Goal: Task Accomplishment & Management: Use online tool/utility

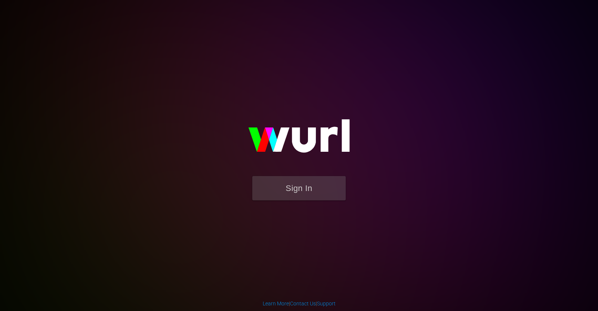
click at [386, 95] on div "Sign In" at bounding box center [298, 155] width 173 height 121
click at [316, 190] on button "Sign In" at bounding box center [298, 188] width 93 height 24
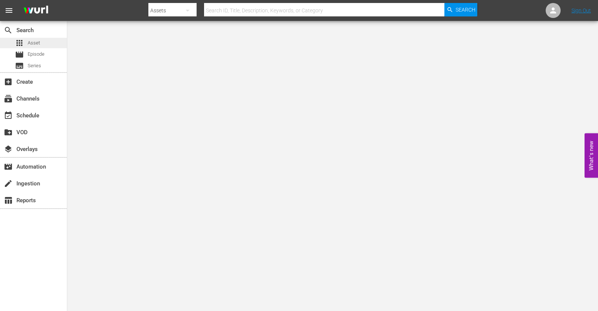
click at [46, 40] on div "apps Asset" at bounding box center [33, 43] width 67 height 10
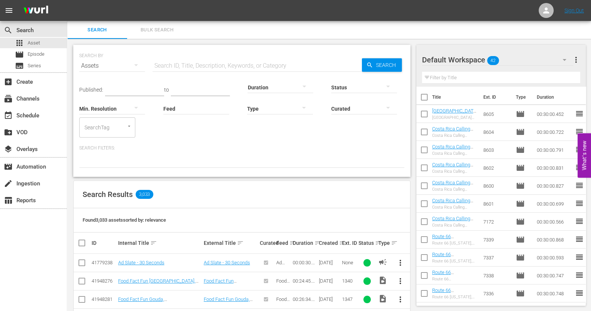
click at [426, 98] on input "checkbox" at bounding box center [424, 99] width 16 height 16
checkbox input "true"
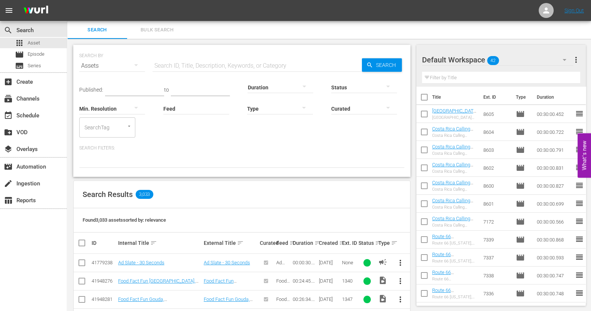
checkbox input "true"
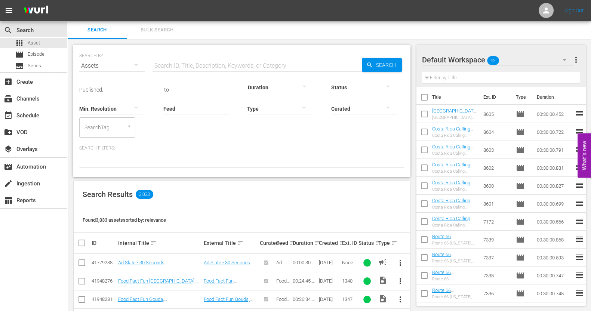
checkbox input "true"
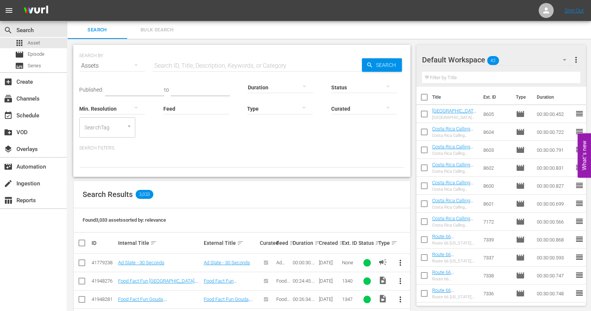
checkbox input "true"
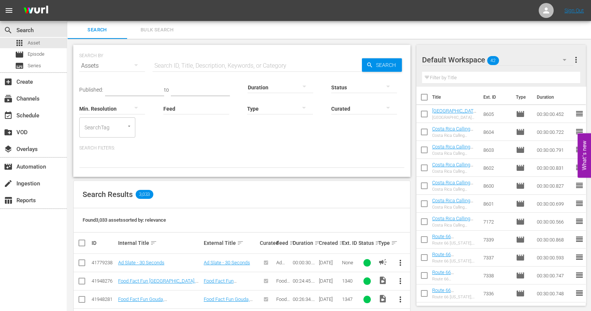
checkbox input "true"
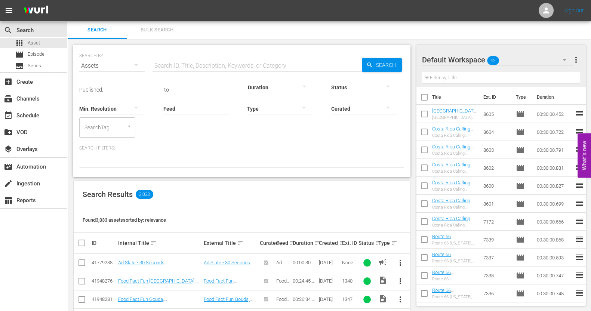
checkbox input "true"
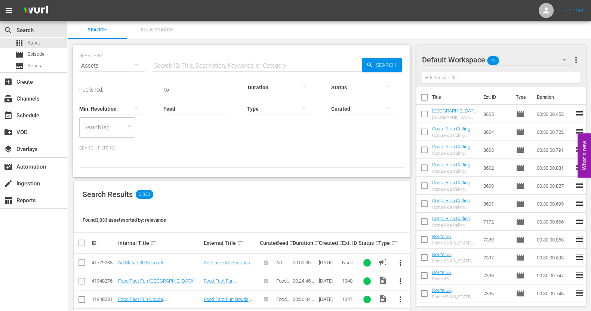
checkbox input "true"
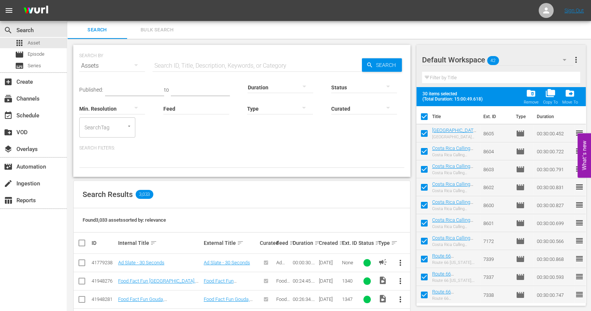
scroll to position [378, 0]
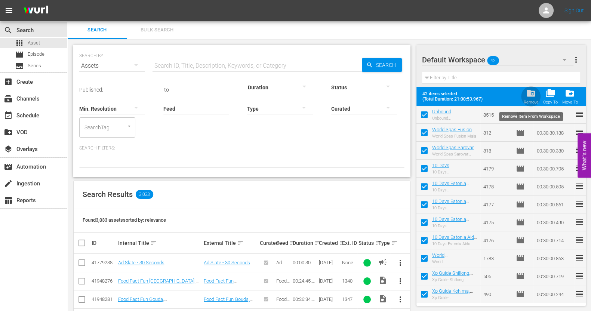
click at [535, 96] on span "folder_delete" at bounding box center [531, 93] width 10 height 10
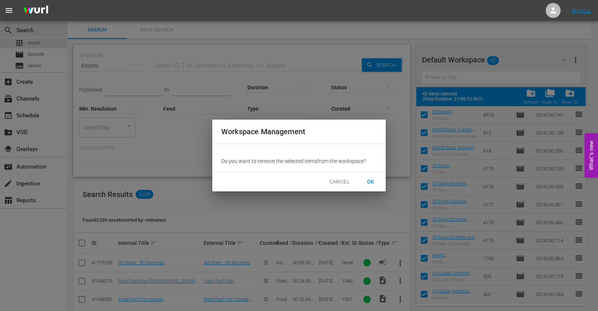
click at [370, 184] on span "OK" at bounding box center [371, 181] width 12 height 9
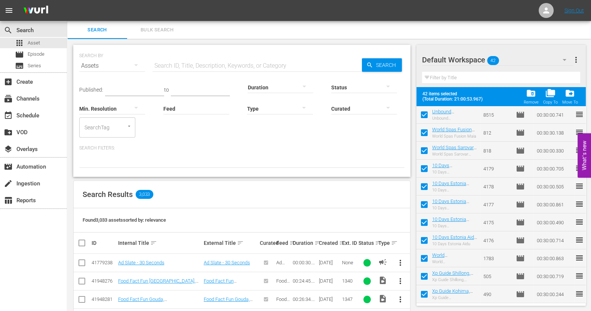
checkbox input "false"
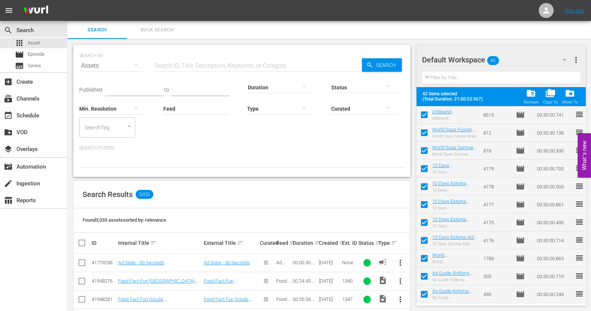
checkbox input "false"
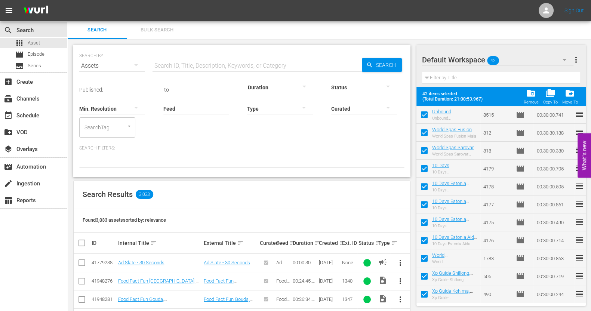
checkbox input "false"
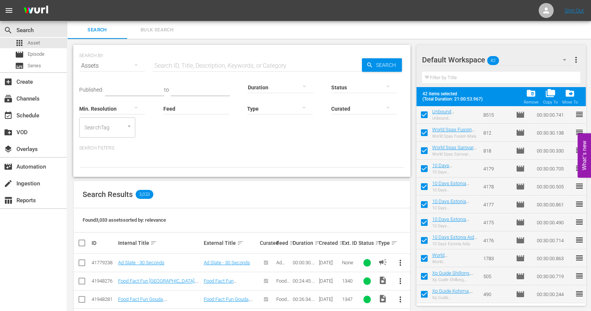
checkbox input "false"
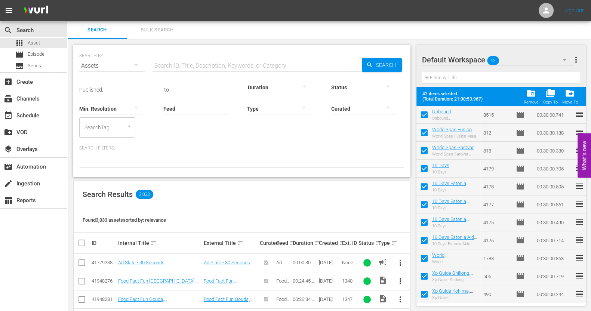
checkbox input "false"
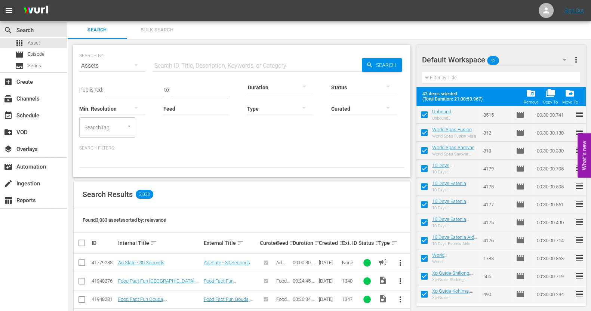
checkbox input "false"
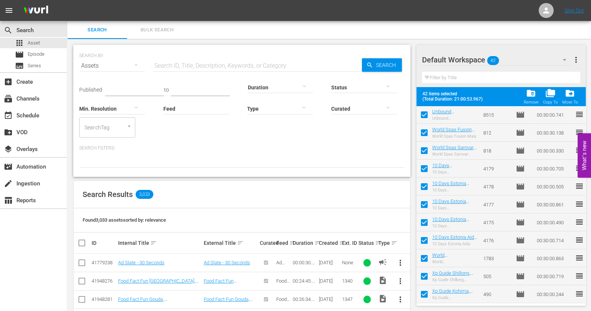
checkbox input "false"
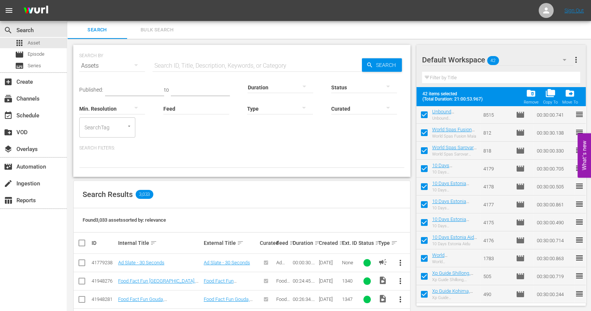
checkbox input "false"
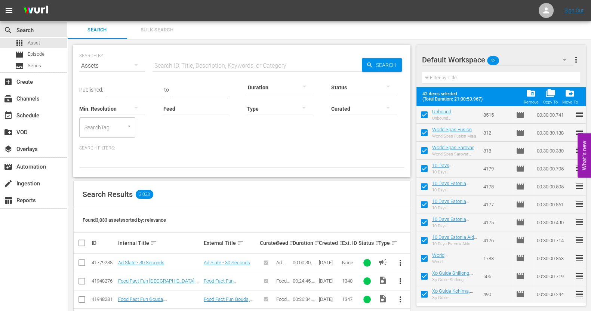
checkbox input "false"
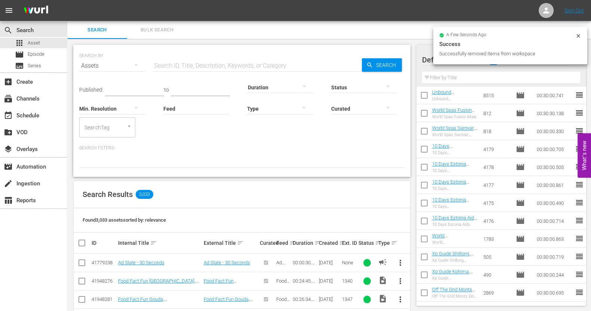
scroll to position [0, 0]
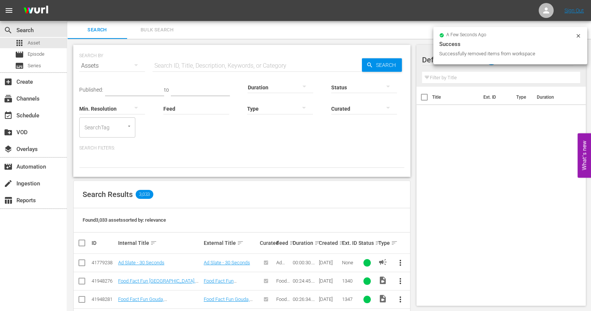
click at [506, 129] on div "Title Ext. ID Type Duration" at bounding box center [501, 195] width 170 height 216
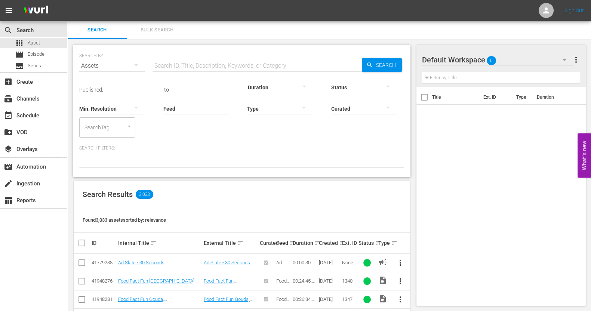
click at [581, 36] on div "Search Bulk Search" at bounding box center [329, 30] width 524 height 18
click at [568, 61] on icon "button" at bounding box center [564, 59] width 9 height 9
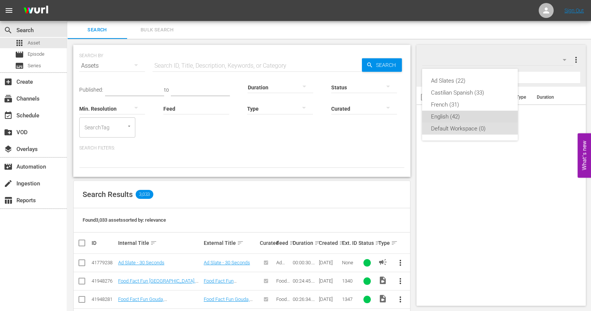
click at [448, 116] on div "English (42)" at bounding box center [470, 117] width 78 height 12
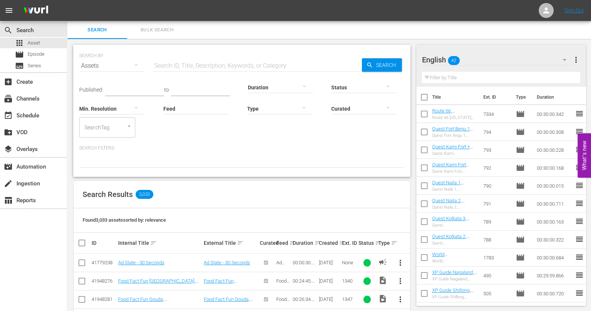
click at [426, 99] on input "checkbox" at bounding box center [424, 99] width 16 height 16
checkbox input "true"
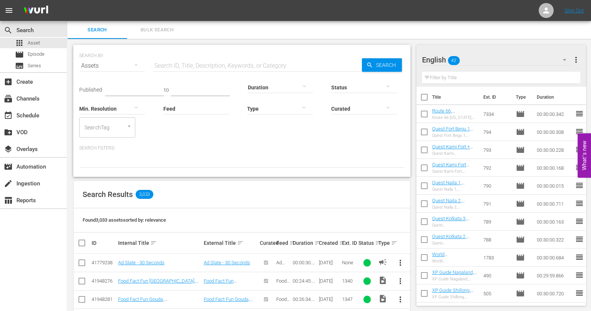
checkbox input "true"
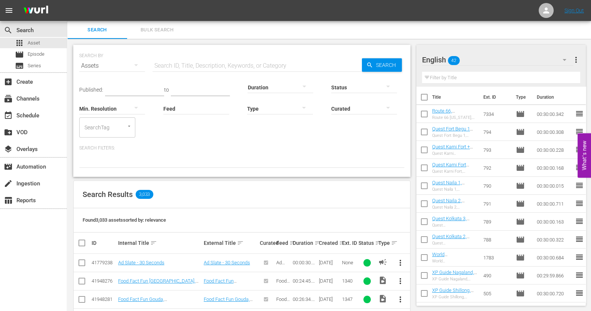
checkbox input "true"
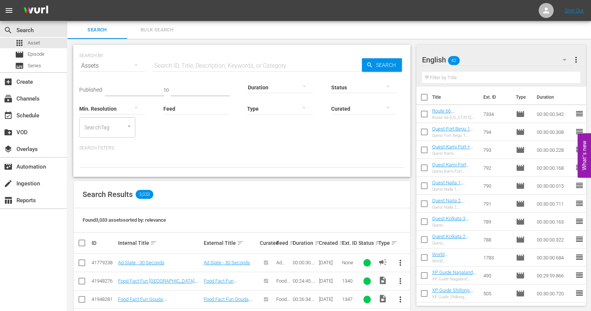
checkbox input "true"
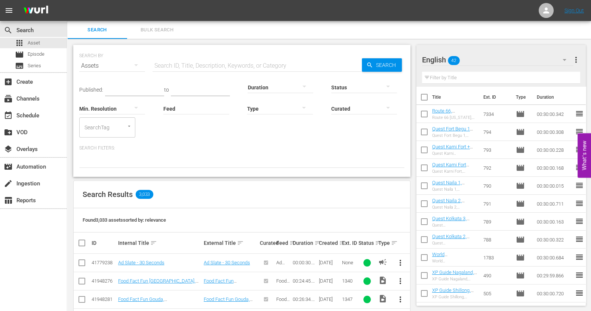
checkbox input "true"
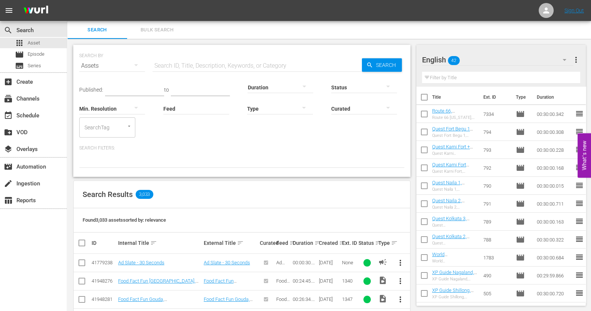
checkbox input "true"
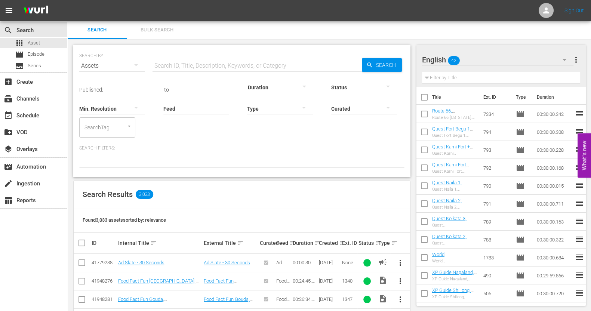
checkbox input "true"
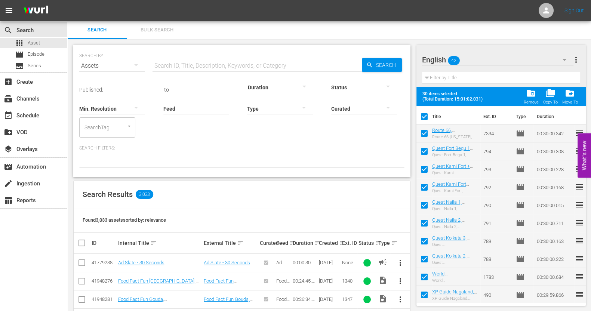
scroll to position [378, 0]
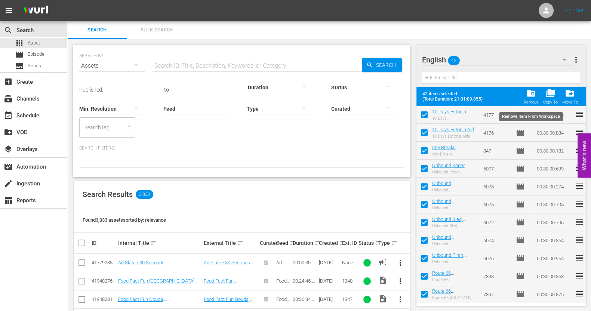
click at [533, 100] on div "Remove" at bounding box center [530, 102] width 15 height 5
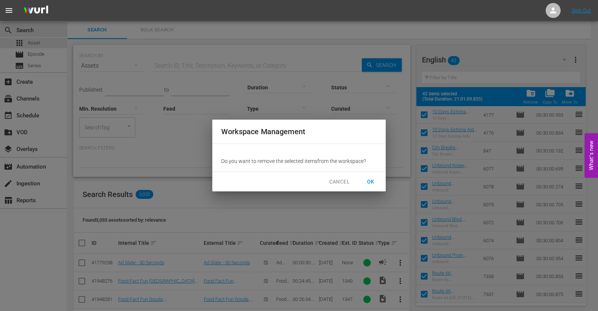
click at [375, 178] on span "OK" at bounding box center [371, 181] width 12 height 9
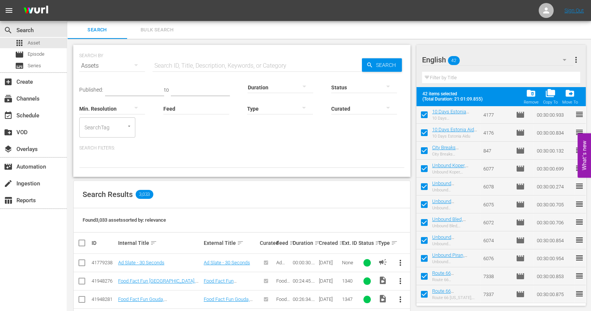
checkbox input "false"
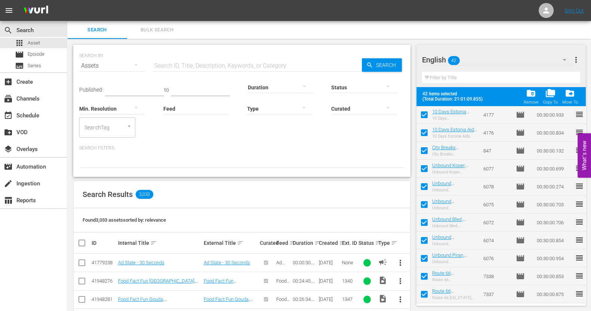
checkbox input "false"
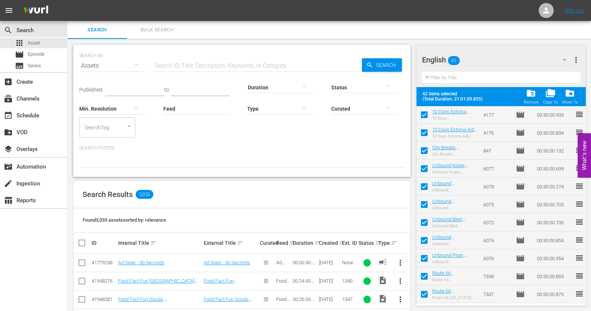
checkbox input "false"
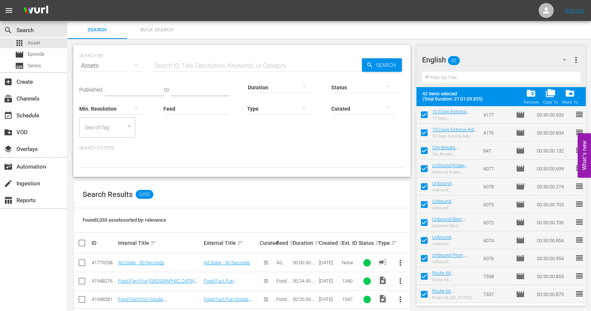
checkbox input "false"
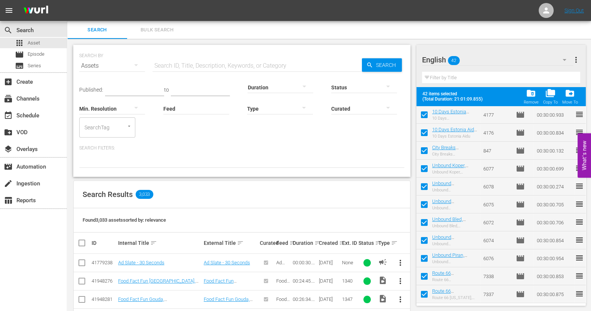
checkbox input "false"
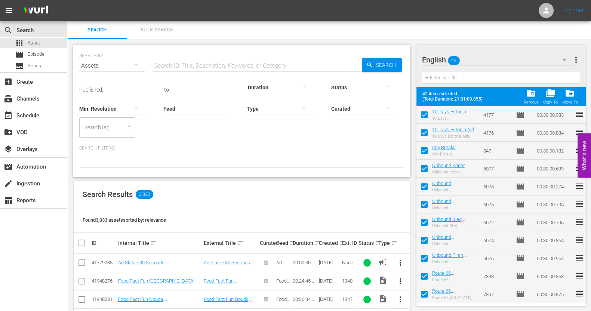
checkbox input "false"
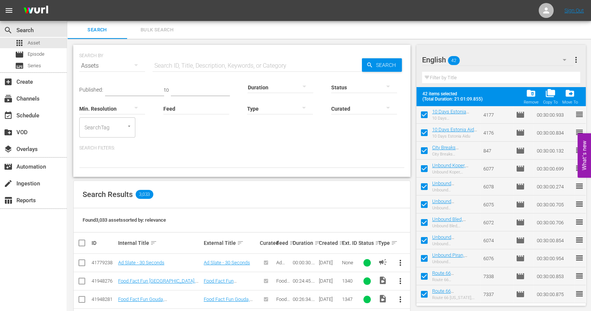
checkbox input "false"
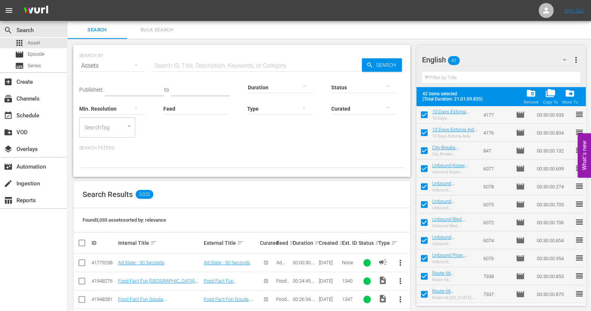
checkbox input "false"
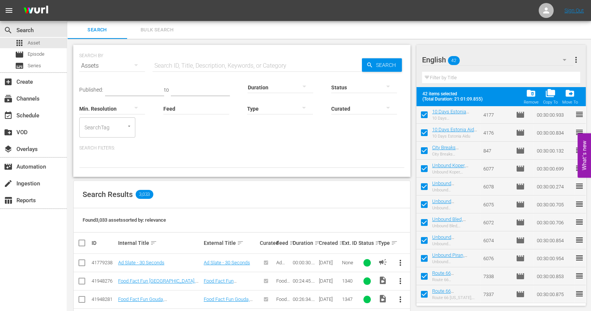
checkbox input "false"
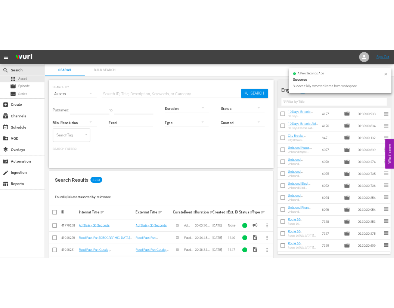
scroll to position [0, 0]
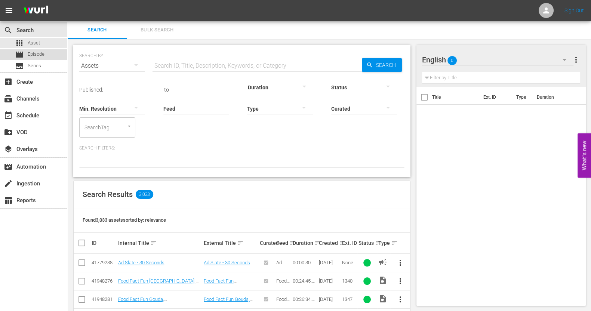
click at [50, 55] on div "movie Episode" at bounding box center [33, 54] width 67 height 10
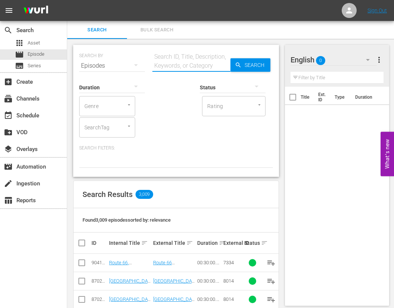
click at [173, 61] on input "text" at bounding box center [192, 66] width 78 height 18
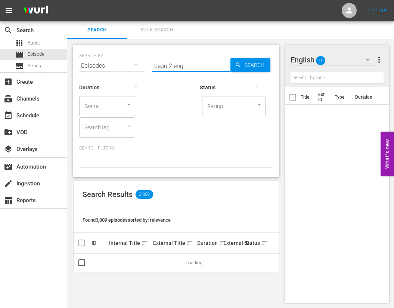
type input "begu 2 eng"
click at [82, 264] on input "checkbox" at bounding box center [81, 264] width 9 height 9
checkbox input "true"
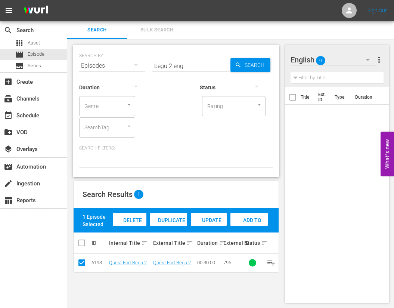
click at [248, 220] on span "Add to Workspace" at bounding box center [249, 227] width 37 height 20
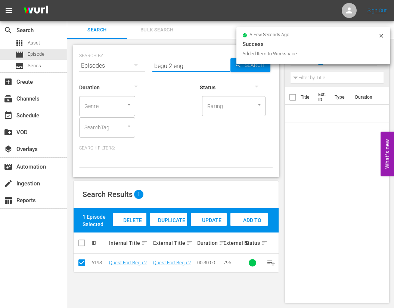
drag, startPoint x: 172, startPoint y: 66, endPoint x: 148, endPoint y: 62, distance: 24.6
click at [148, 62] on div "SEARCH BY Search By Episodes Search ID, Title, Description, Keywords, or Catego…" at bounding box center [176, 61] width 194 height 27
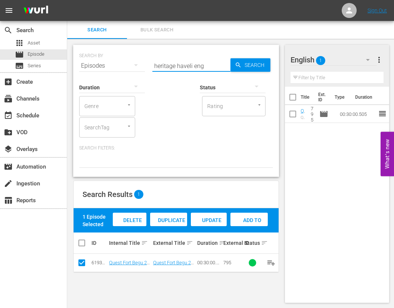
type input "heritage haveli eng"
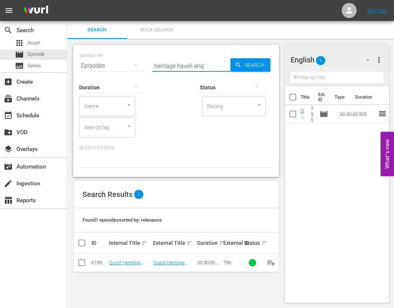
click at [80, 266] on input "checkbox" at bounding box center [81, 264] width 9 height 9
checkbox input "true"
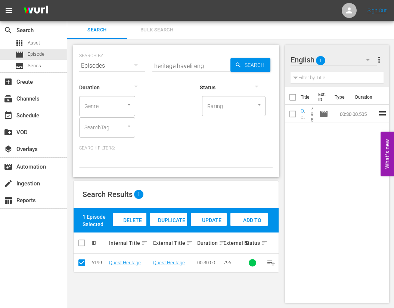
click at [259, 221] on span "Add to Workspace" at bounding box center [249, 227] width 37 height 20
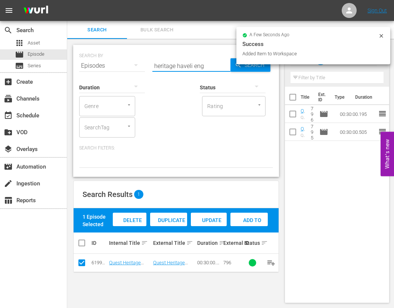
drag, startPoint x: 192, startPoint y: 67, endPoint x: 126, endPoint y: 67, distance: 66.6
click at [126, 67] on div "SEARCH BY Search By Episodes Search ID, Title, Description, Keywords, or Catego…" at bounding box center [176, 61] width 194 height 27
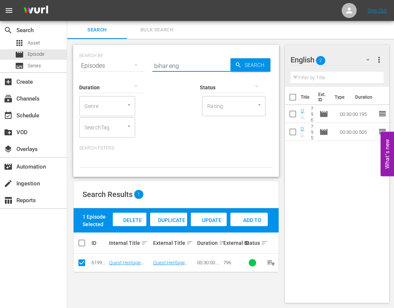
type input "bihar eng"
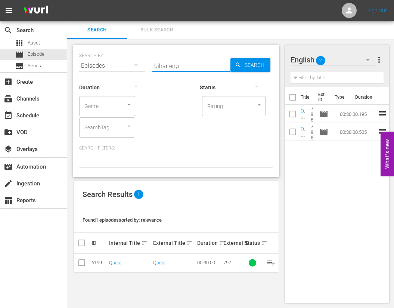
click at [83, 262] on input "checkbox" at bounding box center [81, 264] width 9 height 9
checkbox input "true"
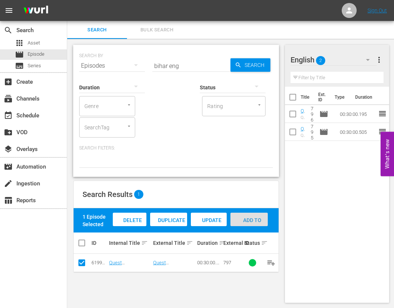
click at [252, 222] on span "Add to Workspace" at bounding box center [249, 227] width 37 height 20
click at [157, 66] on input "bihar eng" at bounding box center [192, 66] width 78 height 18
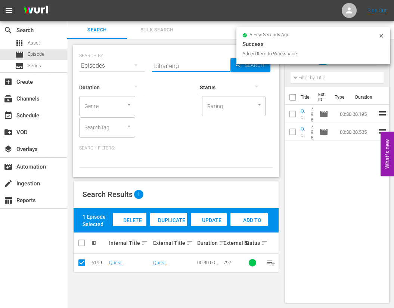
click at [157, 66] on input "bihar eng" at bounding box center [192, 66] width 78 height 18
type input "mumbai eng"
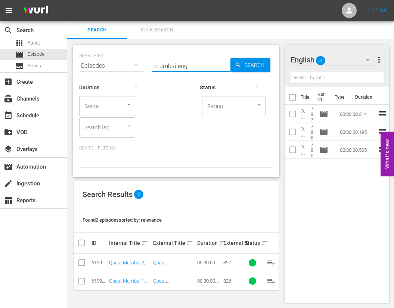
drag, startPoint x: 81, startPoint y: 264, endPoint x: 83, endPoint y: 267, distance: 3.8
click at [81, 264] on input "checkbox" at bounding box center [81, 264] width 9 height 9
checkbox input "true"
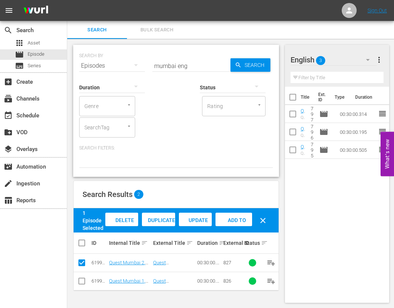
click at [82, 283] on input "checkbox" at bounding box center [81, 282] width 9 height 9
checkbox input "true"
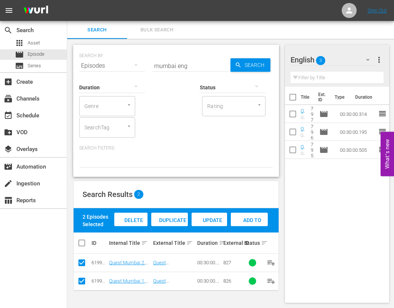
click at [255, 216] on div "Add to Workspace" at bounding box center [249, 227] width 37 height 28
click at [170, 65] on input "mumbai eng" at bounding box center [192, 66] width 78 height 18
type input "food stories eng"
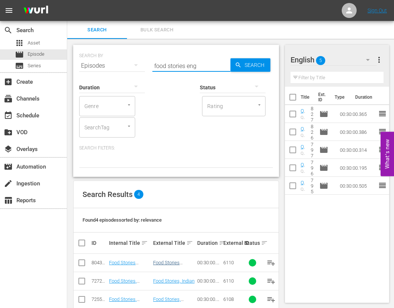
scroll to position [32, 0]
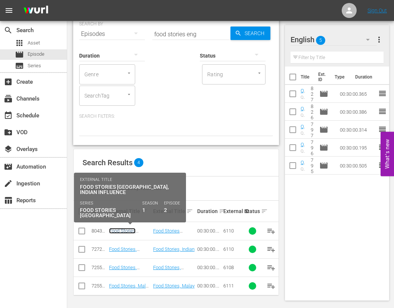
click at [130, 229] on link "Food Stories Singapore, Indian Influence (ENGLISH)" at bounding box center [130, 239] width 42 height 22
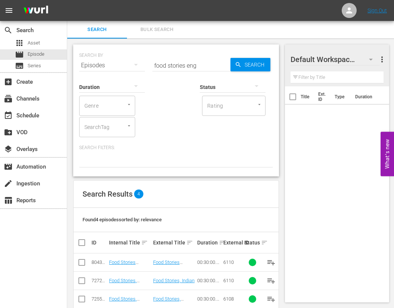
scroll to position [32, 0]
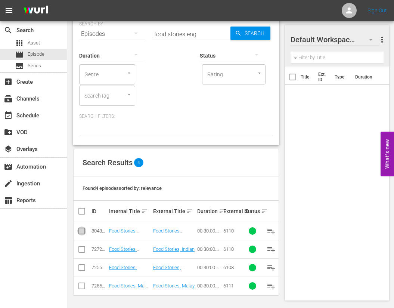
click at [83, 231] on input "checkbox" at bounding box center [81, 232] width 9 height 9
checkbox input "true"
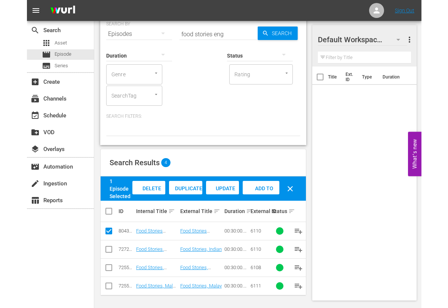
scroll to position [12, 0]
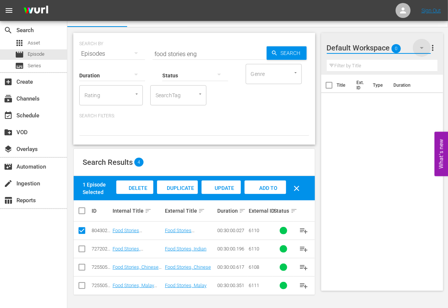
click at [424, 48] on icon "button" at bounding box center [421, 47] width 9 height 9
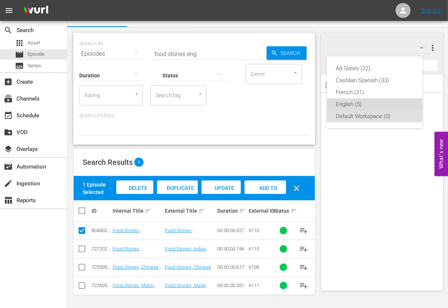
click at [346, 105] on div "English (5)" at bounding box center [375, 104] width 78 height 12
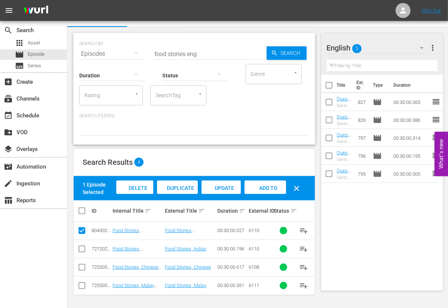
click at [80, 266] on input "checkbox" at bounding box center [81, 268] width 9 height 9
checkbox input "true"
click at [80, 232] on input "checkbox" at bounding box center [81, 232] width 9 height 9
checkbox input "false"
click at [82, 285] on input "checkbox" at bounding box center [81, 287] width 9 height 9
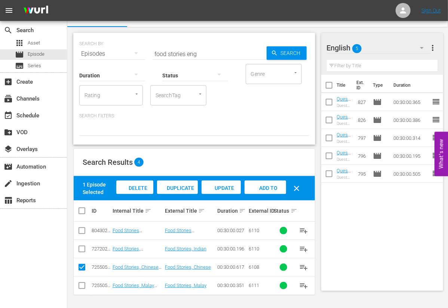
checkbox input "true"
click at [270, 191] on div "Add to Workspace" at bounding box center [265, 195] width 41 height 28
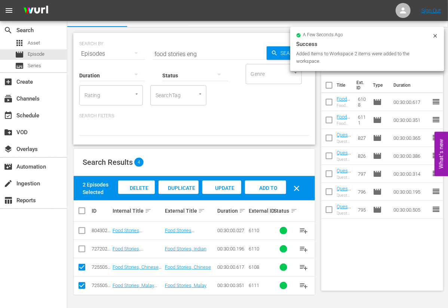
scroll to position [0, 0]
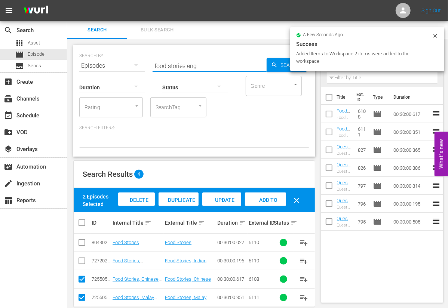
drag, startPoint x: 185, startPoint y: 66, endPoint x: 138, endPoint y: 64, distance: 47.1
click at [138, 64] on div "SEARCH BY Search By Episodes Search ID, Title, Description, Keywords, or Catego…" at bounding box center [194, 61] width 230 height 27
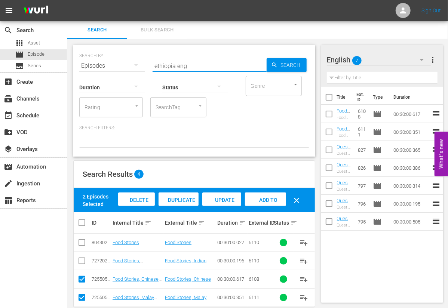
type input "ethiopia eng"
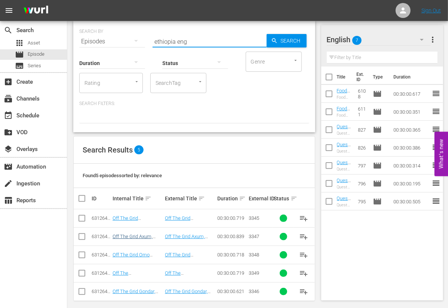
scroll to position [30, 0]
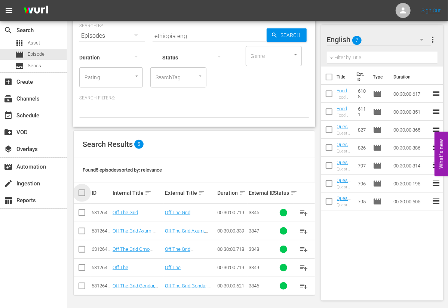
click at [83, 190] on input "checkbox" at bounding box center [84, 192] width 15 height 9
checkbox input "true"
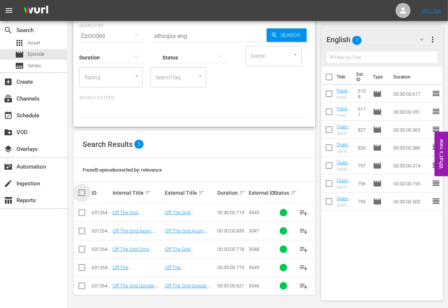
checkbox input "true"
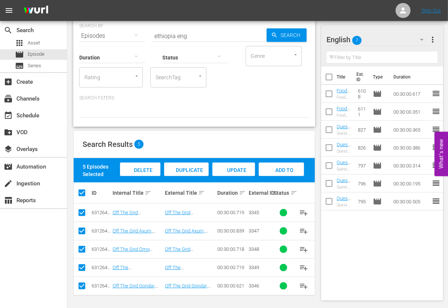
click at [283, 167] on span "Add to Workspace" at bounding box center [281, 177] width 37 height 20
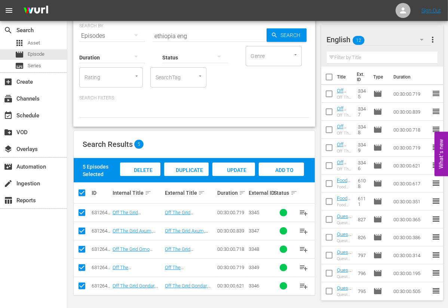
click at [163, 36] on input "ethiopia eng" at bounding box center [210, 36] width 114 height 18
type input "with love eng"
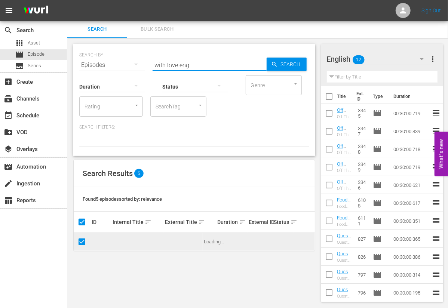
scroll to position [0, 0]
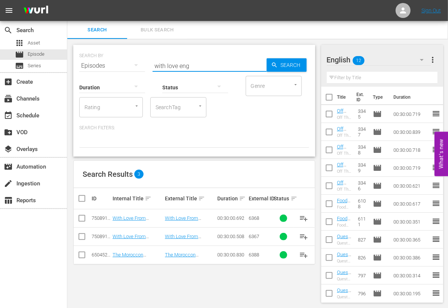
click at [84, 218] on input "checkbox" at bounding box center [81, 219] width 9 height 9
checkbox input "true"
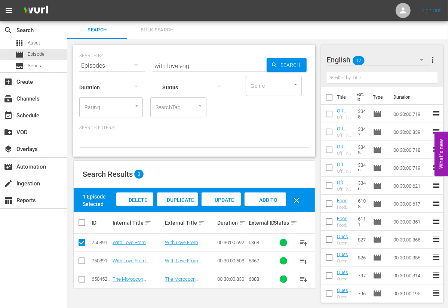
click at [82, 262] on input "checkbox" at bounding box center [81, 262] width 9 height 9
checkbox input "true"
click at [276, 199] on span "Add to Workspace" at bounding box center [265, 207] width 37 height 20
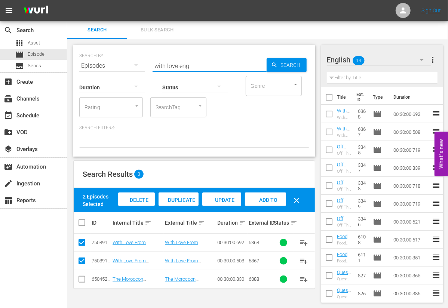
drag, startPoint x: 177, startPoint y: 65, endPoint x: 148, endPoint y: 62, distance: 29.2
click at [148, 62] on div "SEARCH BY Search By Episodes Search ID, Title, Description, Keywords, or Catego…" at bounding box center [194, 61] width 230 height 27
type input "finland eng"
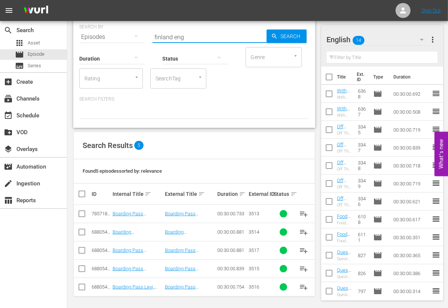
scroll to position [30, 0]
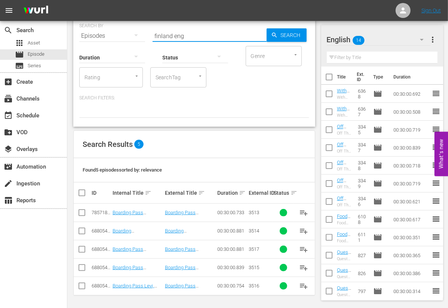
click at [82, 193] on input "checkbox" at bounding box center [84, 192] width 15 height 9
checkbox input "true"
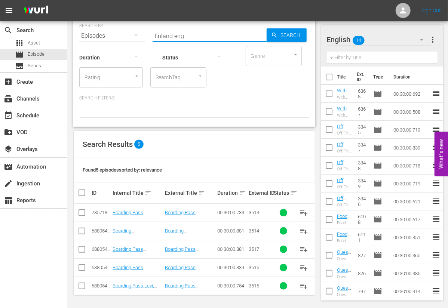
checkbox input "true"
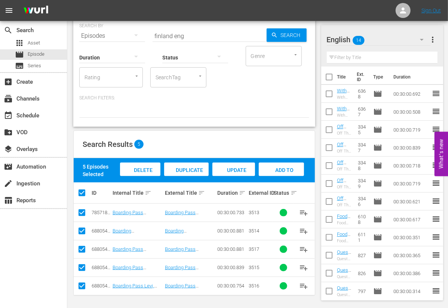
click at [286, 167] on span "Add to Workspace" at bounding box center [281, 177] width 37 height 20
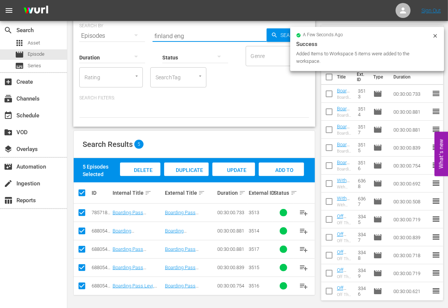
click at [163, 34] on input "finland eng" at bounding box center [210, 36] width 114 height 18
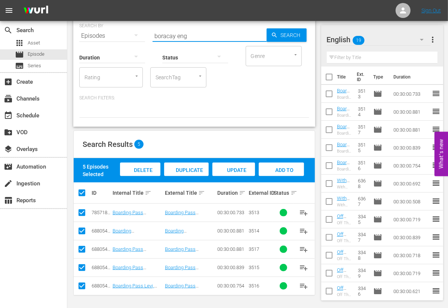
type input "boracay eng"
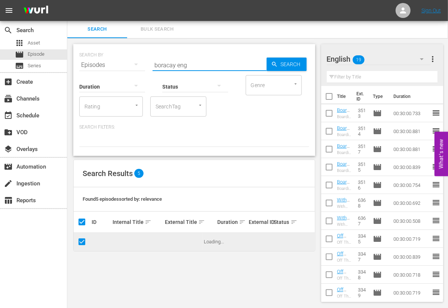
scroll to position [0, 0]
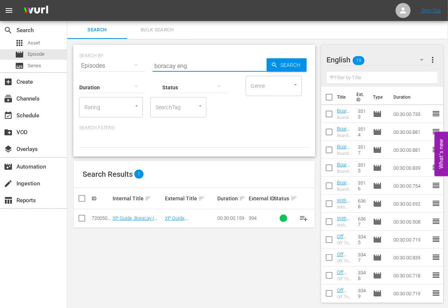
click at [80, 218] on input "checkbox" at bounding box center [81, 219] width 9 height 9
checkbox input "true"
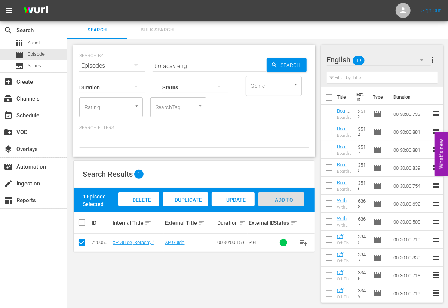
click at [282, 200] on span "Add to Workspace" at bounding box center [281, 207] width 37 height 20
click at [165, 68] on input "boracay eng" at bounding box center [210, 66] width 114 height 18
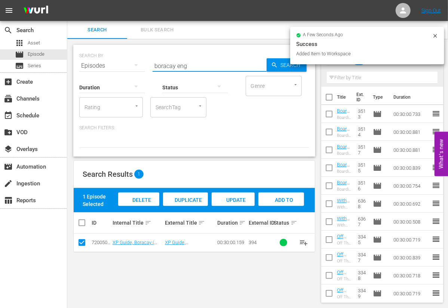
click at [165, 68] on input "boracay eng" at bounding box center [210, 66] width 114 height 18
type input "kandy eng"
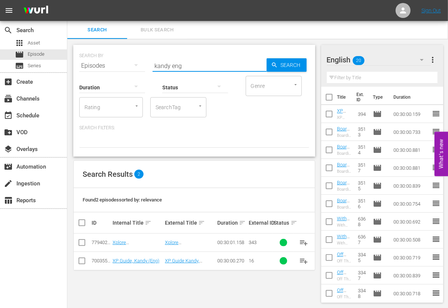
click at [86, 259] on td at bounding box center [82, 261] width 17 height 18
click at [83, 262] on input "checkbox" at bounding box center [81, 262] width 9 height 9
checkbox input "true"
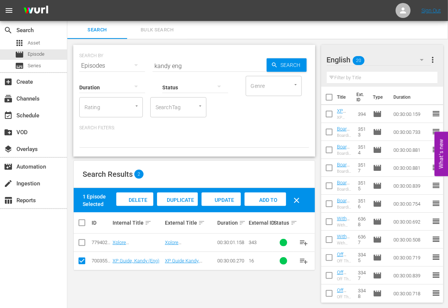
click at [265, 200] on span "Add to Workspace" at bounding box center [265, 207] width 37 height 20
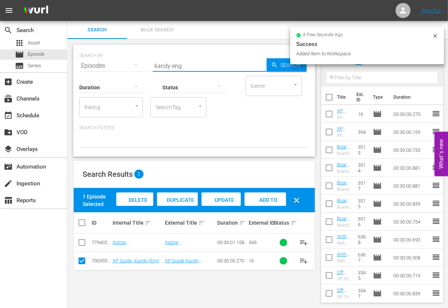
click at [162, 64] on input "kandy eng" at bounding box center [210, 66] width 114 height 18
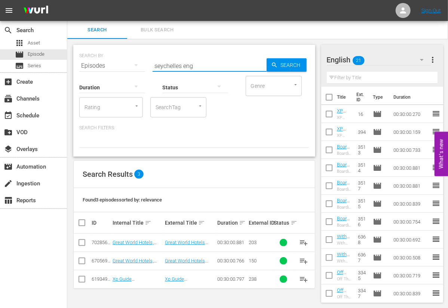
type input "seychelles eng"
click at [82, 280] on input "checkbox" at bounding box center [81, 280] width 9 height 9
checkbox input "true"
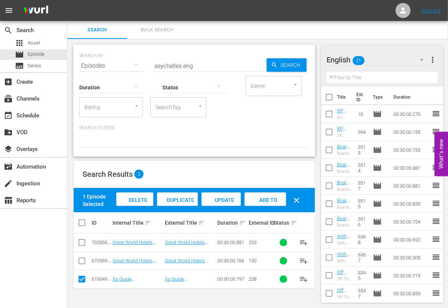
click at [259, 199] on span "Add to Workspace" at bounding box center [265, 207] width 37 height 20
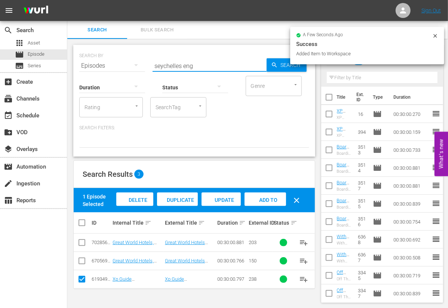
click at [174, 67] on input "seychelles eng" at bounding box center [210, 66] width 114 height 18
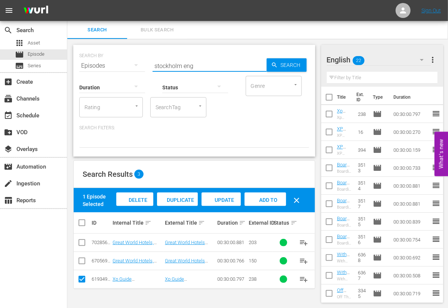
type input "stockholm eng"
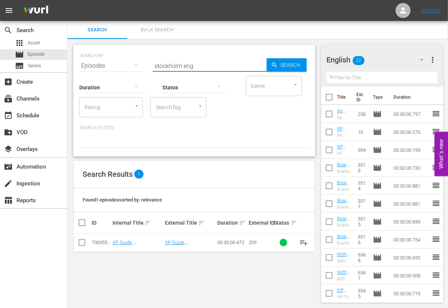
click at [81, 242] on input "checkbox" at bounding box center [81, 244] width 9 height 9
checkbox input "true"
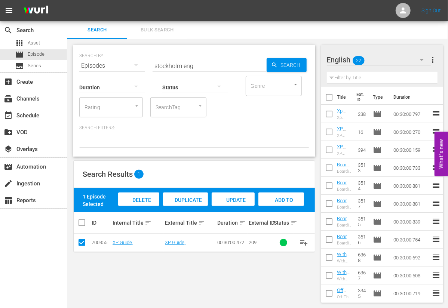
click at [285, 196] on div "Add to Workspace" at bounding box center [280, 207] width 45 height 28
click at [172, 64] on input "stockholm eng" at bounding box center [210, 66] width 114 height 18
type input "huvafen eng"
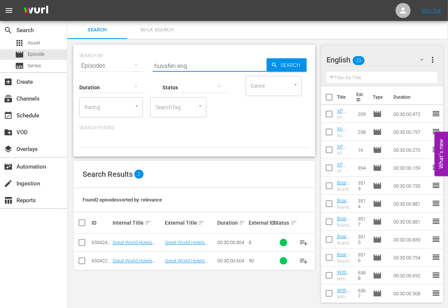
click at [80, 243] on input "checkbox" at bounding box center [81, 244] width 9 height 9
checkbox input "true"
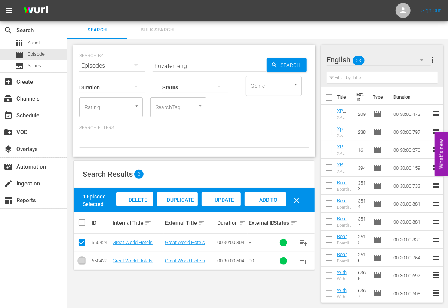
click at [82, 263] on input "checkbox" at bounding box center [81, 262] width 9 height 9
checkbox input "true"
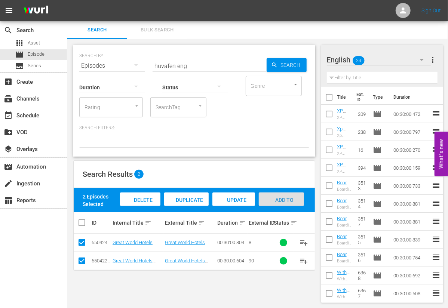
click at [278, 202] on span "Add to Workspace" at bounding box center [281, 207] width 37 height 20
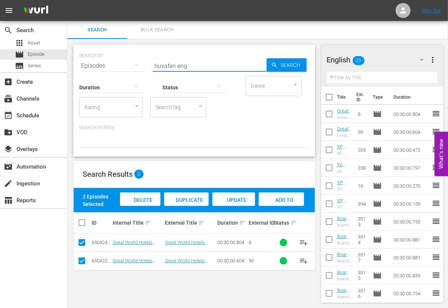
click at [165, 66] on input "huvafen eng" at bounding box center [210, 66] width 114 height 18
type input "chiva eng"
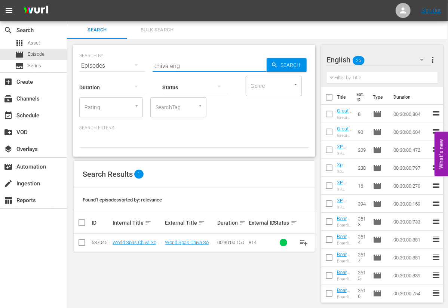
click at [80, 245] on input "checkbox" at bounding box center [81, 244] width 9 height 9
checkbox input "true"
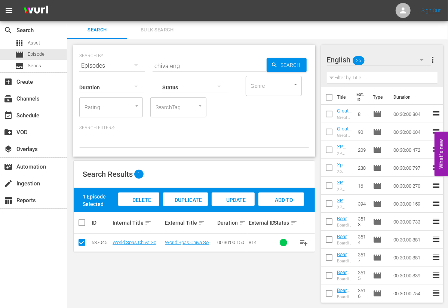
click at [283, 200] on span "Add to Workspace" at bounding box center [281, 207] width 37 height 20
click at [162, 63] on input "chiva eng" at bounding box center [210, 66] width 114 height 18
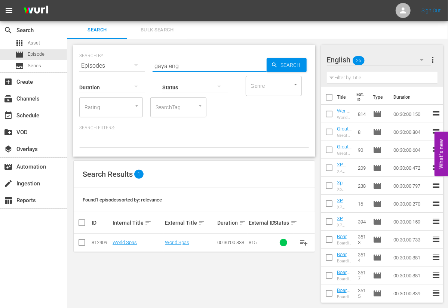
type input "gaya eng"
click at [81, 242] on input "checkbox" at bounding box center [81, 244] width 9 height 9
checkbox input "true"
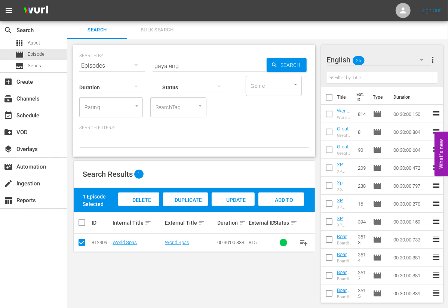
click at [289, 197] on span "Add to Workspace" at bounding box center [281, 207] width 37 height 20
click at [163, 67] on input "gaya eng" at bounding box center [210, 66] width 114 height 18
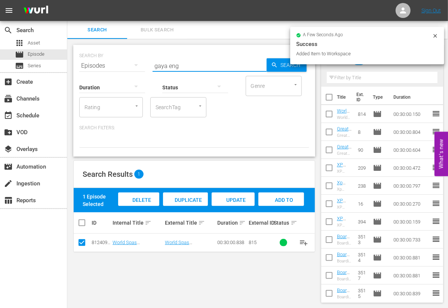
click at [163, 67] on input "gaya eng" at bounding box center [210, 66] width 114 height 18
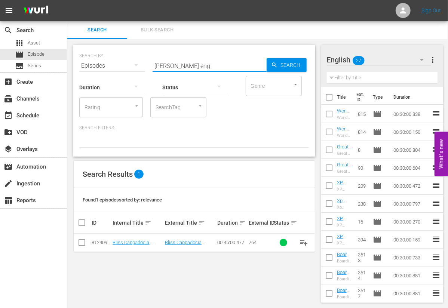
type input "cappa eng"
click at [83, 243] on input "checkbox" at bounding box center [81, 244] width 9 height 9
checkbox input "true"
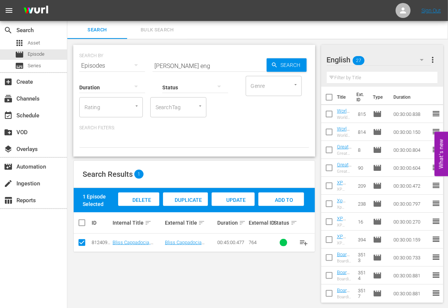
click at [282, 205] on div "Add to Workspace" at bounding box center [280, 207] width 45 height 28
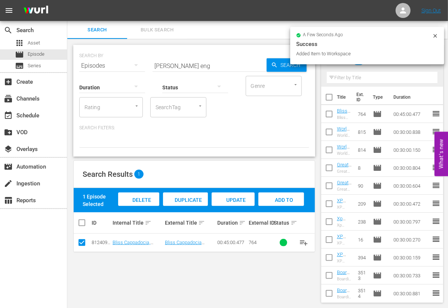
click at [160, 63] on input "cappa eng" at bounding box center [210, 66] width 114 height 18
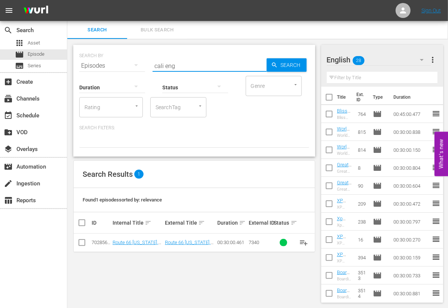
type input "cali eng"
click at [83, 243] on input "checkbox" at bounding box center [81, 244] width 9 height 9
checkbox input "true"
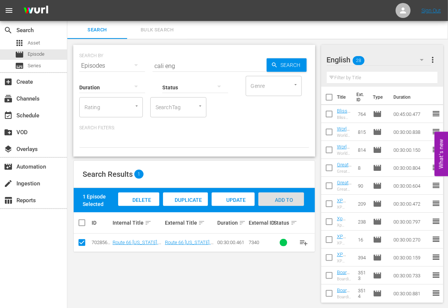
click at [282, 199] on span "Add to Workspace" at bounding box center [281, 207] width 37 height 20
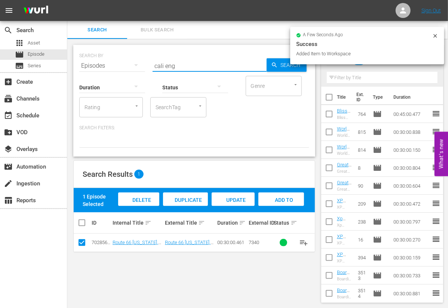
click at [159, 65] on input "cali eng" at bounding box center [210, 66] width 114 height 18
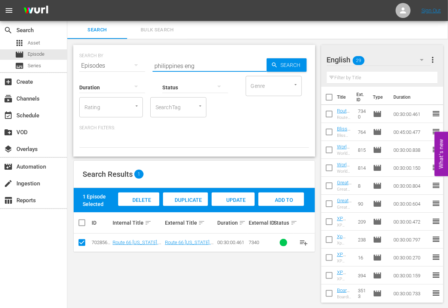
type input "philippines eng"
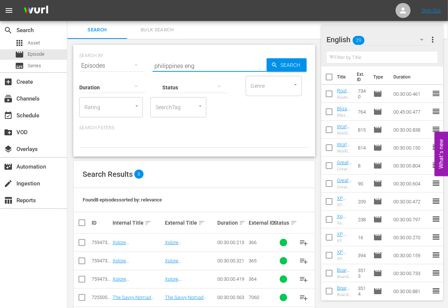
scroll to position [85, 0]
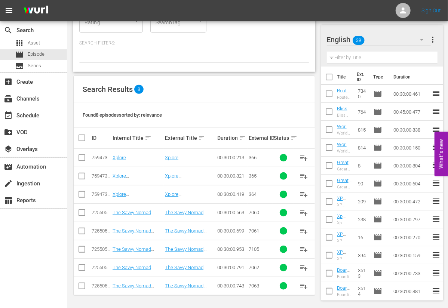
click at [82, 210] on input "checkbox" at bounding box center [81, 214] width 9 height 9
checkbox input "true"
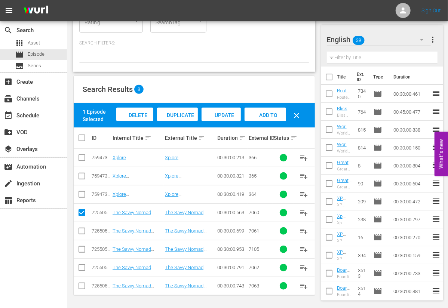
click at [81, 232] on input "checkbox" at bounding box center [81, 232] width 9 height 9
click at [80, 250] on input "checkbox" at bounding box center [81, 250] width 9 height 9
click at [82, 268] on input "checkbox" at bounding box center [81, 269] width 9 height 9
click at [82, 287] on input "checkbox" at bounding box center [81, 287] width 9 height 9
click at [273, 117] on span "Add to Workspace" at bounding box center [265, 122] width 37 height 20
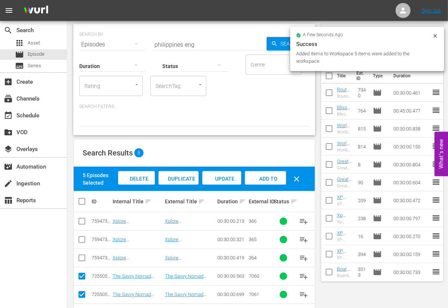
scroll to position [0, 0]
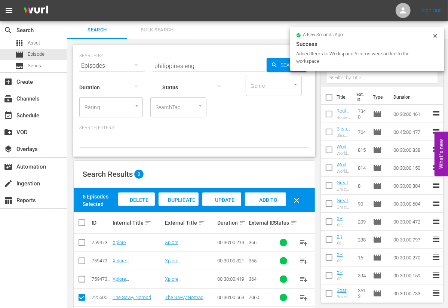
click at [165, 64] on input "philippines eng" at bounding box center [210, 66] width 114 height 18
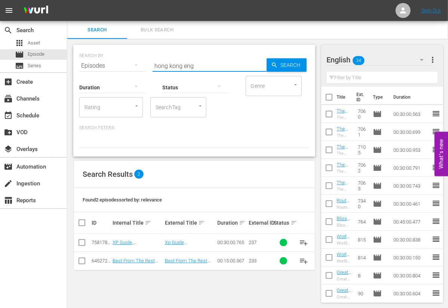
click at [83, 262] on input "checkbox" at bounding box center [81, 262] width 9 height 9
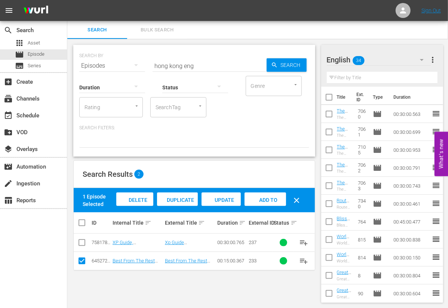
click at [272, 199] on span "Add to Workspace" at bounding box center [265, 207] width 37 height 20
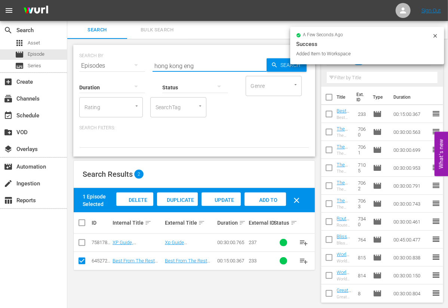
drag, startPoint x: 181, startPoint y: 64, endPoint x: 122, endPoint y: 64, distance: 59.8
click at [122, 64] on div "SEARCH BY Search By Episodes Search ID, Title, Description, Keywords, or Catego…" at bounding box center [194, 61] width 230 height 27
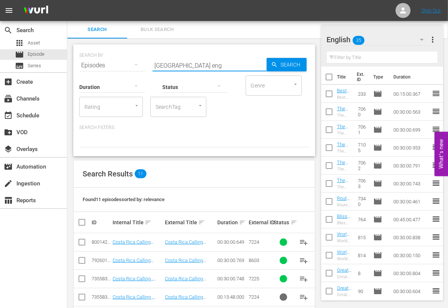
scroll to position [140, 0]
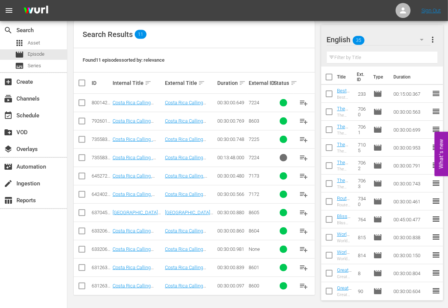
click at [80, 103] on input "checkbox" at bounding box center [81, 104] width 9 height 9
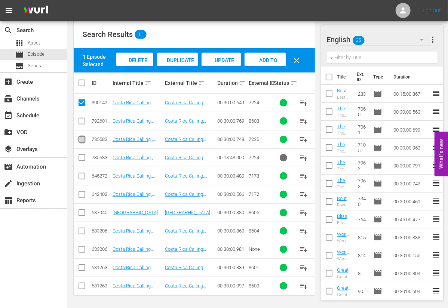
click at [79, 142] on input "checkbox" at bounding box center [81, 140] width 9 height 9
click at [83, 176] on input "checkbox" at bounding box center [81, 177] width 9 height 9
click at [264, 57] on span "Add to Workspace" at bounding box center [265, 67] width 37 height 20
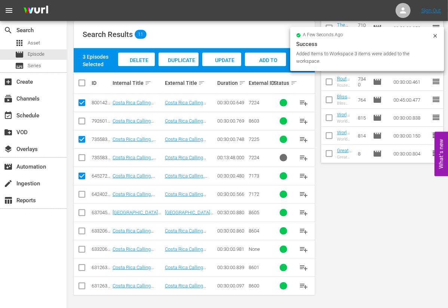
scroll to position [0, 0]
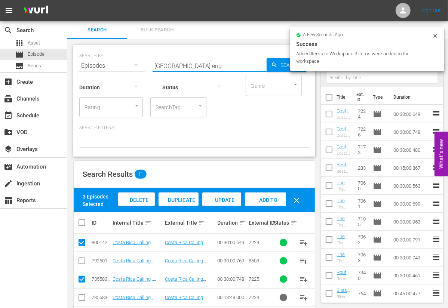
drag, startPoint x: 176, startPoint y: 65, endPoint x: 144, endPoint y: 64, distance: 32.2
click at [144, 64] on div "SEARCH BY Search By Episodes Search ID, Title, Description, Keywords, or Catego…" at bounding box center [194, 61] width 230 height 27
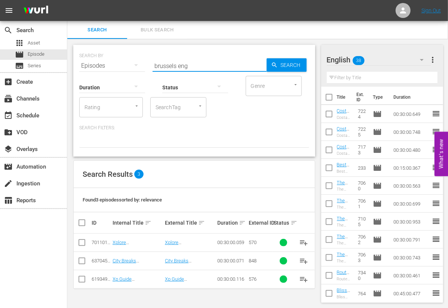
click at [81, 263] on input "checkbox" at bounding box center [81, 262] width 9 height 9
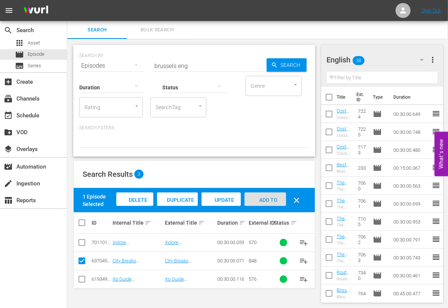
click at [269, 199] on span "Add to Workspace" at bounding box center [265, 207] width 37 height 20
click at [165, 67] on input "brussels eng" at bounding box center [210, 66] width 114 height 18
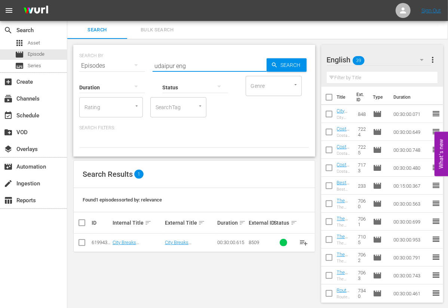
click at [83, 244] on input "checkbox" at bounding box center [81, 244] width 9 height 9
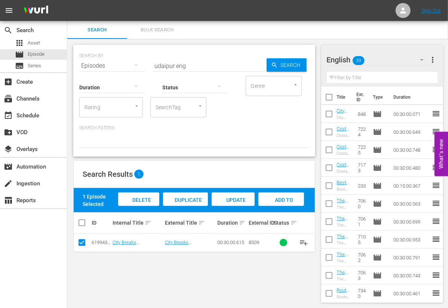
click at [284, 197] on span "Add to Workspace" at bounding box center [281, 207] width 37 height 20
click at [163, 65] on input "udaipur eng" at bounding box center [210, 66] width 114 height 18
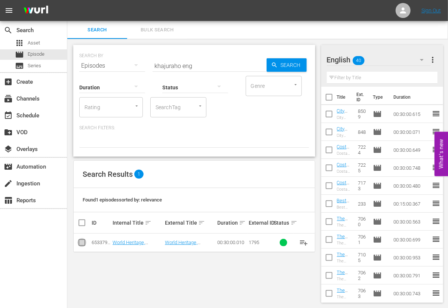
click at [84, 244] on input "checkbox" at bounding box center [81, 244] width 9 height 9
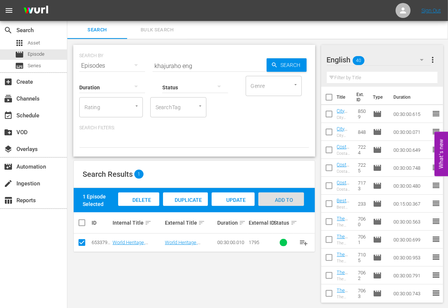
click at [295, 198] on div "Add to Workspace" at bounding box center [280, 207] width 45 height 28
click at [168, 65] on input "khajuraho eng" at bounding box center [210, 66] width 114 height 18
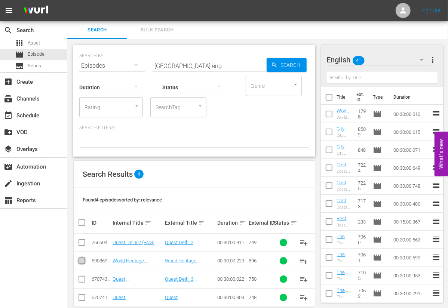
click at [83, 260] on input "checkbox" at bounding box center [81, 262] width 9 height 9
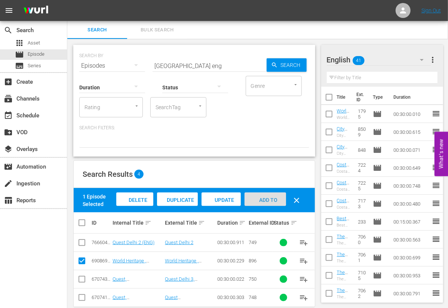
click at [267, 197] on span "Add to Workspace" at bounding box center [265, 207] width 37 height 20
click at [423, 57] on icon "button" at bounding box center [421, 59] width 9 height 9
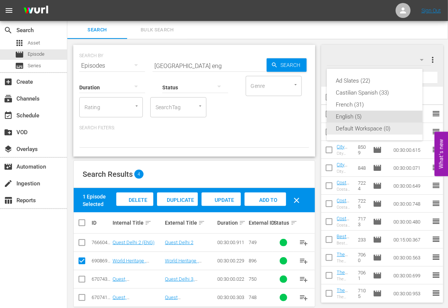
click at [348, 127] on div "Default Workspace (0)" at bounding box center [375, 129] width 78 height 12
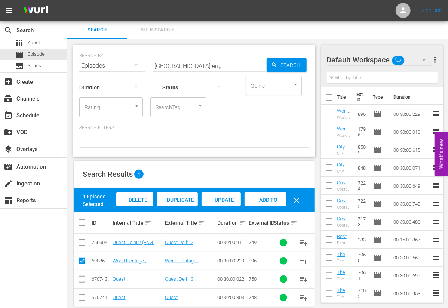
click at [170, 65] on input "delhi eng" at bounding box center [210, 66] width 114 height 18
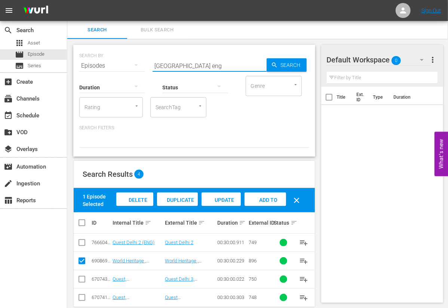
click at [170, 65] on input "delhi eng" at bounding box center [210, 66] width 114 height 18
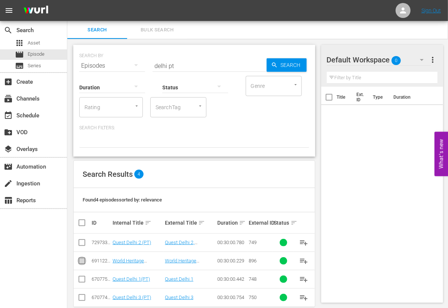
click at [83, 263] on input "checkbox" at bounding box center [81, 262] width 9 height 9
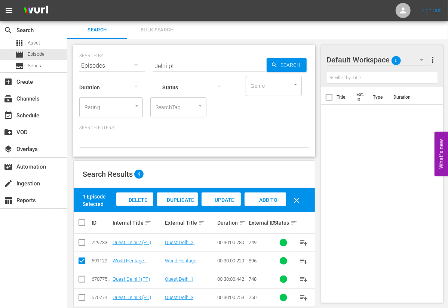
click at [265, 200] on span "Add to Workspace" at bounding box center [265, 207] width 37 height 20
click at [161, 62] on input "delhi pt" at bounding box center [210, 66] width 114 height 18
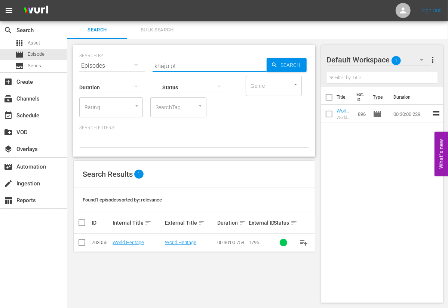
click at [84, 240] on input "checkbox" at bounding box center [81, 244] width 9 height 9
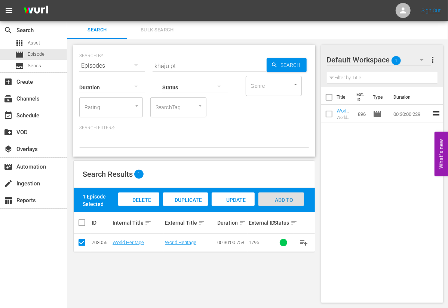
click at [276, 200] on span "Add to Workspace" at bounding box center [281, 207] width 37 height 20
click at [159, 67] on input "khaju pt" at bounding box center [210, 66] width 114 height 18
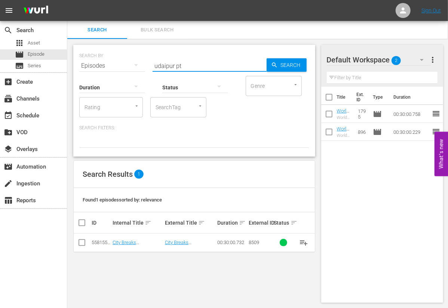
click at [84, 242] on input "checkbox" at bounding box center [81, 244] width 9 height 9
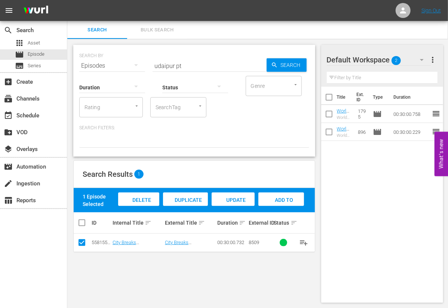
click at [282, 201] on span "Add to Workspace" at bounding box center [281, 207] width 37 height 20
click at [162, 66] on input "udaipur pt" at bounding box center [210, 66] width 114 height 18
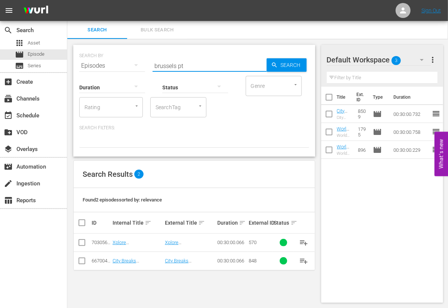
click at [82, 261] on input "checkbox" at bounding box center [81, 262] width 9 height 9
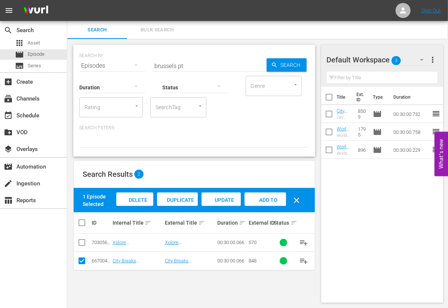
click at [267, 197] on span "Add to Workspace" at bounding box center [265, 207] width 37 height 20
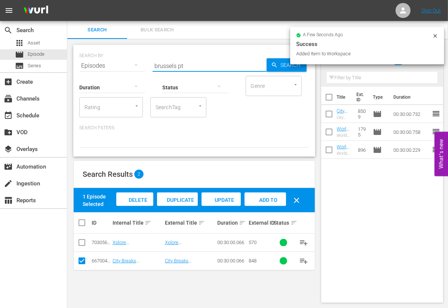
click at [164, 64] on input "brussels pt" at bounding box center [210, 66] width 114 height 18
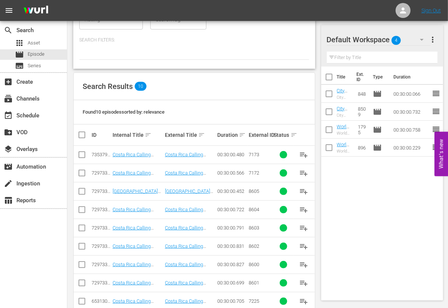
scroll to position [93, 0]
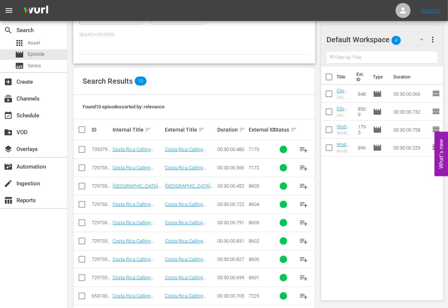
click at [84, 148] on input "checkbox" at bounding box center [81, 151] width 9 height 9
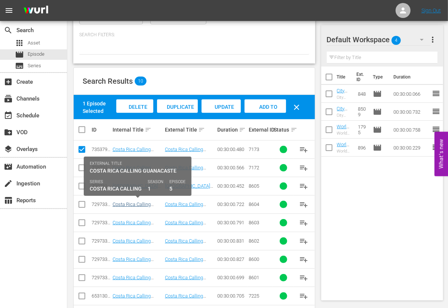
scroll to position [122, 0]
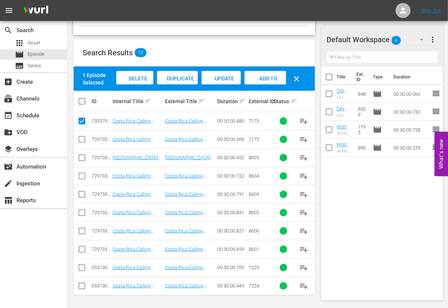
click at [80, 285] on input "checkbox" at bounding box center [81, 287] width 9 height 9
click at [82, 266] on input "checkbox" at bounding box center [81, 269] width 9 height 9
click at [272, 77] on span "Add to Workspace" at bounding box center [265, 86] width 37 height 20
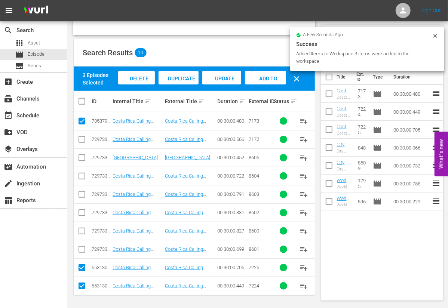
scroll to position [0, 0]
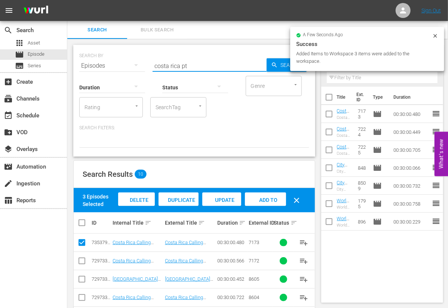
drag, startPoint x: 173, startPoint y: 65, endPoint x: 146, endPoint y: 65, distance: 27.3
click at [146, 65] on div "SEARCH BY Search By Episodes Search ID, Title, Description, Keywords, or Catego…" at bounding box center [194, 61] width 230 height 27
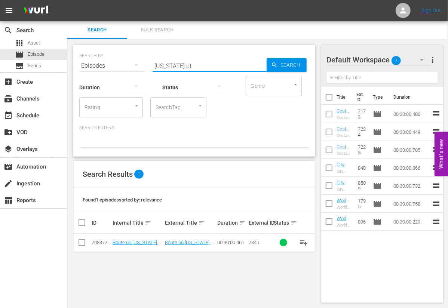
click at [80, 243] on input "checkbox" at bounding box center [81, 244] width 9 height 9
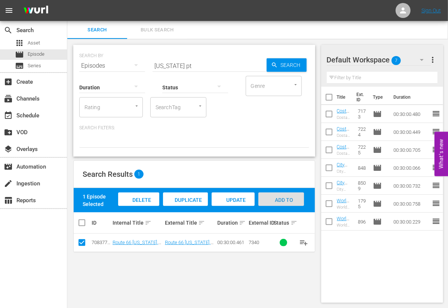
click at [270, 197] on span "Add to Workspace" at bounding box center [281, 207] width 37 height 20
click at [164, 66] on input "california pt" at bounding box center [210, 66] width 114 height 18
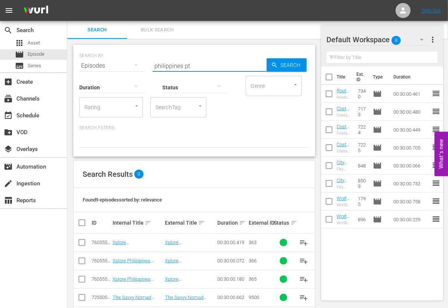
scroll to position [103, 0]
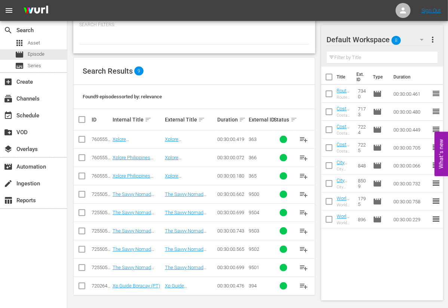
click at [84, 193] on input "checkbox" at bounding box center [81, 195] width 9 height 9
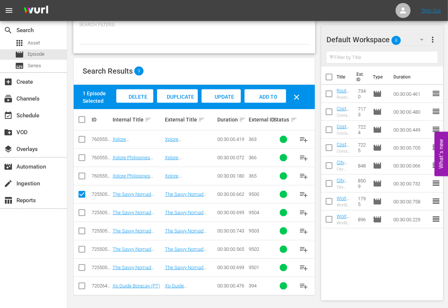
click at [80, 218] on td at bounding box center [82, 212] width 17 height 18
click at [82, 212] on input "checkbox" at bounding box center [81, 214] width 9 height 9
click at [83, 229] on input "checkbox" at bounding box center [81, 232] width 9 height 9
click at [82, 249] on input "checkbox" at bounding box center [81, 250] width 9 height 9
click at [81, 267] on input "checkbox" at bounding box center [81, 269] width 9 height 9
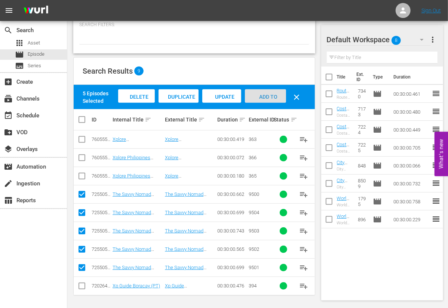
click at [278, 95] on div "Add to Workspace" at bounding box center [265, 103] width 41 height 28
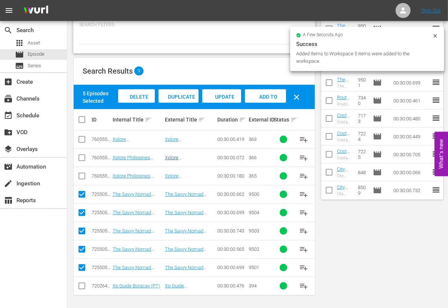
scroll to position [0, 0]
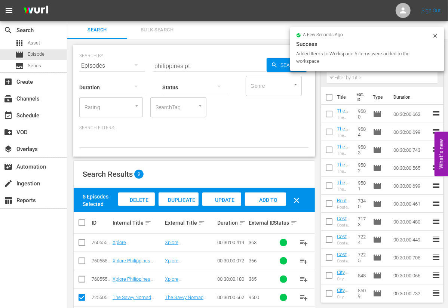
click at [168, 67] on input "philippines pt" at bounding box center [210, 66] width 114 height 18
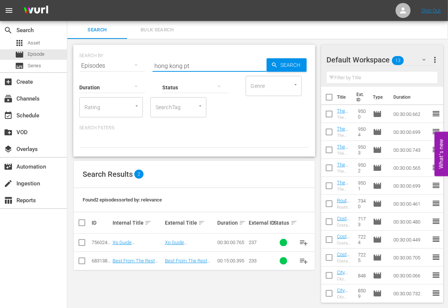
click at [84, 261] on input "checkbox" at bounding box center [81, 262] width 9 height 9
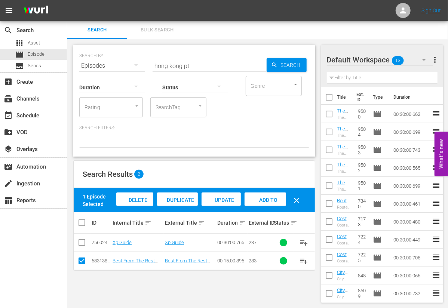
click at [273, 201] on span "Add to Workspace" at bounding box center [265, 207] width 37 height 20
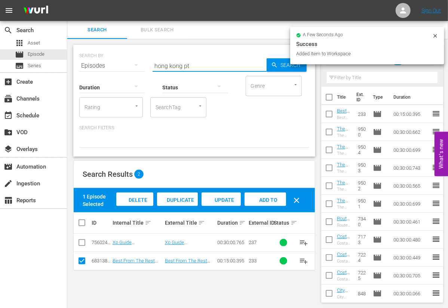
drag, startPoint x: 182, startPoint y: 65, endPoint x: 133, endPoint y: 62, distance: 48.7
click at [133, 62] on div "SEARCH BY Search By Episodes Search ID, Title, Description, Keywords, or Catego…" at bounding box center [194, 61] width 230 height 27
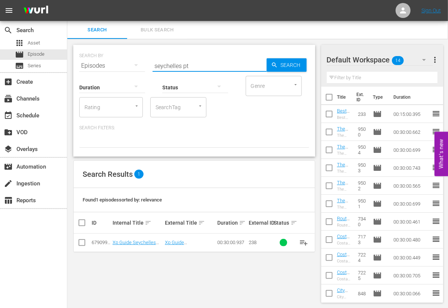
click at [83, 241] on input "checkbox" at bounding box center [81, 244] width 9 height 9
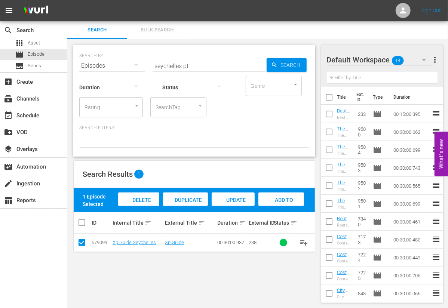
click at [277, 197] on span "Add to Workspace" at bounding box center [281, 207] width 37 height 20
click at [163, 64] on input "seychelles pt" at bounding box center [210, 66] width 114 height 18
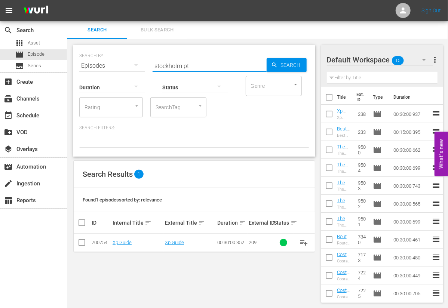
click at [79, 242] on input "checkbox" at bounding box center [81, 244] width 9 height 9
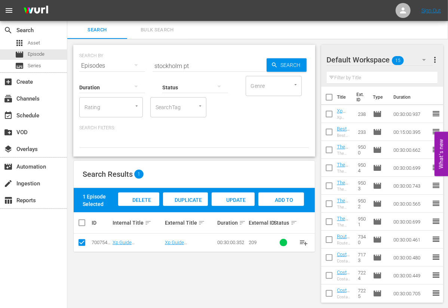
click at [274, 197] on span "Add to Workspace" at bounding box center [281, 207] width 37 height 20
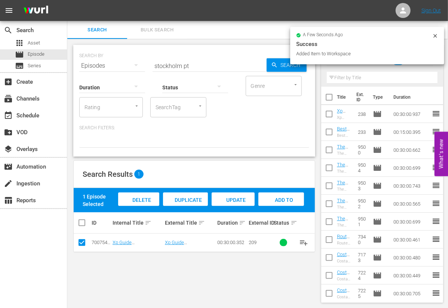
click at [174, 64] on input "stockholm pt" at bounding box center [210, 66] width 114 height 18
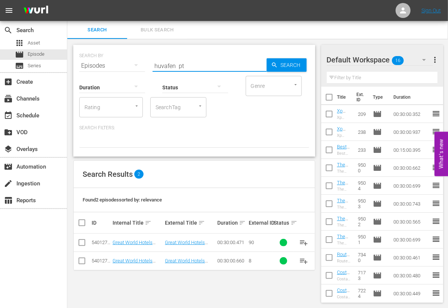
click at [82, 247] on input "checkbox" at bounding box center [81, 244] width 9 height 9
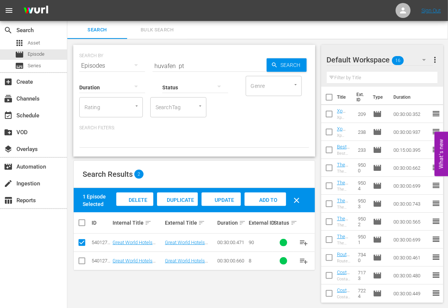
click at [82, 261] on input "checkbox" at bounding box center [81, 262] width 9 height 9
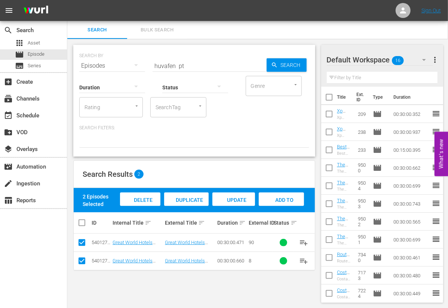
click at [279, 197] on span "Add to Workspace" at bounding box center [281, 207] width 37 height 20
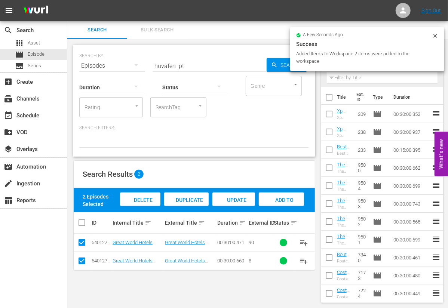
click at [166, 65] on input "huvafen pt" at bounding box center [210, 66] width 114 height 18
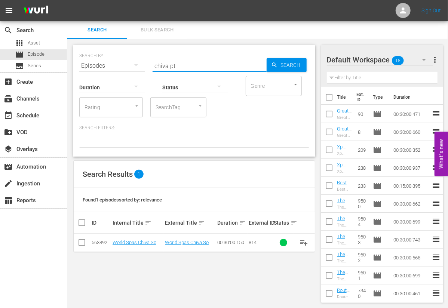
click at [80, 243] on input "checkbox" at bounding box center [81, 244] width 9 height 9
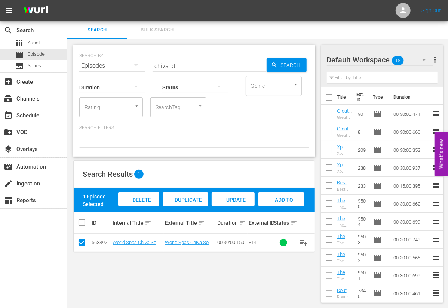
click at [281, 200] on span "Add to Workspace" at bounding box center [281, 207] width 37 height 20
click at [159, 67] on input "chiva pt" at bounding box center [210, 66] width 114 height 18
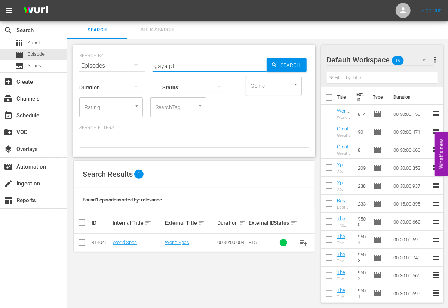
click at [81, 243] on input "checkbox" at bounding box center [81, 244] width 9 height 9
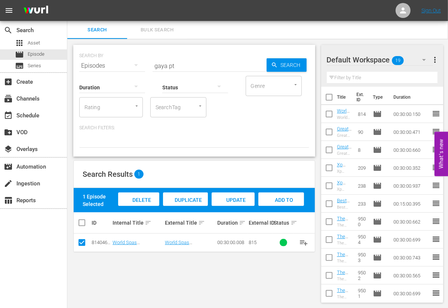
click at [285, 199] on span "Add to Workspace" at bounding box center [281, 207] width 37 height 20
click at [158, 66] on input "gaya pt" at bounding box center [210, 66] width 114 height 18
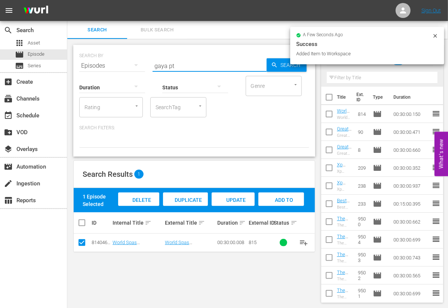
click at [158, 66] on input "gaya pt" at bounding box center [210, 66] width 114 height 18
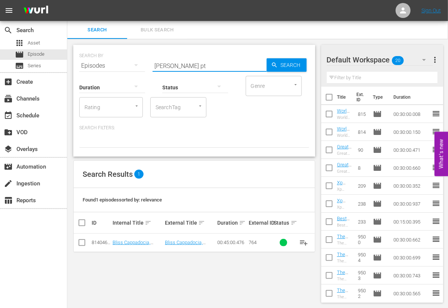
click at [78, 242] on input "checkbox" at bounding box center [81, 244] width 9 height 9
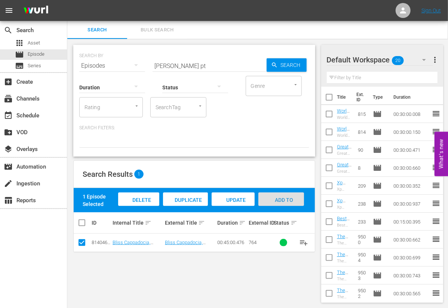
click at [280, 197] on span "Add to Workspace" at bounding box center [281, 207] width 37 height 20
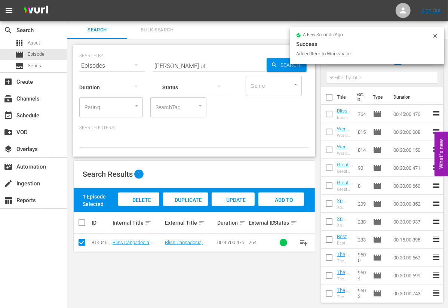
click at [165, 67] on input "cappa pt" at bounding box center [210, 66] width 114 height 18
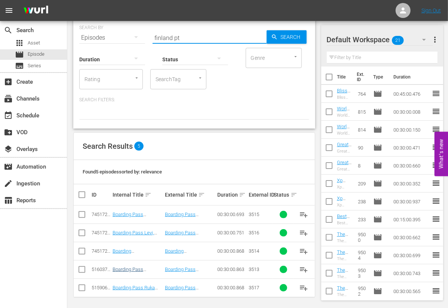
scroll to position [30, 0]
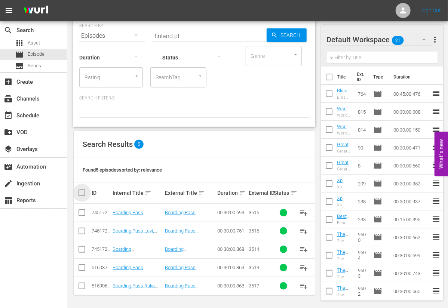
click at [84, 196] on input "checkbox" at bounding box center [84, 192] width 15 height 9
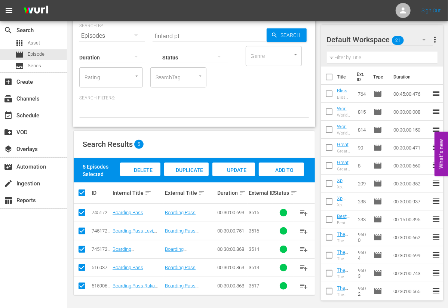
click at [288, 167] on span "Add to Workspace" at bounding box center [281, 177] width 37 height 20
click at [166, 37] on input "finland pt" at bounding box center [210, 36] width 114 height 18
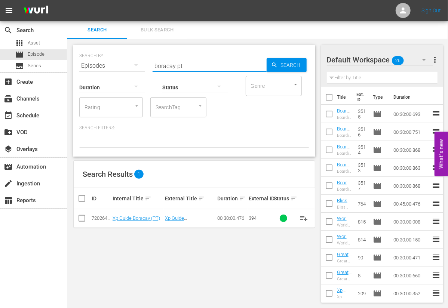
click at [81, 221] on input "checkbox" at bounding box center [81, 219] width 9 height 9
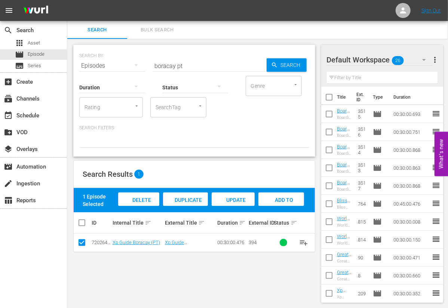
click at [281, 196] on div "Add to Workspace" at bounding box center [280, 207] width 45 height 28
click at [163, 68] on input "boracay pt" at bounding box center [210, 66] width 114 height 18
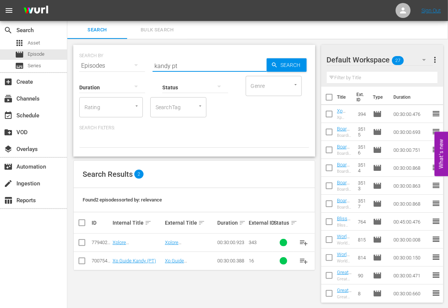
click at [80, 261] on input "checkbox" at bounding box center [81, 262] width 9 height 9
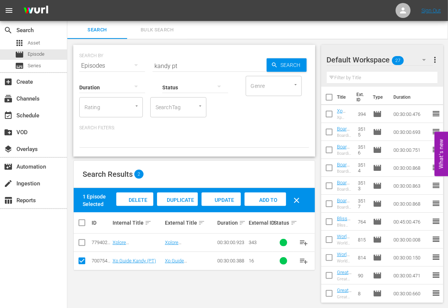
click at [264, 201] on span "Add to Workspace" at bounding box center [265, 207] width 37 height 20
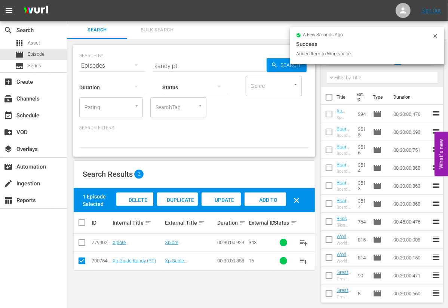
click at [162, 68] on input "kandy pt" at bounding box center [210, 66] width 114 height 18
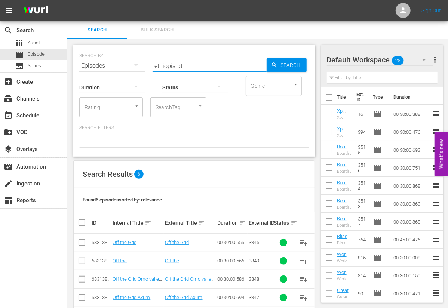
click at [81, 222] on input "checkbox" at bounding box center [84, 222] width 15 height 9
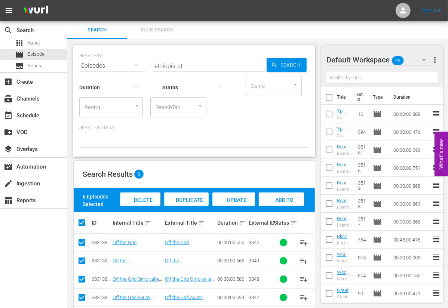
scroll to position [49, 0]
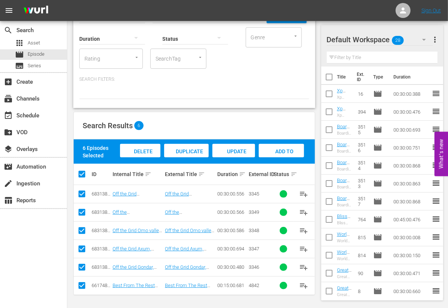
click at [80, 285] on input "checkbox" at bounding box center [81, 287] width 9 height 9
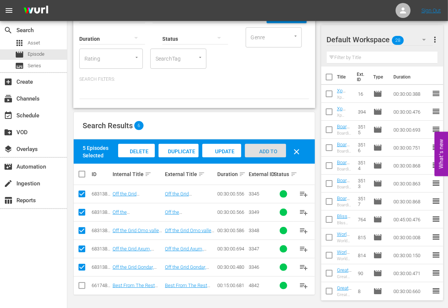
click at [260, 153] on span "Add to Workspace" at bounding box center [265, 158] width 37 height 20
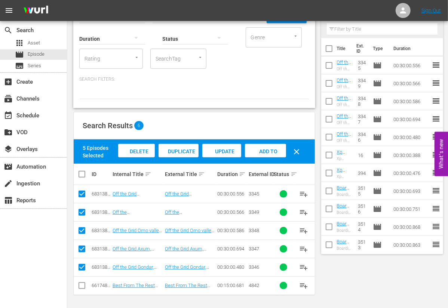
scroll to position [0, 0]
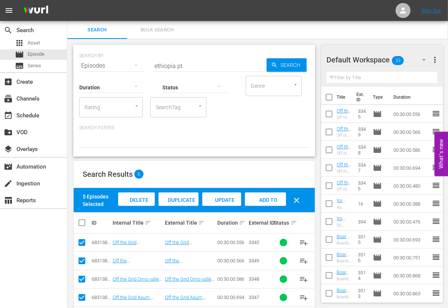
click at [160, 64] on input "ethiopia pt" at bounding box center [210, 66] width 114 height 18
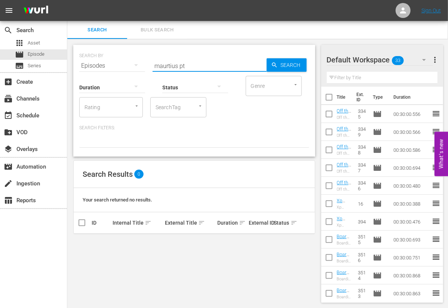
scroll to position [0, 0]
drag, startPoint x: 167, startPoint y: 64, endPoint x: 173, endPoint y: 74, distance: 11.1
click at [167, 64] on input "maurtius pt" at bounding box center [210, 65] width 114 height 18
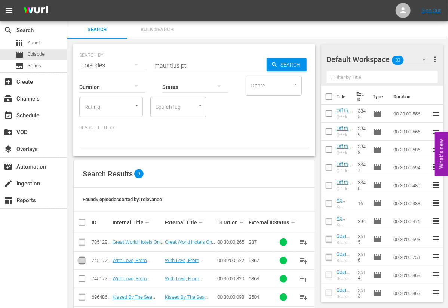
click at [84, 259] on input "checkbox" at bounding box center [81, 262] width 9 height 9
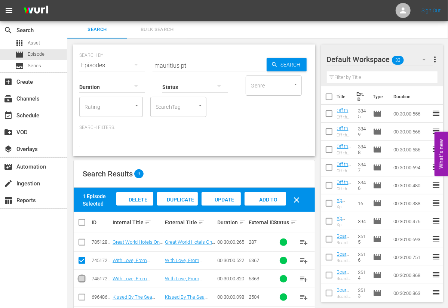
click at [82, 278] on input "checkbox" at bounding box center [81, 280] width 9 height 9
click at [256, 197] on span "Add to Workspace" at bounding box center [265, 207] width 37 height 20
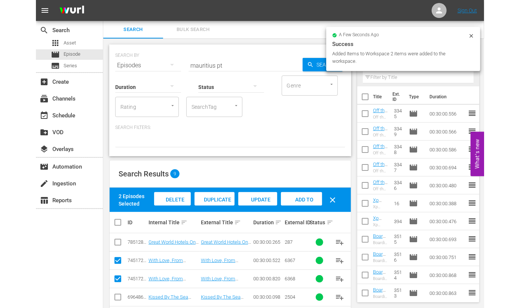
scroll to position [0, 0]
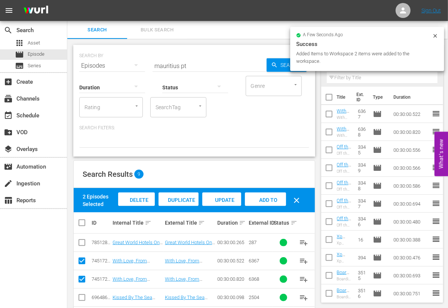
click at [173, 65] on input "mauritius pt" at bounding box center [210, 66] width 114 height 18
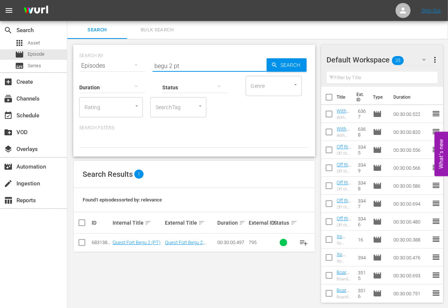
click at [80, 242] on input "checkbox" at bounding box center [81, 244] width 9 height 9
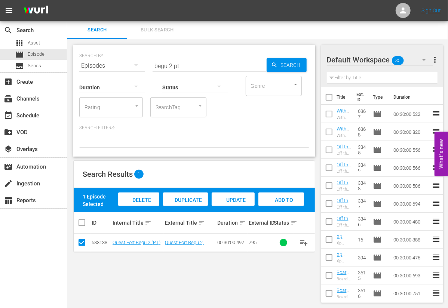
click at [268, 200] on div "Add to Workspace" at bounding box center [280, 207] width 45 height 28
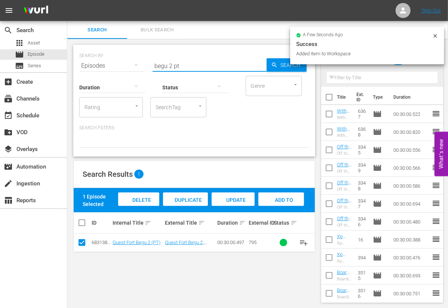
drag, startPoint x: 173, startPoint y: 64, endPoint x: 124, endPoint y: 60, distance: 49.2
click at [124, 60] on div "SEARCH BY Search By Episodes Search ID, Title, Description, Keywords, or Catego…" at bounding box center [194, 61] width 230 height 27
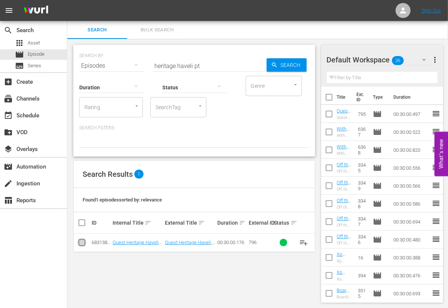
click at [82, 243] on input "checkbox" at bounding box center [81, 244] width 9 height 9
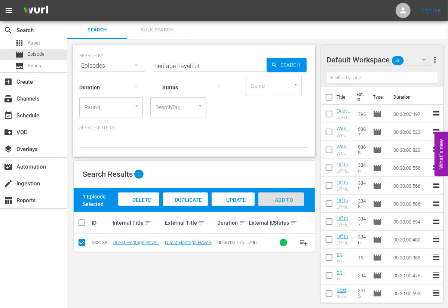
click at [277, 205] on div "Add to Workspace" at bounding box center [280, 207] width 45 height 28
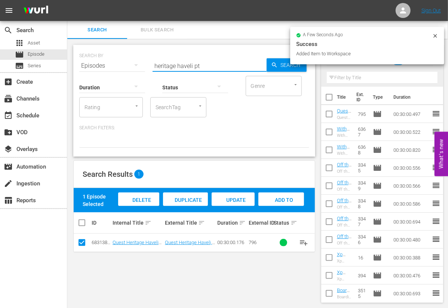
drag, startPoint x: 193, startPoint y: 65, endPoint x: 133, endPoint y: 61, distance: 60.0
click at [133, 61] on div "SEARCH BY Search By Episodes Search ID, Title, Description, Keywords, or Catego…" at bounding box center [194, 61] width 230 height 27
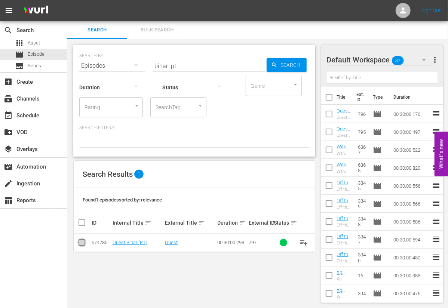
click at [84, 242] on input "checkbox" at bounding box center [81, 244] width 9 height 9
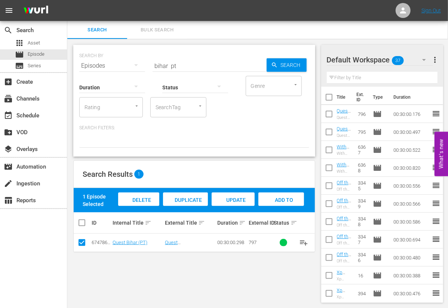
click at [277, 200] on span "Add to Workspace" at bounding box center [281, 207] width 37 height 20
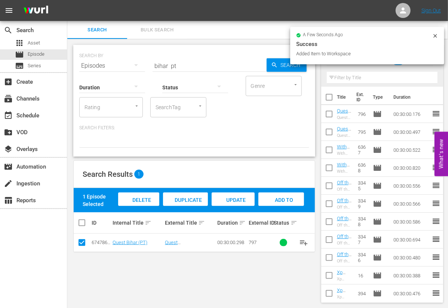
click at [157, 66] on input "bihar pt" at bounding box center [210, 66] width 114 height 18
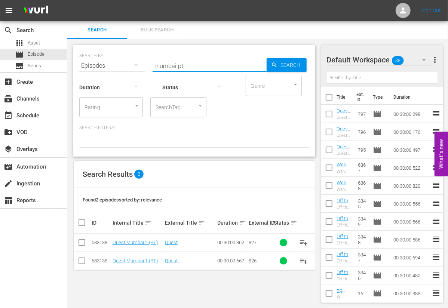
click at [80, 244] on input "checkbox" at bounding box center [81, 244] width 9 height 9
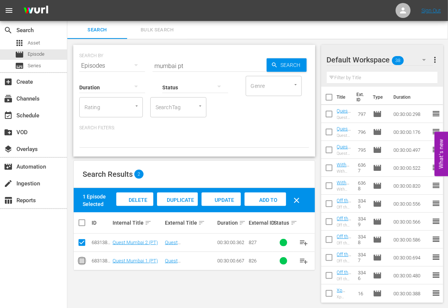
click at [81, 260] on input "checkbox" at bounding box center [81, 262] width 9 height 9
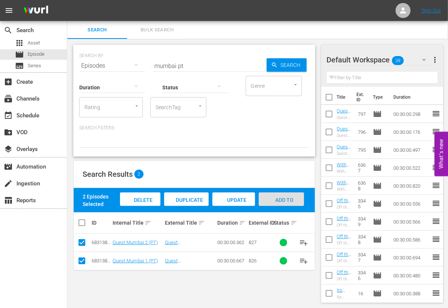
click at [267, 198] on div "Add to Workspace" at bounding box center [281, 207] width 45 height 28
click at [166, 65] on input "mumbai pt" at bounding box center [210, 66] width 114 height 18
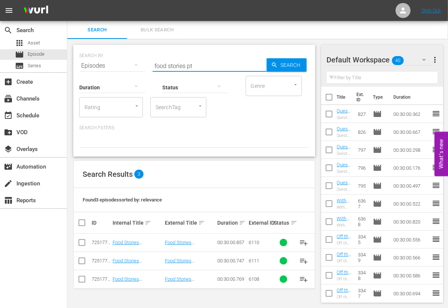
click at [82, 277] on input "checkbox" at bounding box center [81, 280] width 9 height 9
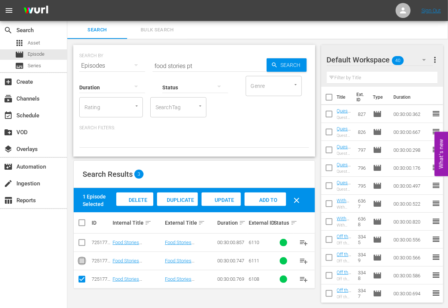
click at [80, 261] on input "checkbox" at bounding box center [81, 262] width 9 height 9
click at [259, 195] on div "Add to Workspace" at bounding box center [265, 207] width 41 height 28
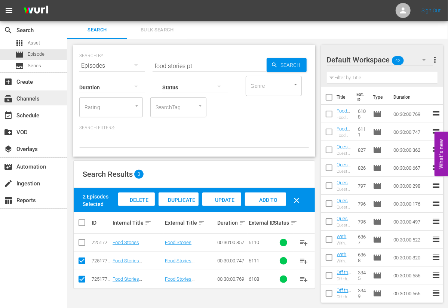
click at [42, 99] on div "subscriptions Channels" at bounding box center [33, 97] width 67 height 15
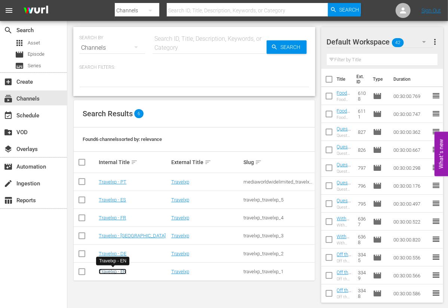
click at [111, 269] on link "Travelxp - EN" at bounding box center [113, 272] width 28 height 6
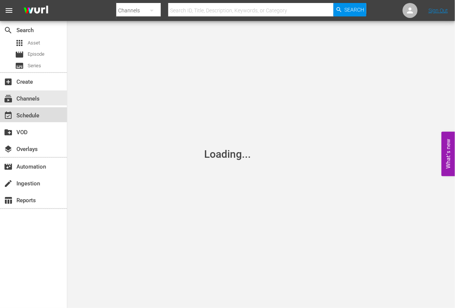
click at [40, 117] on div "event_available Schedule" at bounding box center [21, 114] width 42 height 7
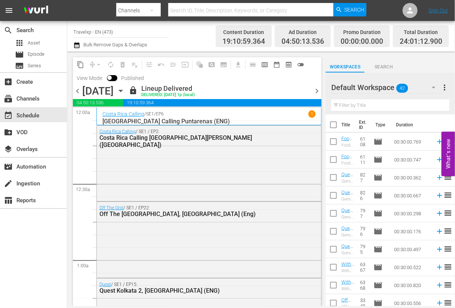
click at [314, 91] on span "chevron_right" at bounding box center [316, 90] width 9 height 9
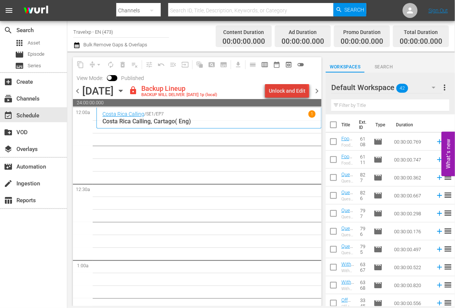
click at [290, 95] on div "Unlock and Edit" at bounding box center [287, 90] width 37 height 13
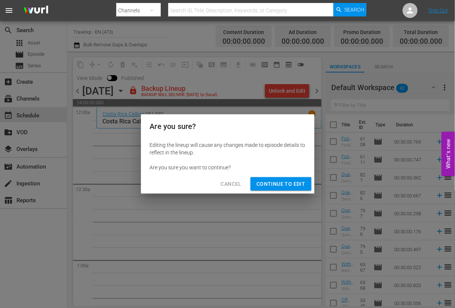
click at [297, 176] on div "Cancel Continue to Edit" at bounding box center [227, 184] width 173 height 20
click at [295, 178] on button "Continue to Edit" at bounding box center [280, 184] width 61 height 14
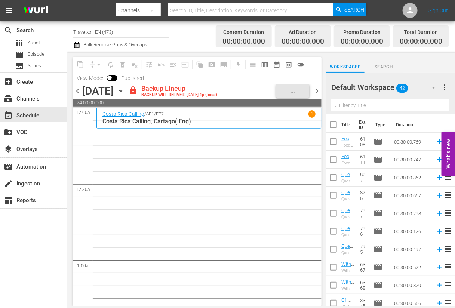
click at [435, 87] on icon "button" at bounding box center [434, 88] width 4 height 2
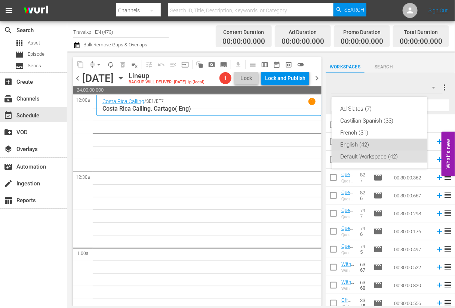
click at [369, 148] on div "English (42)" at bounding box center [380, 145] width 78 height 12
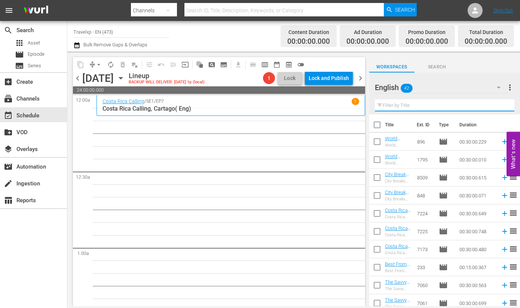
click at [418, 106] on input "text" at bounding box center [444, 105] width 139 height 12
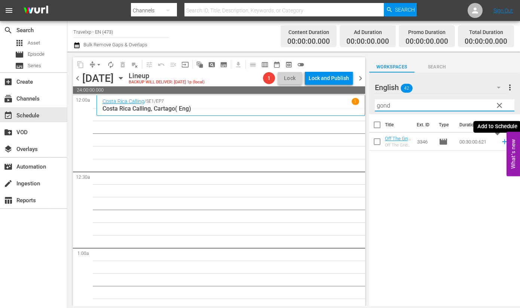
click at [500, 143] on icon at bounding box center [504, 142] width 8 height 8
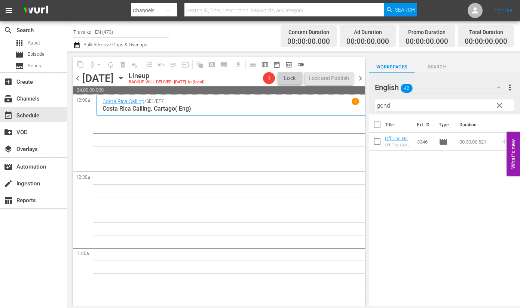
click at [381, 104] on input "gond" at bounding box center [444, 105] width 139 height 12
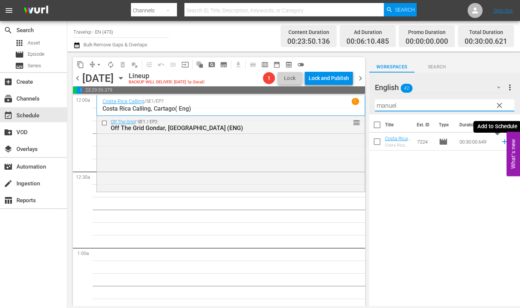
click at [502, 142] on icon at bounding box center [504, 141] width 5 height 5
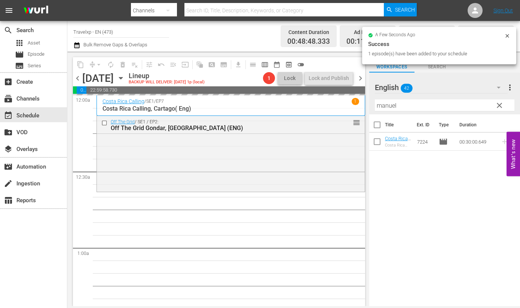
click at [390, 104] on input "manuel" at bounding box center [444, 105] width 139 height 12
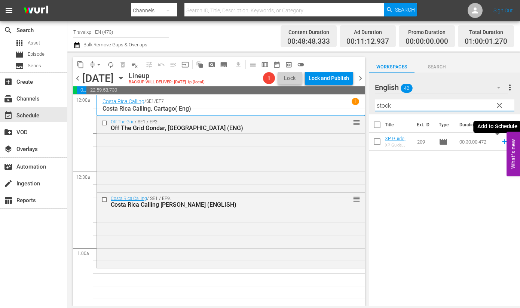
click at [500, 143] on icon at bounding box center [504, 142] width 8 height 8
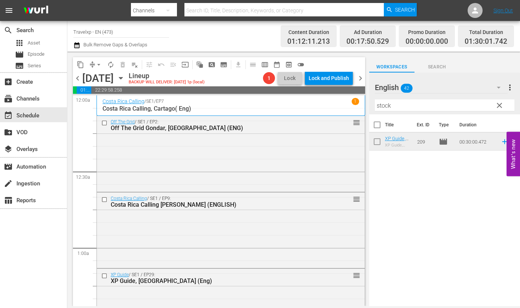
click at [385, 105] on input "stock" at bounding box center [444, 105] width 139 height 12
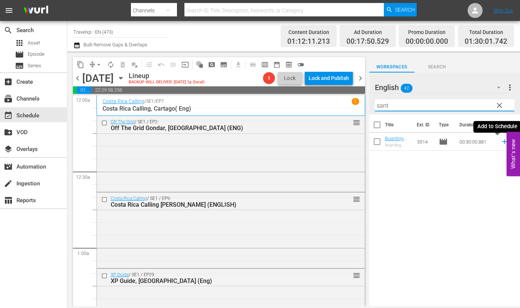
click at [500, 143] on icon at bounding box center [504, 142] width 8 height 8
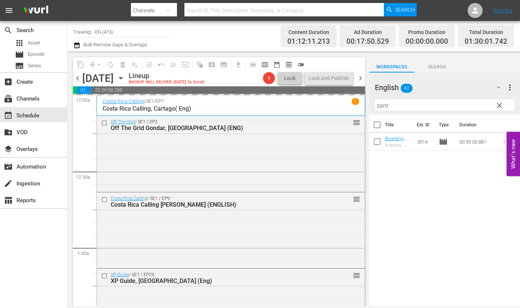
click at [380, 104] on input "sant" at bounding box center [444, 105] width 139 height 12
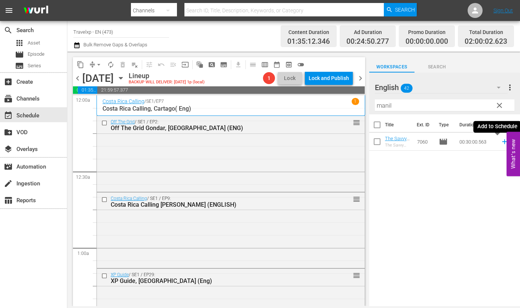
click at [502, 142] on icon at bounding box center [504, 141] width 5 height 5
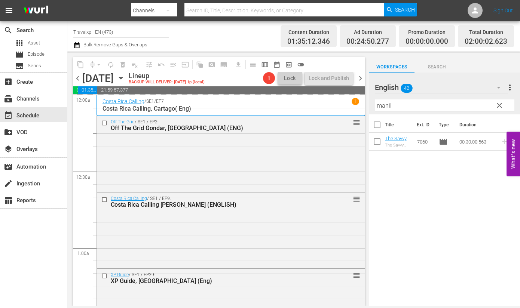
click at [384, 104] on input "manil" at bounding box center [444, 105] width 139 height 12
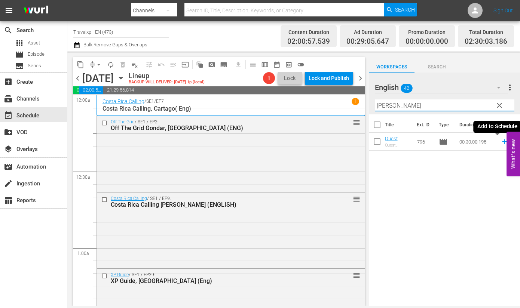
click at [500, 143] on icon at bounding box center [504, 142] width 8 height 8
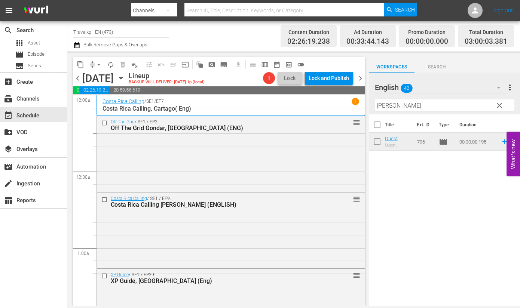
click at [381, 105] on input "havel" at bounding box center [444, 105] width 139 height 12
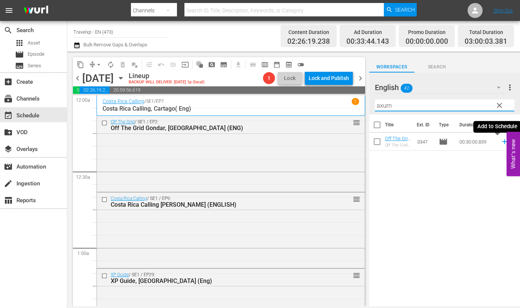
click at [502, 142] on icon at bounding box center [504, 141] width 5 height 5
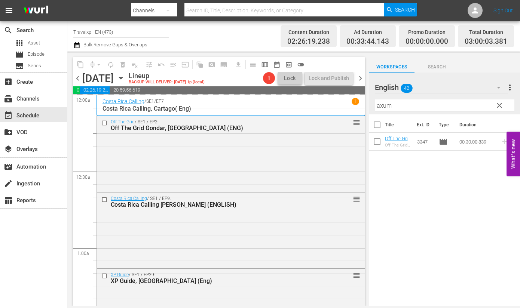
click at [387, 108] on input "axum" at bounding box center [444, 105] width 139 height 12
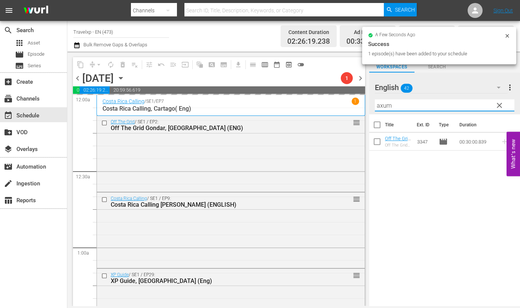
click at [387, 108] on input "axum" at bounding box center [444, 105] width 139 height 12
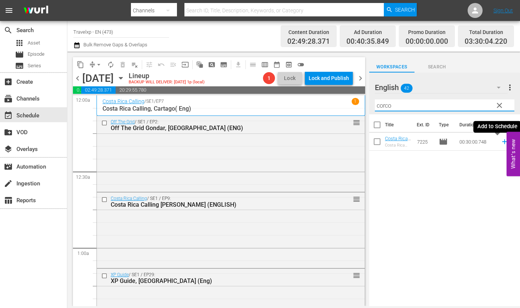
click at [502, 143] on icon at bounding box center [504, 141] width 5 height 5
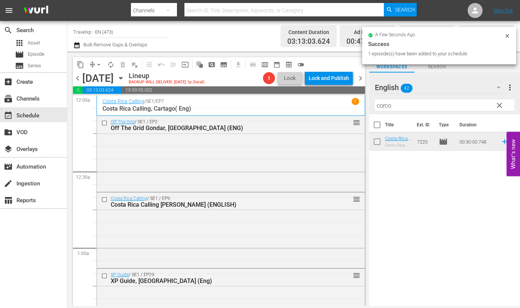
click at [387, 105] on input "corco" at bounding box center [444, 105] width 139 height 12
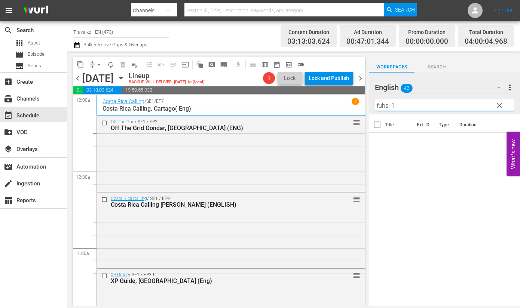
drag, startPoint x: 397, startPoint y: 104, endPoint x: 341, endPoint y: 106, distance: 56.5
click at [341, 106] on div "content_copy compress arrow_drop_down autorenew_outlined delete_forever_outline…" at bounding box center [293, 179] width 452 height 255
click at [502, 142] on icon at bounding box center [504, 141] width 5 height 5
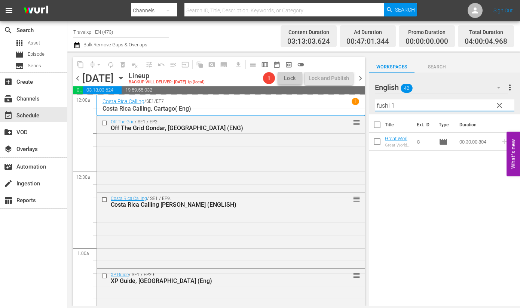
drag, startPoint x: 397, startPoint y: 105, endPoint x: 368, endPoint y: 102, distance: 28.7
click at [369, 102] on div "English 42 English more_vert clear Filter by Title fushi 1" at bounding box center [444, 94] width 151 height 42
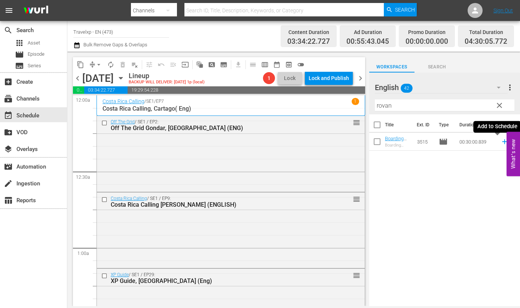
click at [500, 143] on icon at bounding box center [504, 142] width 8 height 8
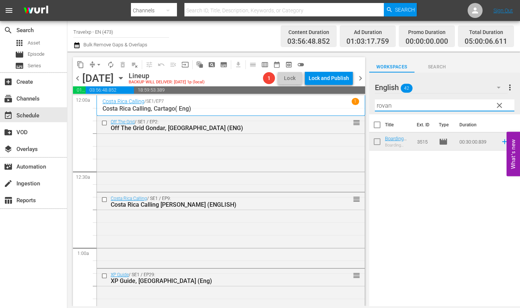
click at [385, 104] on input "rovan" at bounding box center [444, 105] width 139 height 12
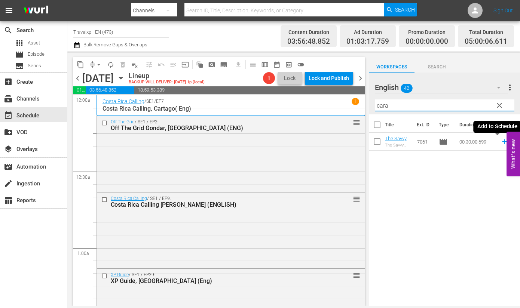
click at [500, 140] on icon at bounding box center [504, 142] width 8 height 8
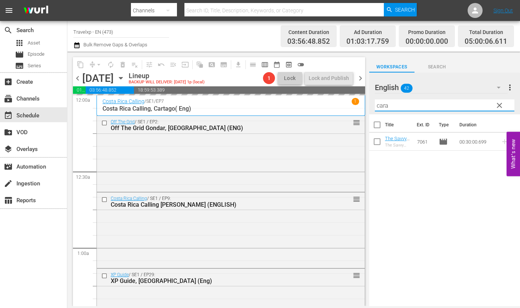
click at [379, 106] on input "cara" at bounding box center [444, 105] width 139 height 12
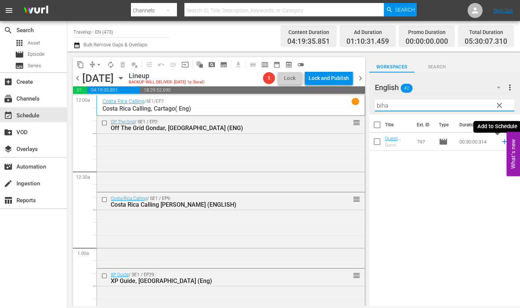
drag, startPoint x: 497, startPoint y: 141, endPoint x: 427, endPoint y: 120, distance: 73.6
click at [500, 141] on icon at bounding box center [504, 142] width 8 height 8
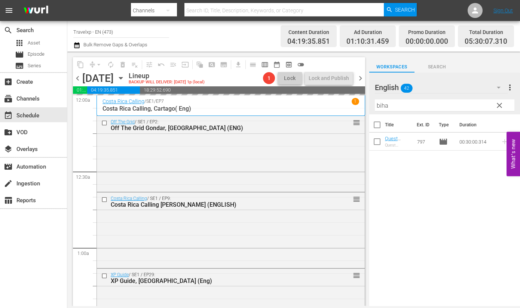
click at [383, 104] on input "biha" at bounding box center [444, 105] width 139 height 12
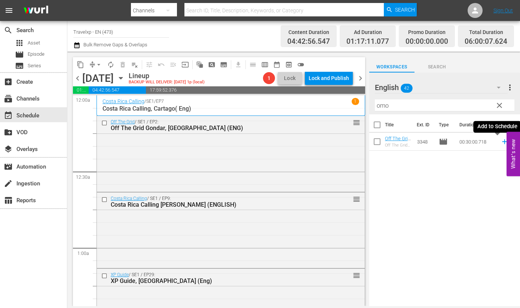
click at [502, 143] on icon at bounding box center [504, 141] width 5 height 5
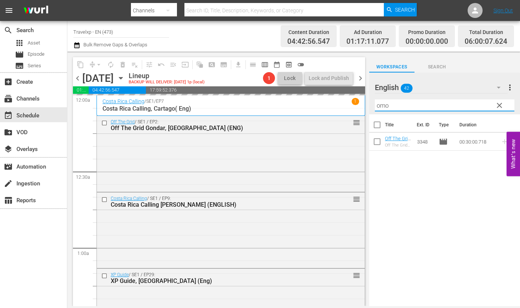
click at [383, 107] on input "omo" at bounding box center [444, 105] width 139 height 12
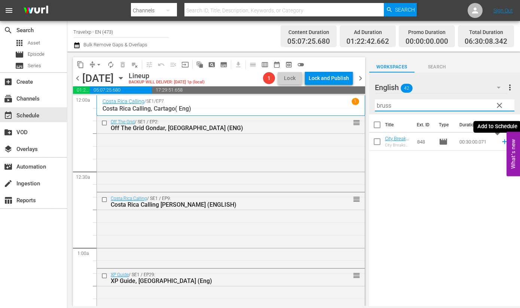
click at [502, 141] on icon at bounding box center [504, 141] width 5 height 5
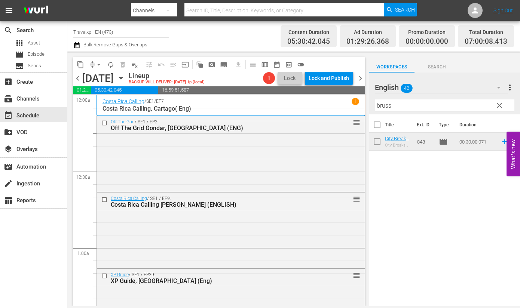
click at [388, 106] on input "bruss" at bounding box center [444, 105] width 139 height 12
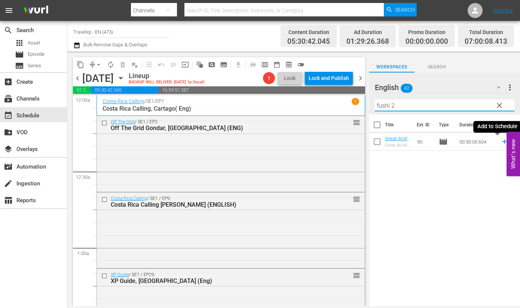
click at [500, 143] on icon at bounding box center [504, 142] width 8 height 8
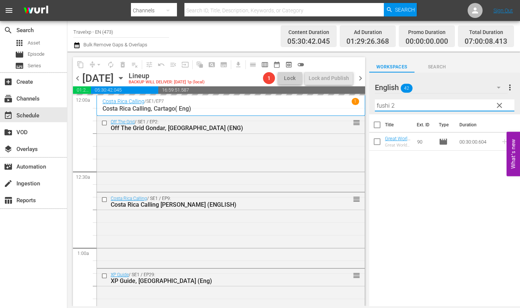
drag, startPoint x: 401, startPoint y: 103, endPoint x: 372, endPoint y: 101, distance: 28.8
click at [372, 101] on div "English 42 English more_vert clear Filter by Title fushi 2" at bounding box center [444, 94] width 151 height 42
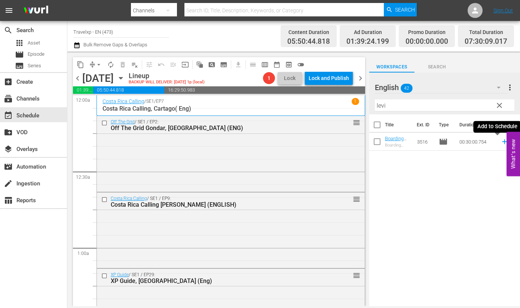
click at [500, 142] on icon at bounding box center [504, 142] width 8 height 8
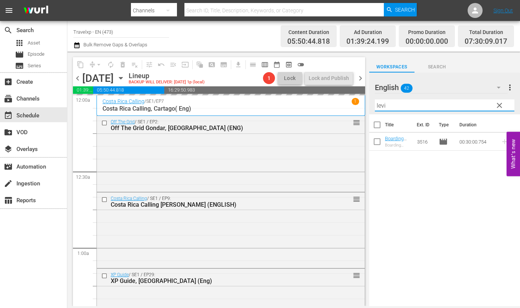
click at [379, 105] on input "levi" at bounding box center [444, 105] width 139 height 12
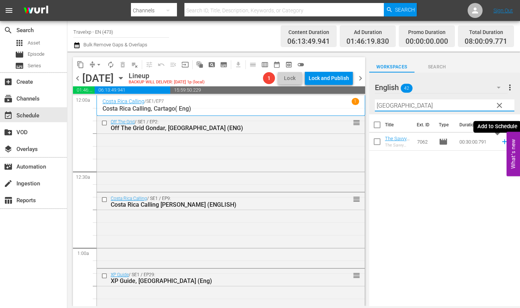
click at [502, 142] on icon at bounding box center [504, 141] width 5 height 5
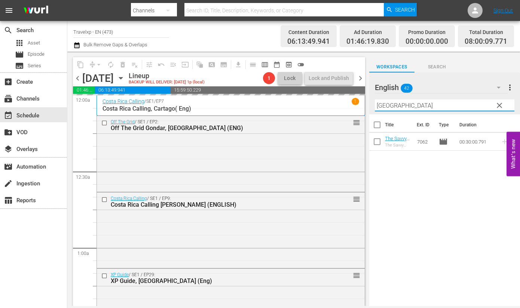
click at [384, 105] on input "cebu" at bounding box center [444, 105] width 139 height 12
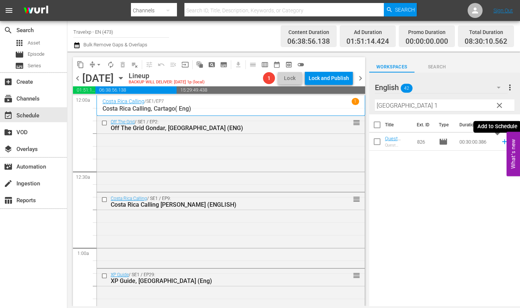
click at [500, 141] on icon at bounding box center [504, 142] width 8 height 8
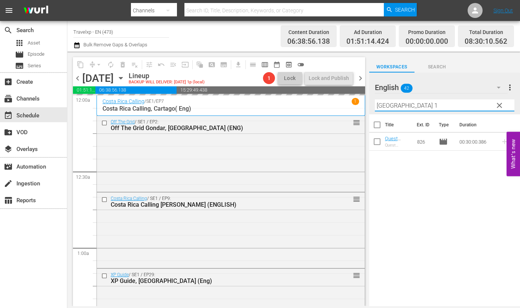
drag, startPoint x: 408, startPoint y: 107, endPoint x: 372, endPoint y: 103, distance: 36.1
click at [372, 103] on div "English 42 English more_vert clear Filter by Title mumbai 1" at bounding box center [444, 94] width 151 height 42
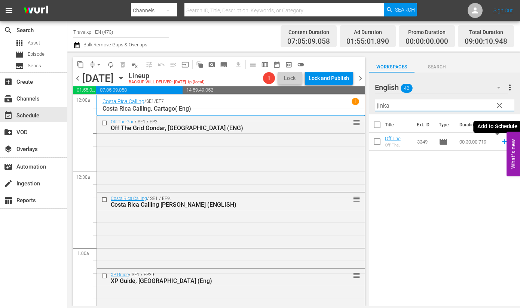
click at [500, 141] on icon at bounding box center [504, 142] width 8 height 8
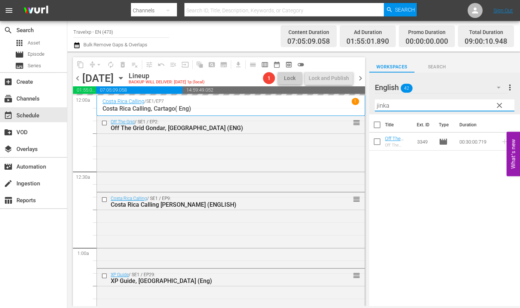
click at [382, 106] on input "jinka" at bounding box center [444, 105] width 139 height 12
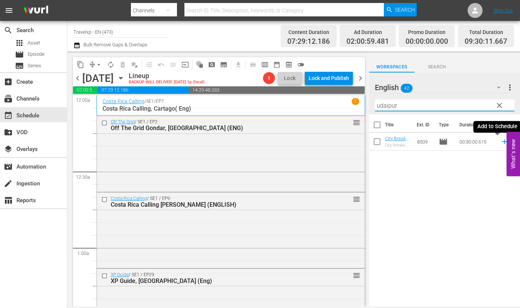
click at [500, 141] on icon at bounding box center [504, 142] width 8 height 8
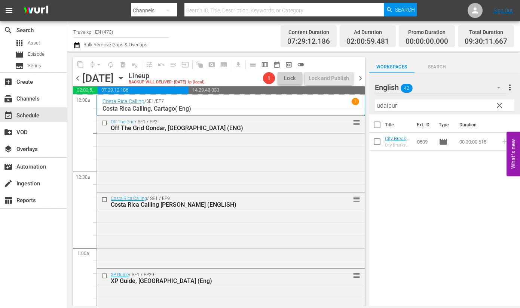
click at [388, 106] on input "udaipur" at bounding box center [444, 105] width 139 height 12
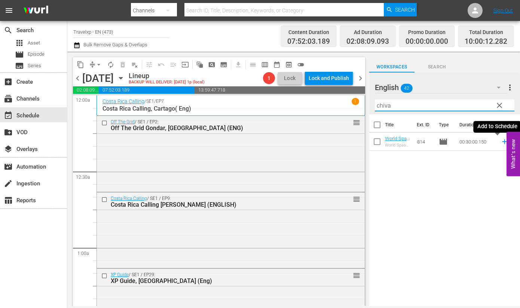
click at [500, 141] on icon at bounding box center [504, 142] width 8 height 8
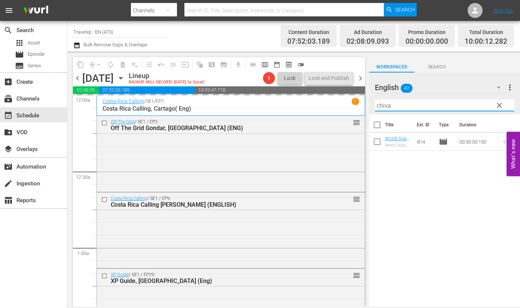
click at [386, 107] on input "chiva" at bounding box center [444, 105] width 139 height 12
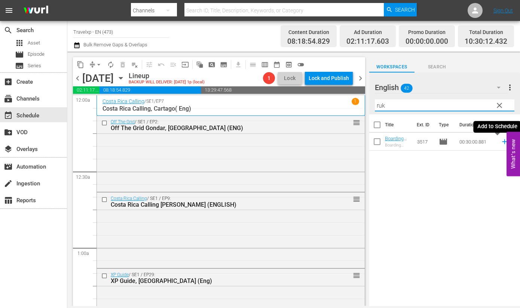
click at [502, 140] on icon at bounding box center [504, 141] width 5 height 5
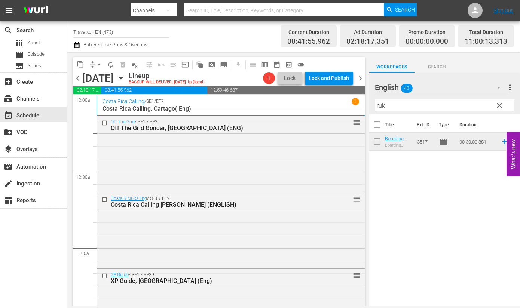
click at [379, 105] on input "ruk" at bounding box center [444, 105] width 139 height 12
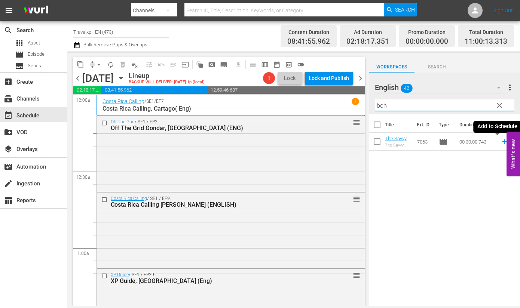
click at [500, 141] on icon at bounding box center [504, 142] width 8 height 8
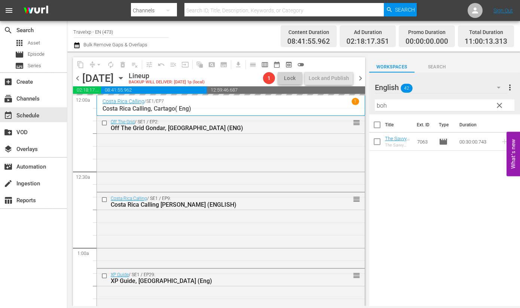
click at [381, 106] on input "boh" at bounding box center [444, 105] width 139 height 12
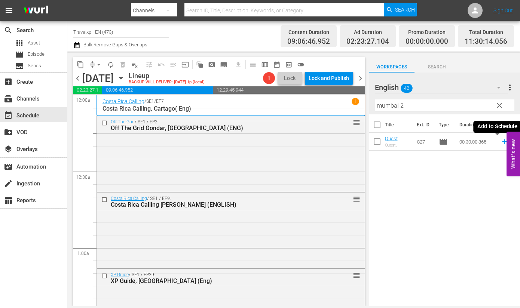
click at [500, 141] on icon at bounding box center [504, 142] width 8 height 8
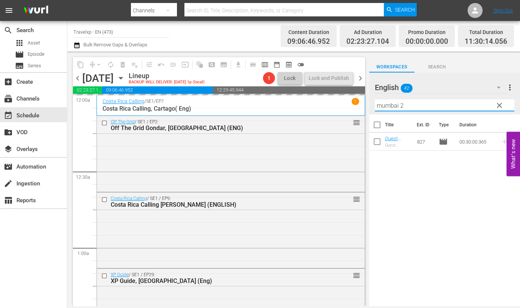
drag, startPoint x: 406, startPoint y: 102, endPoint x: 366, endPoint y: 102, distance: 40.0
click at [366, 102] on div "content_copy compress arrow_drop_down autorenew_outlined delete_forever_outline…" at bounding box center [293, 179] width 452 height 255
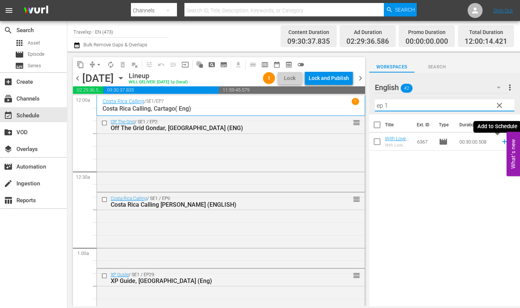
click at [502, 142] on icon at bounding box center [504, 141] width 5 height 5
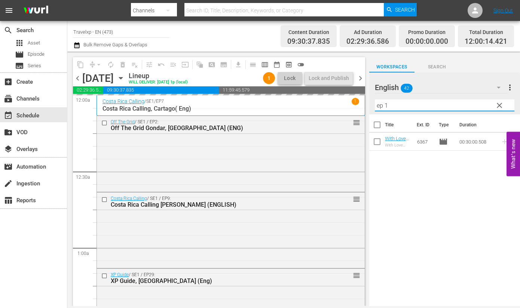
drag, startPoint x: 393, startPoint y: 105, endPoint x: 362, endPoint y: 102, distance: 31.3
click at [362, 102] on div "content_copy compress arrow_drop_down autorenew_outlined delete_forever_outline…" at bounding box center [293, 179] width 452 height 255
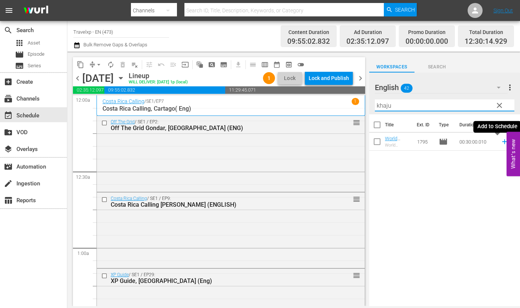
click at [502, 141] on icon at bounding box center [504, 141] width 5 height 5
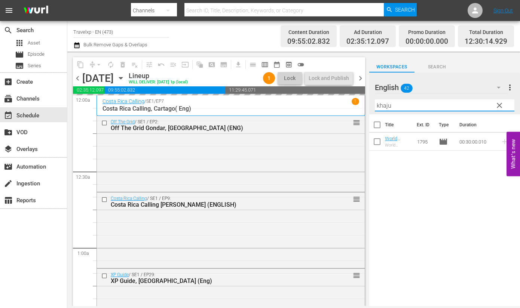
click at [379, 107] on input "khaju" at bounding box center [444, 105] width 139 height 12
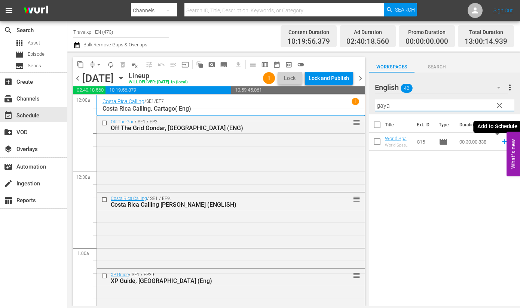
click at [502, 142] on icon at bounding box center [504, 141] width 5 height 5
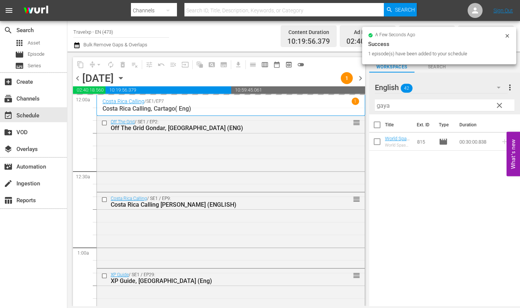
click at [384, 108] on input "gaya" at bounding box center [444, 105] width 139 height 12
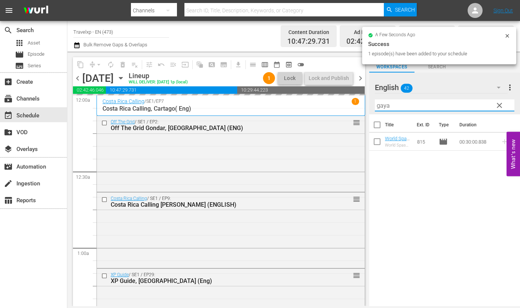
click at [384, 108] on input "gaya" at bounding box center [444, 105] width 139 height 12
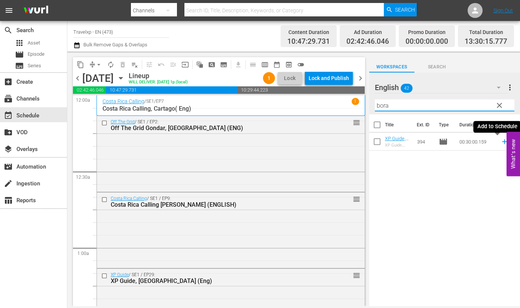
click at [502, 142] on icon at bounding box center [504, 141] width 5 height 5
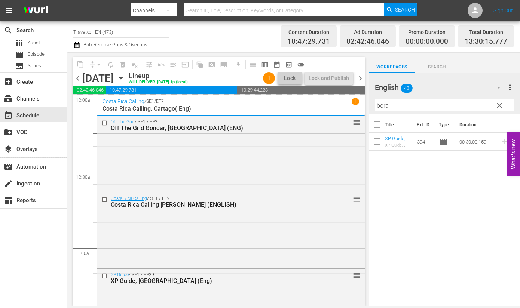
click at [377, 104] on input "bora" at bounding box center [444, 105] width 139 height 12
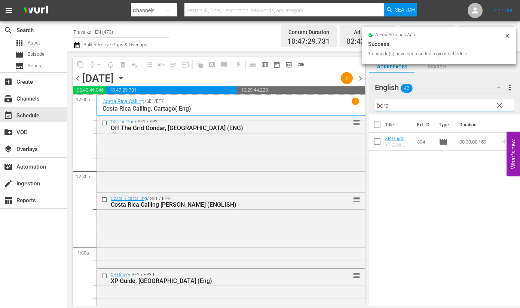
click at [377, 104] on input "bora" at bounding box center [444, 105] width 139 height 12
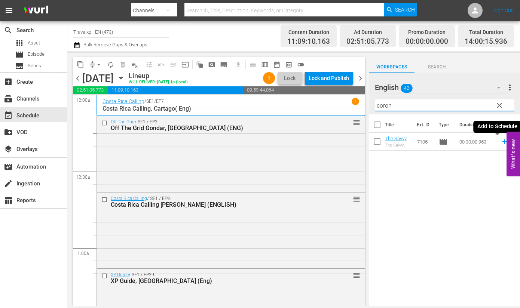
click at [500, 142] on icon at bounding box center [504, 142] width 8 height 8
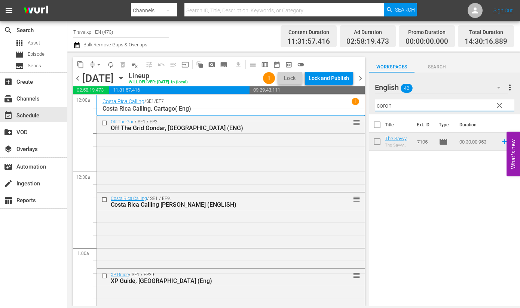
click at [379, 105] on input "coron" at bounding box center [444, 105] width 139 height 12
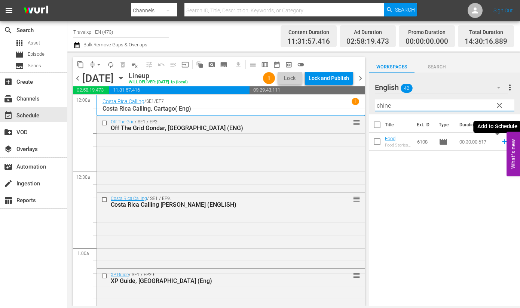
click at [502, 141] on icon at bounding box center [504, 141] width 5 height 5
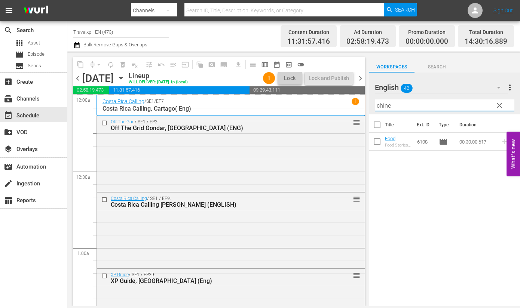
click at [385, 107] on input "chine" at bounding box center [444, 105] width 139 height 12
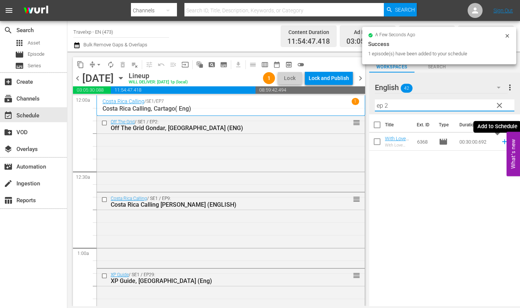
click at [500, 139] on icon at bounding box center [504, 142] width 8 height 8
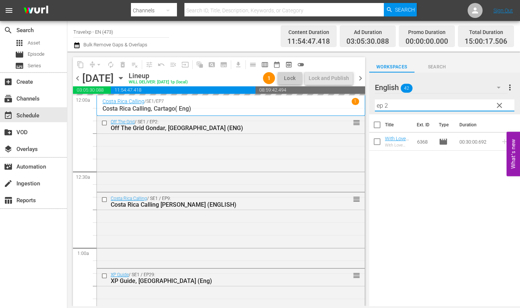
drag, startPoint x: 394, startPoint y: 107, endPoint x: 373, endPoint y: 105, distance: 21.4
click at [372, 105] on div "English 42 English more_vert clear Filter by Title ep 2" at bounding box center [444, 94] width 151 height 42
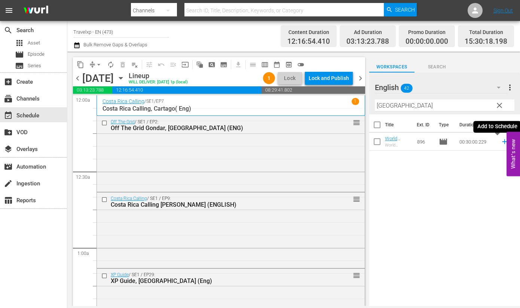
click at [500, 143] on icon at bounding box center [504, 142] width 8 height 8
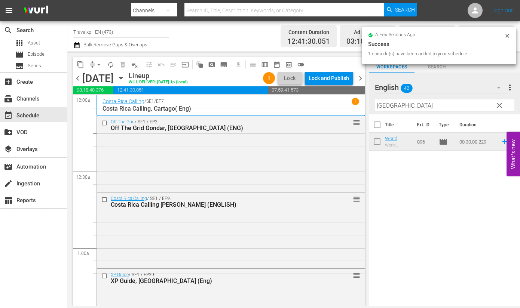
click at [381, 105] on input "delhi" at bounding box center [444, 105] width 139 height 12
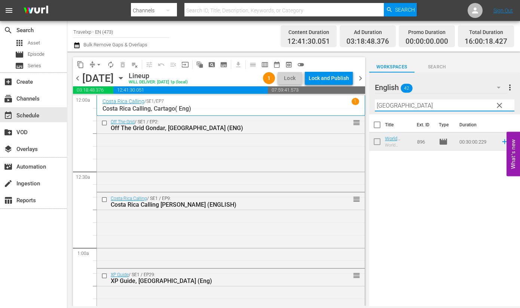
click at [381, 105] on input "delhi" at bounding box center [444, 105] width 139 height 12
click at [502, 142] on icon at bounding box center [504, 141] width 5 height 5
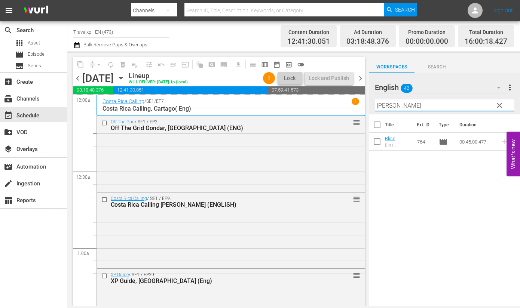
click at [378, 107] on input "cappa" at bounding box center [444, 105] width 139 height 12
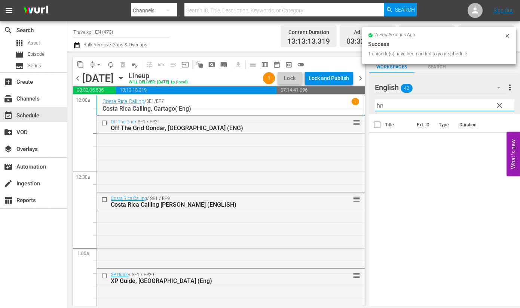
type input "h"
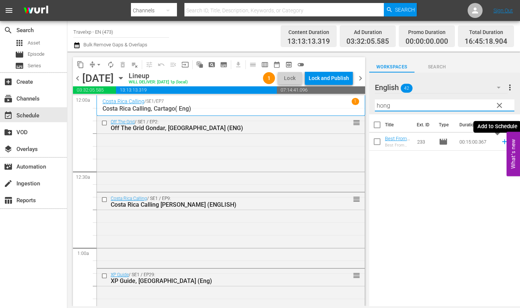
click at [500, 143] on icon at bounding box center [504, 142] width 8 height 8
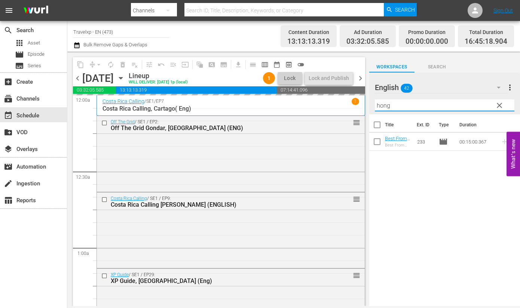
click at [386, 104] on input "hong" at bounding box center [444, 105] width 139 height 12
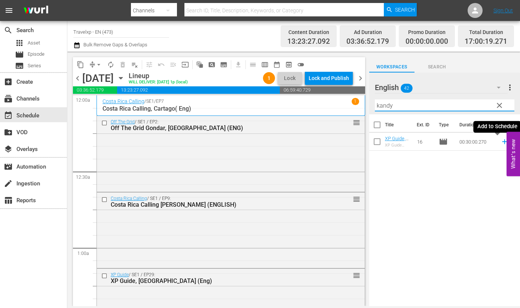
click at [502, 141] on icon at bounding box center [504, 141] width 5 height 5
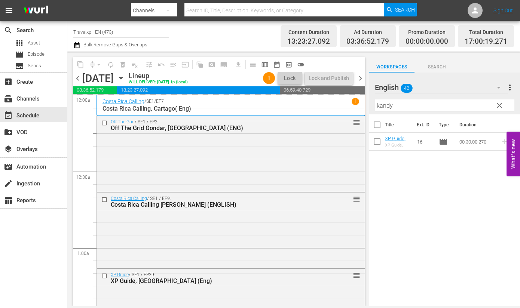
click at [382, 106] on input "kandy" at bounding box center [444, 105] width 139 height 12
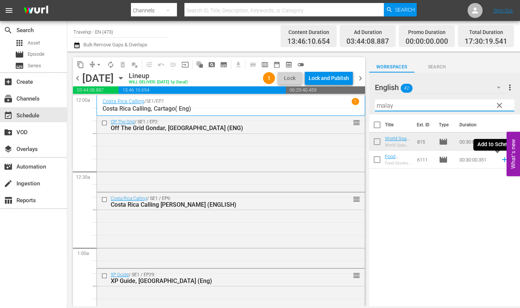
drag, startPoint x: 495, startPoint y: 162, endPoint x: 383, endPoint y: 121, distance: 119.7
click at [500, 161] on icon at bounding box center [504, 160] width 8 height 8
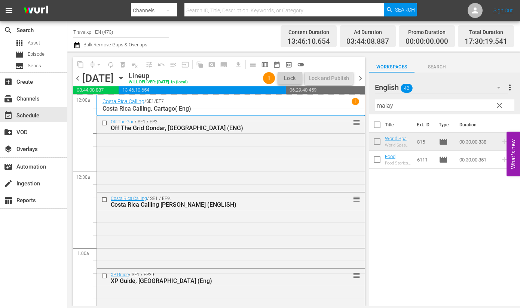
click at [383, 106] on input "malay" at bounding box center [444, 105] width 139 height 12
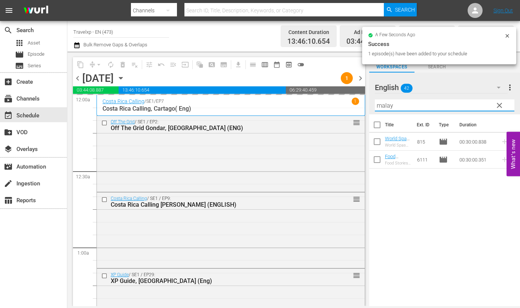
click at [383, 106] on input "malay" at bounding box center [444, 105] width 139 height 12
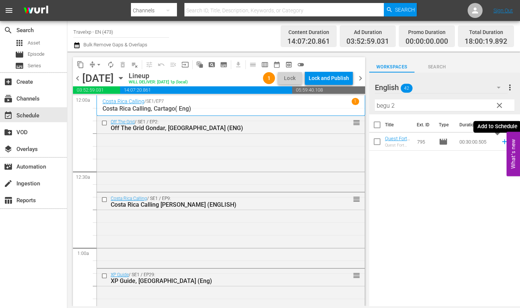
click at [500, 142] on icon at bounding box center [504, 142] width 8 height 8
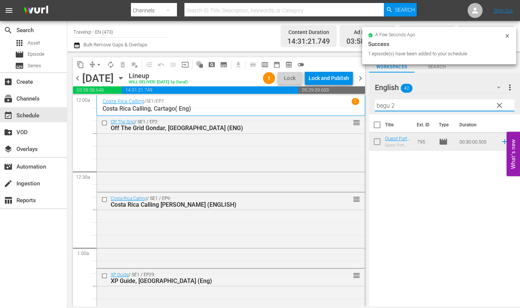
drag, startPoint x: 394, startPoint y: 104, endPoint x: 361, endPoint y: 100, distance: 32.7
click at [361, 100] on div "content_copy compress arrow_drop_down autorenew_outlined delete_forever_outline…" at bounding box center [293, 179] width 452 height 255
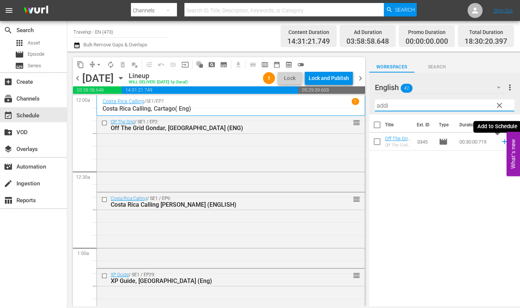
click at [502, 142] on icon at bounding box center [504, 141] width 5 height 5
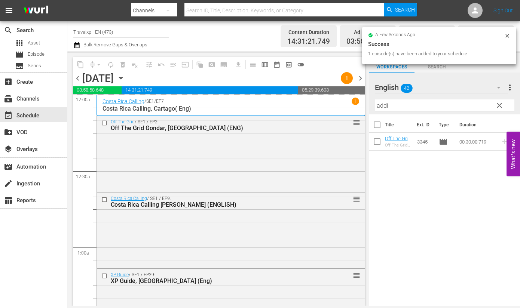
click at [381, 108] on input "addi" at bounding box center [444, 105] width 139 height 12
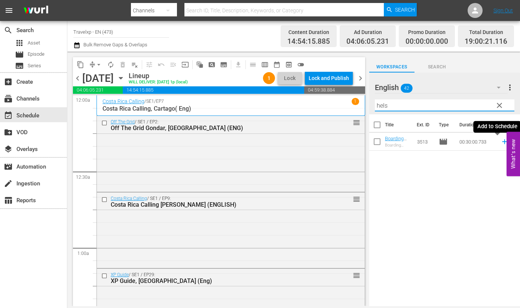
drag, startPoint x: 497, startPoint y: 141, endPoint x: 391, endPoint y: 108, distance: 111.2
click at [500, 141] on icon at bounding box center [504, 142] width 8 height 8
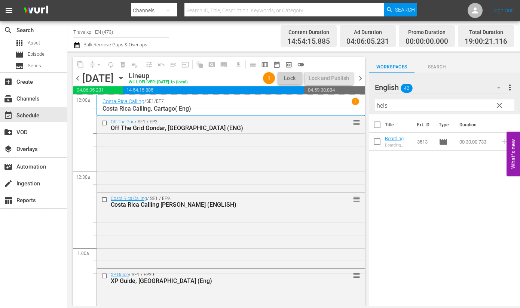
click at [381, 104] on input "hels" at bounding box center [444, 105] width 139 height 12
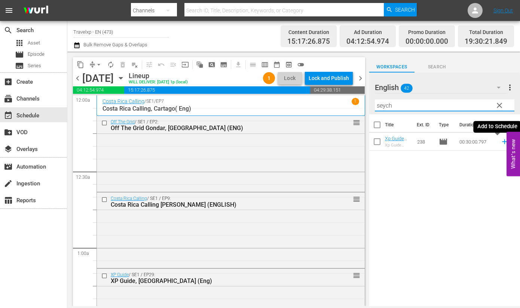
click at [502, 141] on icon at bounding box center [504, 141] width 5 height 5
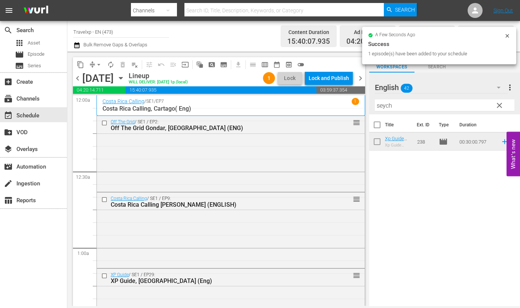
click at [385, 104] on input "seych" at bounding box center [444, 105] width 139 height 12
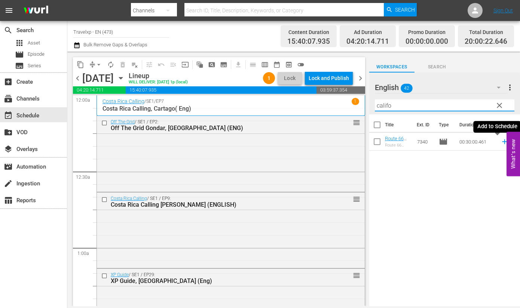
click at [502, 141] on icon at bounding box center [504, 141] width 5 height 5
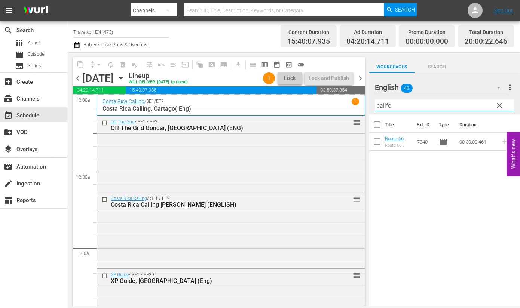
click at [386, 108] on input "califo" at bounding box center [444, 105] width 139 height 12
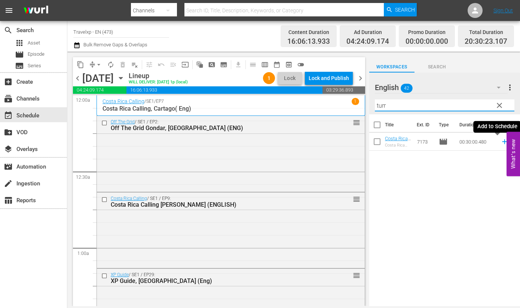
click at [500, 144] on icon at bounding box center [504, 142] width 8 height 8
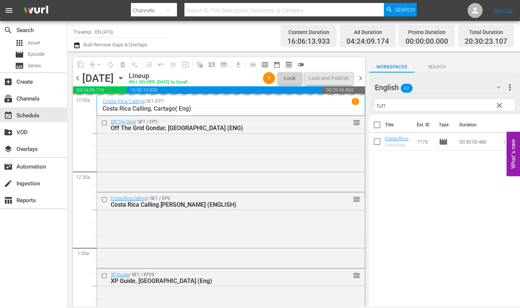
click at [378, 105] on input "turr" at bounding box center [444, 105] width 139 height 12
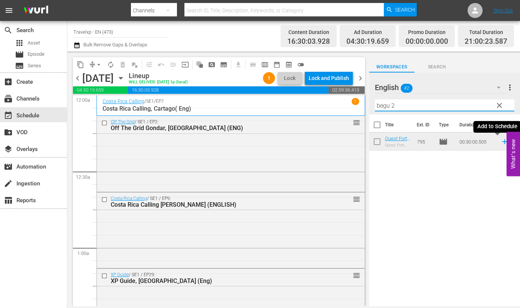
click at [502, 142] on icon at bounding box center [504, 141] width 5 height 5
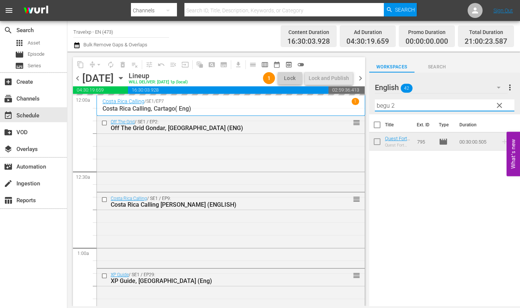
click at [359, 104] on div "content_copy compress arrow_drop_down autorenew_outlined delete_forever_outline…" at bounding box center [293, 179] width 452 height 255
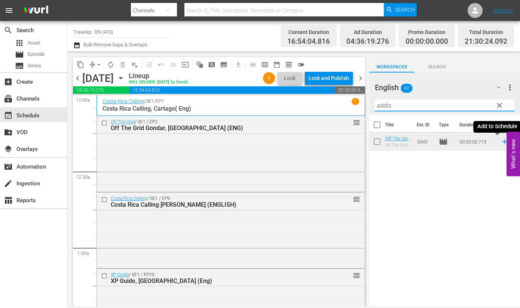
click at [500, 141] on icon at bounding box center [504, 142] width 8 height 8
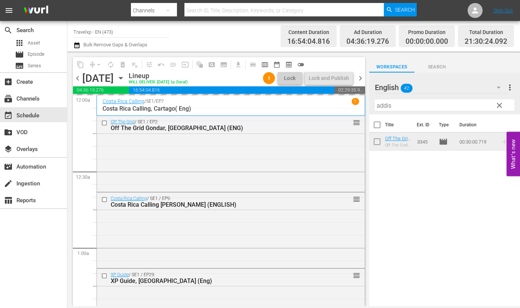
click at [382, 105] on input "addis" at bounding box center [444, 105] width 139 height 12
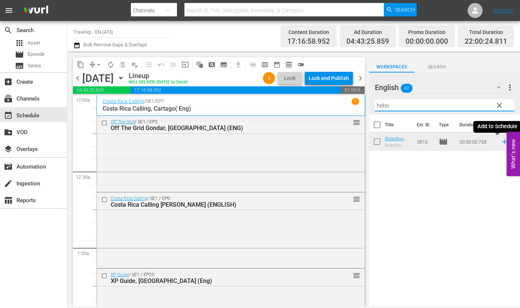
click at [502, 141] on icon at bounding box center [504, 141] width 5 height 5
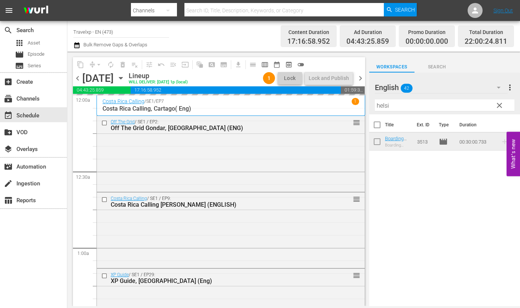
click at [382, 106] on input "helsi" at bounding box center [444, 105] width 139 height 12
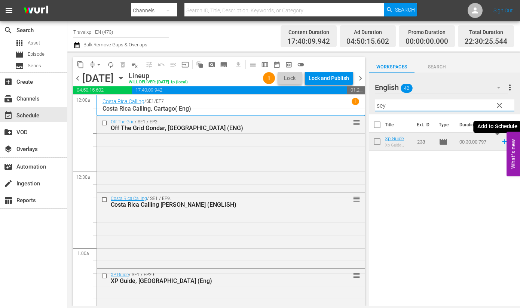
click at [500, 142] on icon at bounding box center [504, 142] width 8 height 8
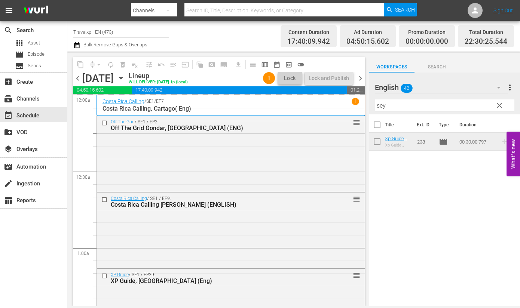
click at [378, 107] on input "sey" at bounding box center [444, 105] width 139 height 12
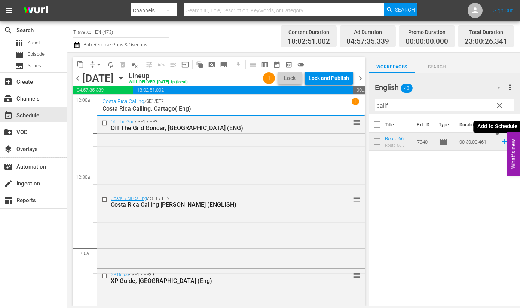
click at [502, 142] on icon at bounding box center [504, 141] width 5 height 5
click at [381, 105] on input "calif" at bounding box center [444, 105] width 139 height 12
type input "turr"
click at [502, 142] on icon at bounding box center [504, 141] width 5 height 5
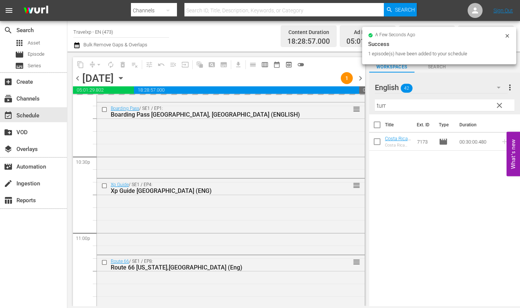
scroll to position [3449, 0]
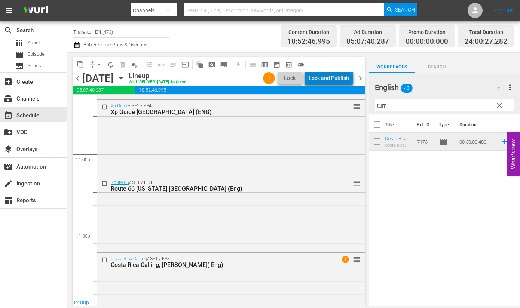
click at [336, 80] on div "Lock and Publish" at bounding box center [328, 77] width 40 height 13
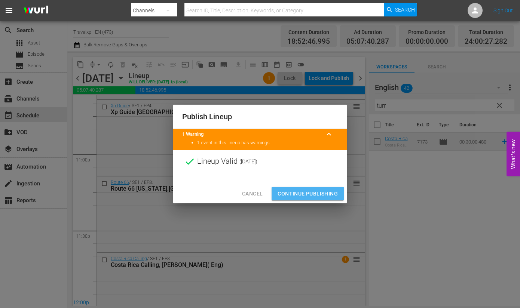
click at [305, 197] on span "Continue Publishing" at bounding box center [307, 193] width 60 height 9
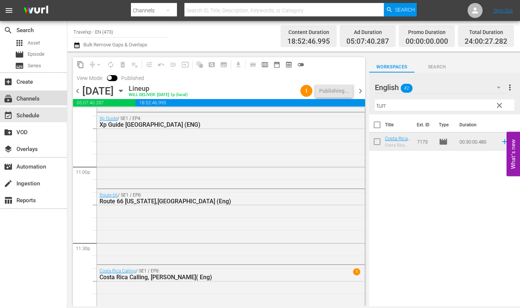
click at [42, 103] on div "subscriptions Channels" at bounding box center [33, 97] width 67 height 15
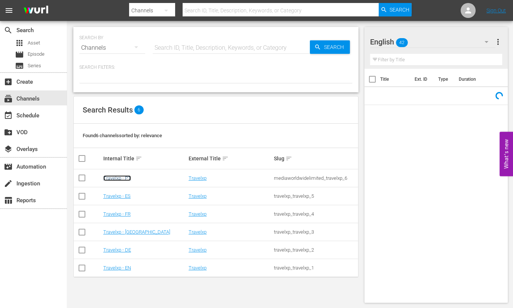
click at [127, 180] on link "Travelxp - PT" at bounding box center [117, 178] width 28 height 6
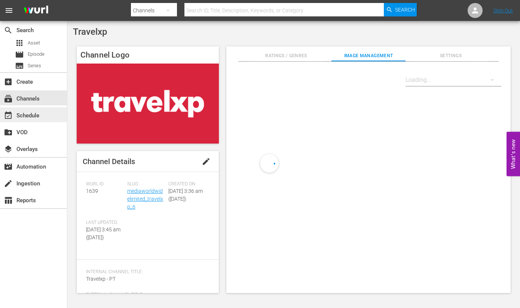
click at [51, 114] on div "event_available Schedule" at bounding box center [33, 114] width 67 height 15
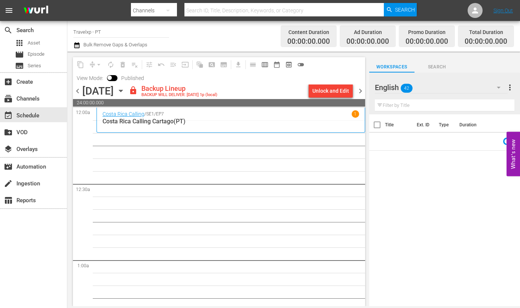
click at [337, 98] on div "chevron_left Wednesday, September 24th September 24th lock Backup Lineup BACKUP…" at bounding box center [219, 91] width 292 height 15
click at [341, 92] on div "Unlock and Edit" at bounding box center [330, 90] width 37 height 13
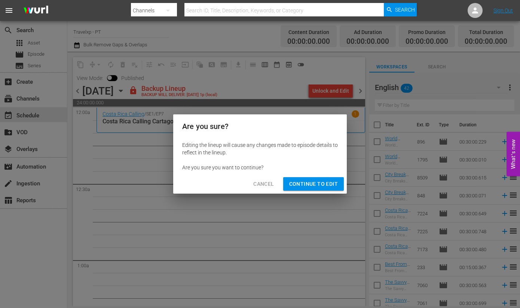
click at [318, 186] on span "Continue to Edit" at bounding box center [313, 183] width 49 height 9
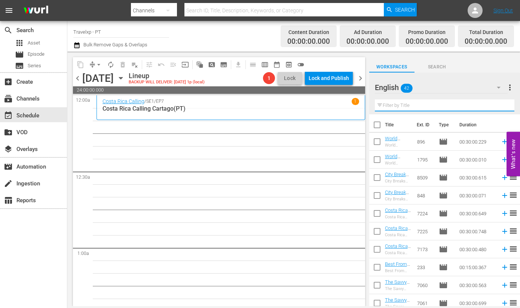
click at [405, 106] on input "text" at bounding box center [444, 105] width 139 height 12
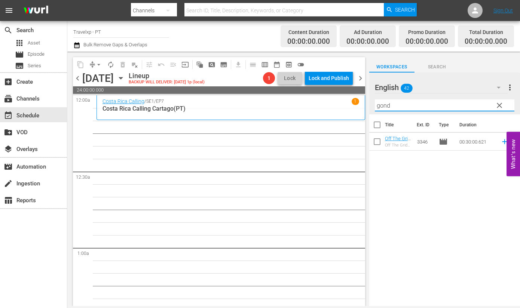
click at [497, 87] on icon "button" at bounding box center [499, 88] width 4 height 2
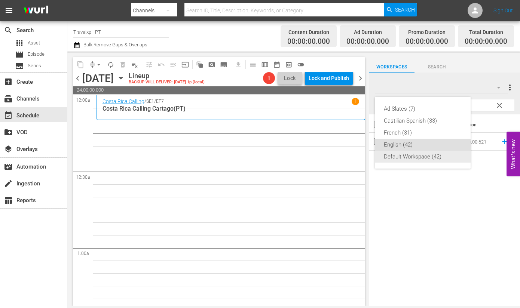
click at [412, 152] on div "Default Workspace (42)" at bounding box center [423, 157] width 78 height 12
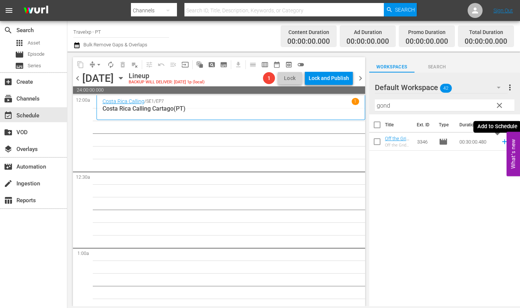
click at [500, 142] on icon at bounding box center [504, 142] width 8 height 8
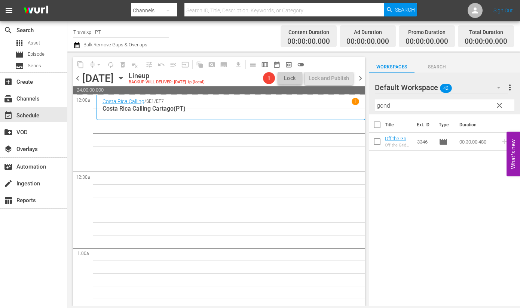
click at [385, 105] on input "gond" at bounding box center [444, 105] width 139 height 12
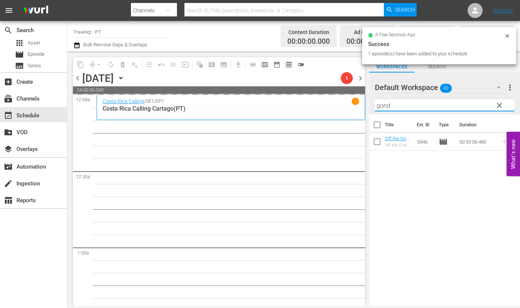
click at [385, 105] on input "gond" at bounding box center [444, 105] width 139 height 12
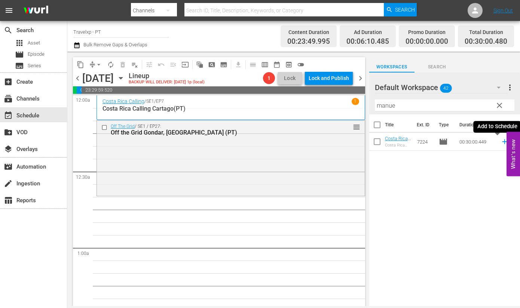
click at [502, 143] on icon at bounding box center [504, 141] width 5 height 5
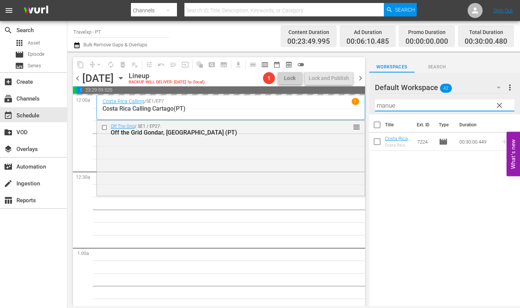
click at [387, 108] on input "manue" at bounding box center [444, 105] width 139 height 12
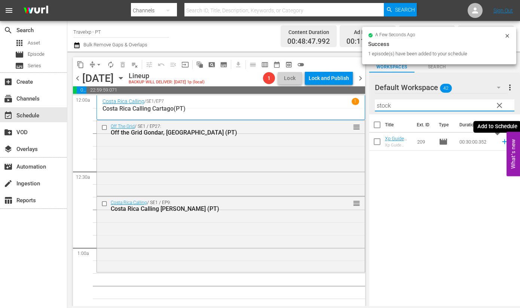
click at [502, 142] on icon at bounding box center [504, 141] width 5 height 5
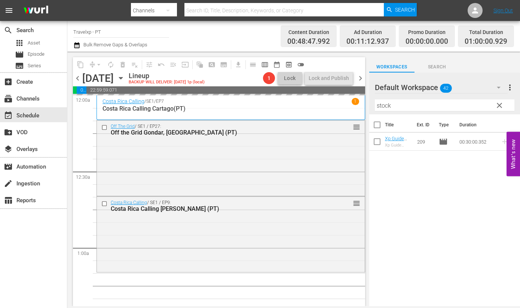
click at [379, 107] on input "stock" at bounding box center [444, 105] width 139 height 12
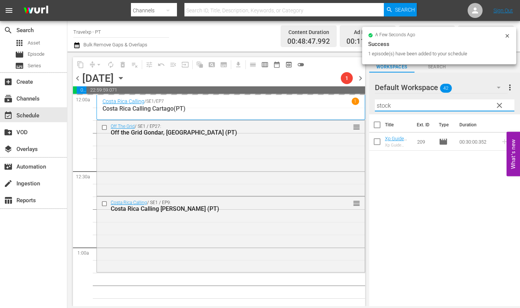
click at [379, 107] on input "stock" at bounding box center [444, 105] width 139 height 12
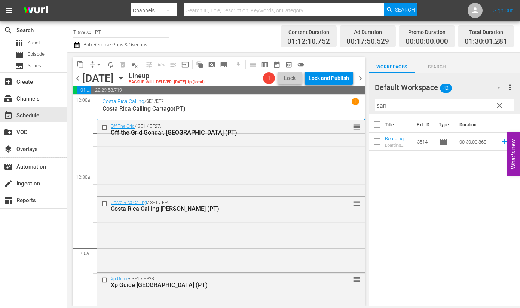
drag, startPoint x: 459, startPoint y: 216, endPoint x: 465, endPoint y: 197, distance: 20.0
click at [459, 216] on div "Title Ext. ID Type Duration Boarding Pass Santa Village, Finland (PT) Boarding …" at bounding box center [444, 210] width 151 height 193
click at [500, 144] on icon at bounding box center [504, 142] width 8 height 8
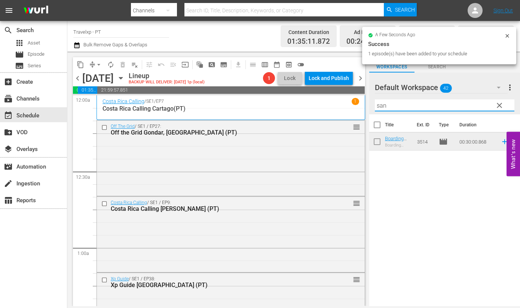
click at [381, 104] on input "san" at bounding box center [444, 105] width 139 height 12
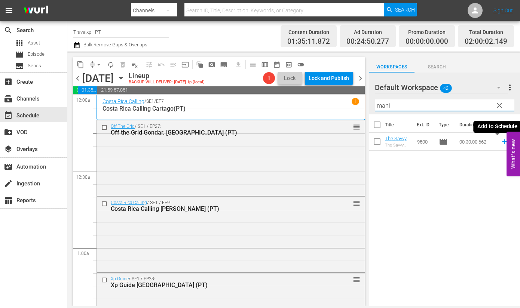
drag, startPoint x: 496, startPoint y: 142, endPoint x: 481, endPoint y: 132, distance: 17.8
click at [500, 142] on icon at bounding box center [504, 142] width 8 height 8
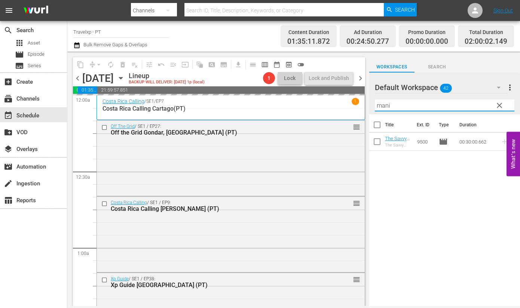
click at [384, 106] on input "mani" at bounding box center [444, 105] width 139 height 12
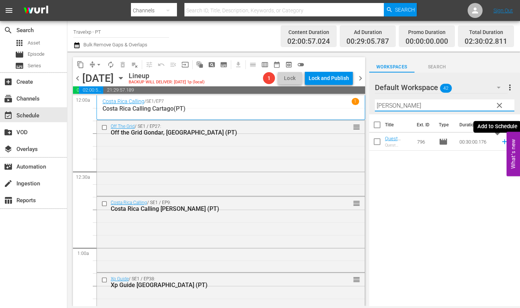
click at [502, 141] on icon at bounding box center [504, 141] width 5 height 5
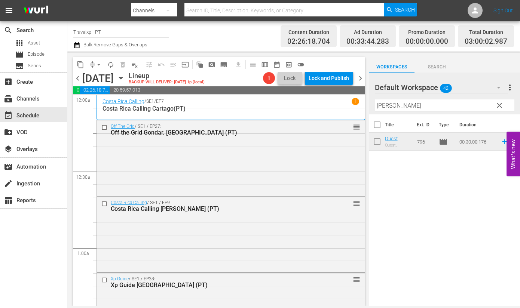
click at [385, 107] on input "havel" at bounding box center [444, 105] width 139 height 12
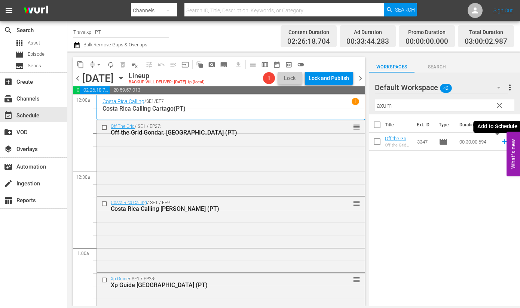
click at [500, 141] on icon at bounding box center [504, 142] width 8 height 8
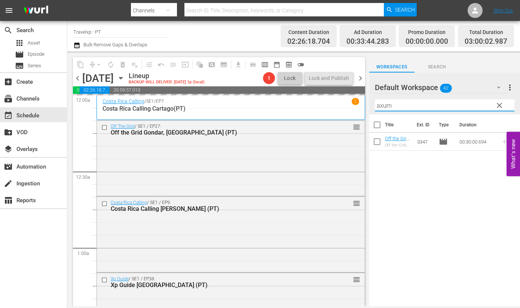
click at [385, 107] on input "axum" at bounding box center [444, 105] width 139 height 12
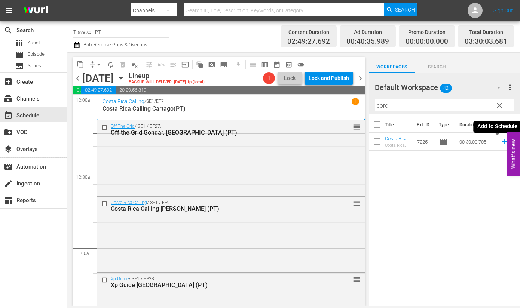
click at [500, 142] on icon at bounding box center [504, 142] width 8 height 8
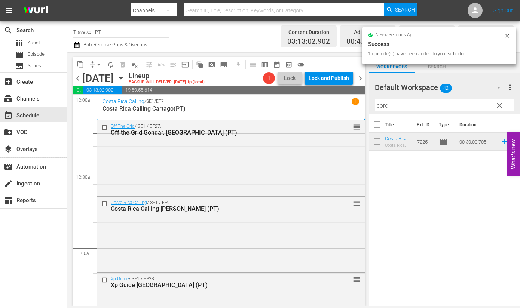
drag, startPoint x: 392, startPoint y: 104, endPoint x: 338, endPoint y: 101, distance: 54.3
click at [338, 101] on div "content_copy compress arrow_drop_down autorenew_outlined delete_forever_outline…" at bounding box center [293, 179] width 452 height 255
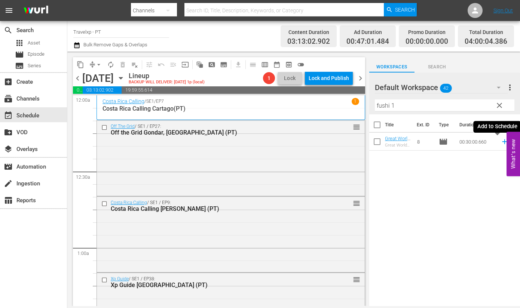
click at [500, 143] on icon at bounding box center [504, 142] width 8 height 8
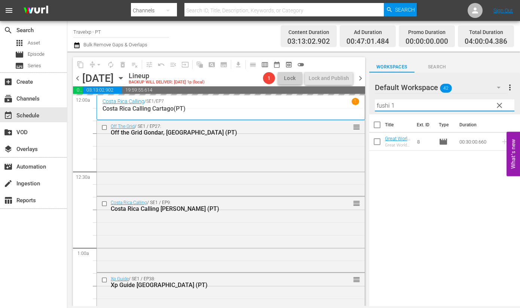
click at [371, 104] on div "Default Workspace 42 Default more_vert clear Filter by Title fushi 1" at bounding box center [444, 94] width 151 height 42
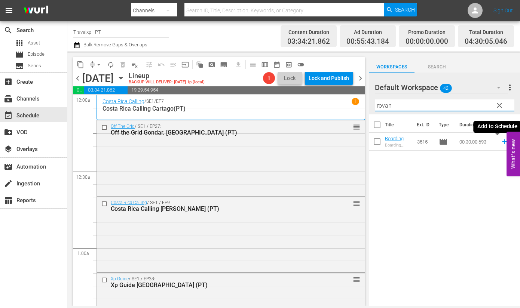
click at [500, 142] on icon at bounding box center [504, 142] width 8 height 8
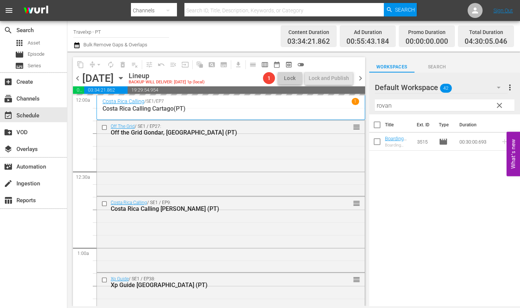
click at [383, 105] on input "rovan" at bounding box center [444, 105] width 139 height 12
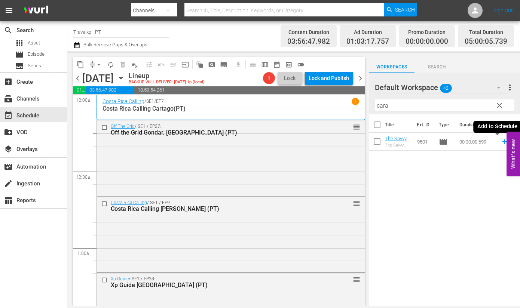
click at [502, 142] on icon at bounding box center [504, 141] width 5 height 5
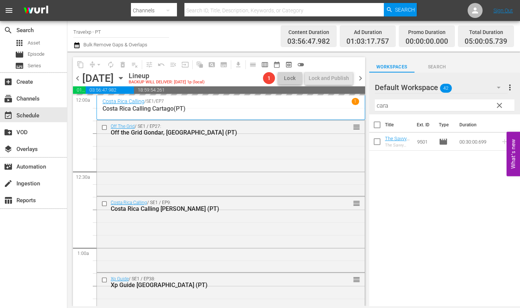
click at [383, 105] on input "cara" at bounding box center [444, 105] width 139 height 12
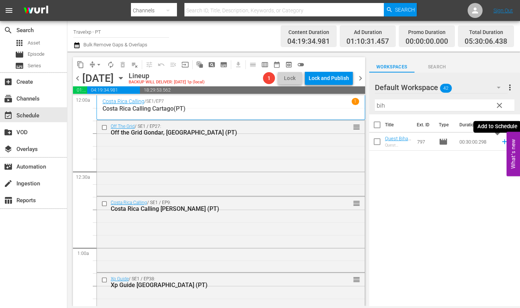
click at [502, 142] on icon at bounding box center [504, 141] width 5 height 5
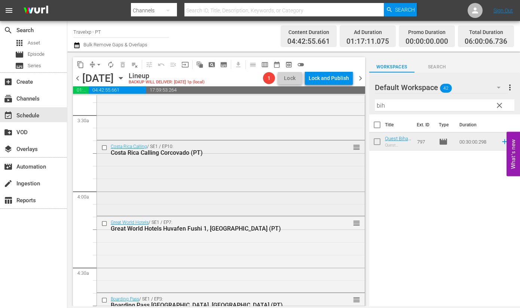
scroll to position [747, 0]
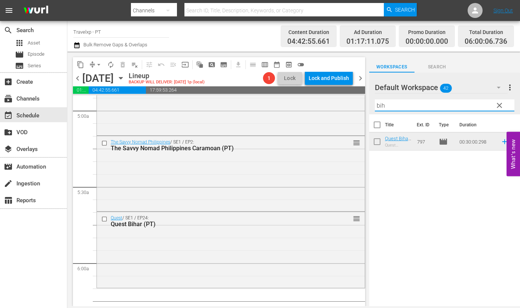
click at [380, 105] on input "bih" at bounding box center [444, 105] width 139 height 12
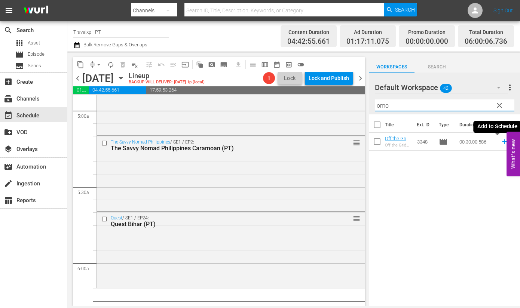
drag, startPoint x: 497, startPoint y: 143, endPoint x: 495, endPoint y: 138, distance: 5.1
click at [502, 143] on icon at bounding box center [504, 141] width 5 height 5
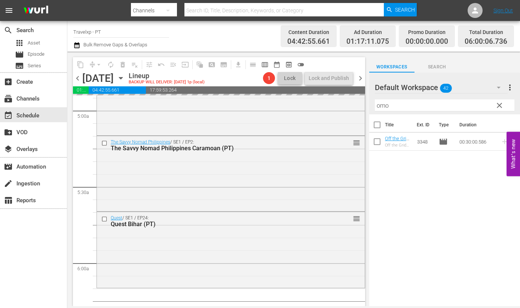
click at [385, 103] on input "omo" at bounding box center [444, 105] width 139 height 12
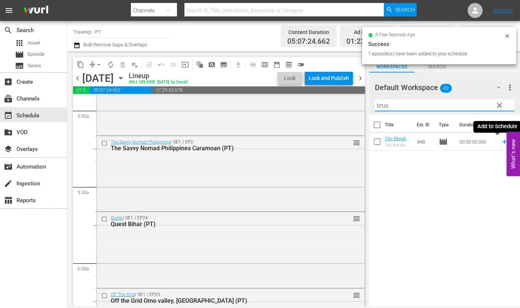
click at [500, 142] on icon at bounding box center [504, 142] width 8 height 8
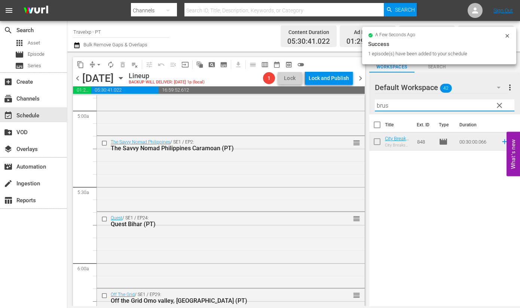
click at [379, 105] on input "brus" at bounding box center [444, 105] width 139 height 12
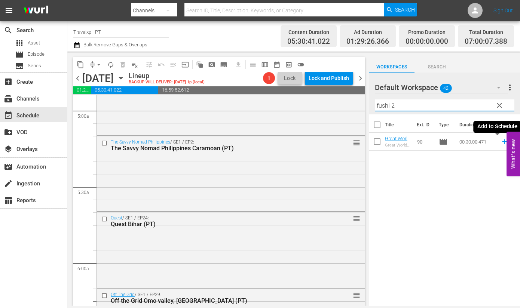
click at [502, 141] on icon at bounding box center [504, 141] width 5 height 5
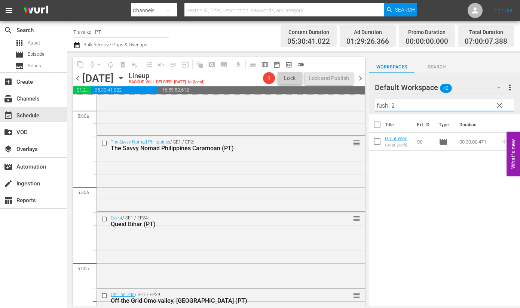
drag, startPoint x: 407, startPoint y: 105, endPoint x: 365, endPoint y: 101, distance: 42.4
click at [365, 101] on div "content_copy compress arrow_drop_down autorenew_outlined delete_forever_outline…" at bounding box center [293, 179] width 452 height 255
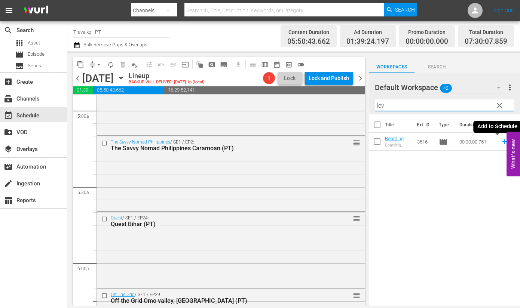
click at [502, 141] on icon at bounding box center [504, 141] width 5 height 5
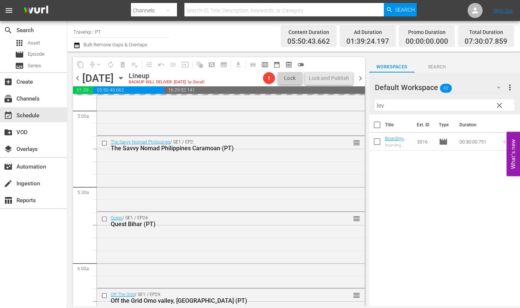
click at [380, 105] on input "lev" at bounding box center [444, 105] width 139 height 12
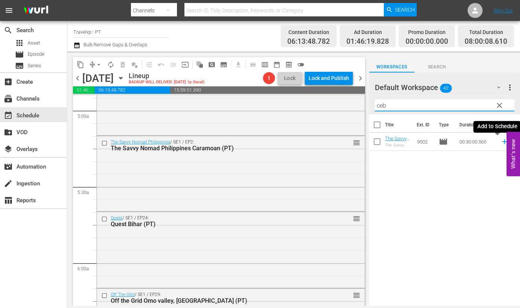
click at [500, 142] on icon at bounding box center [504, 142] width 8 height 8
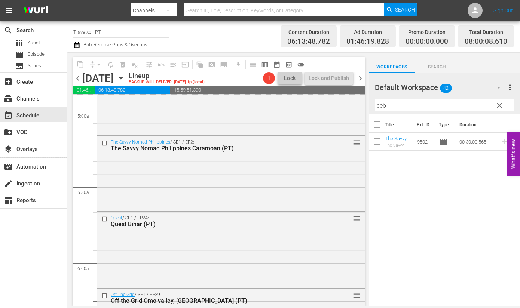
click at [381, 105] on input "ceb" at bounding box center [444, 105] width 139 height 12
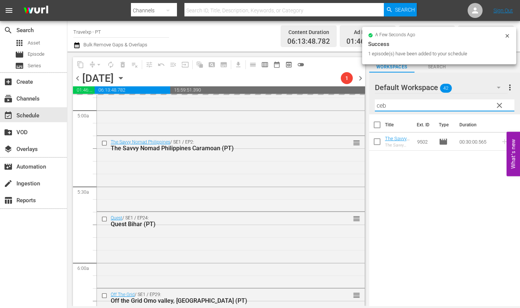
click at [381, 105] on input "ceb" at bounding box center [444, 105] width 139 height 12
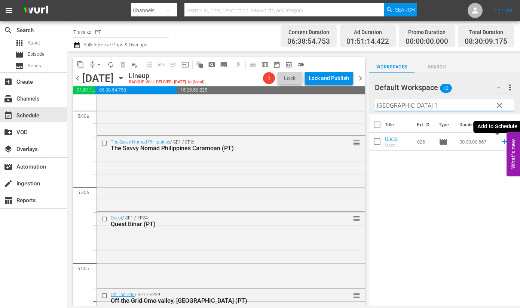
click at [500, 143] on icon at bounding box center [504, 142] width 8 height 8
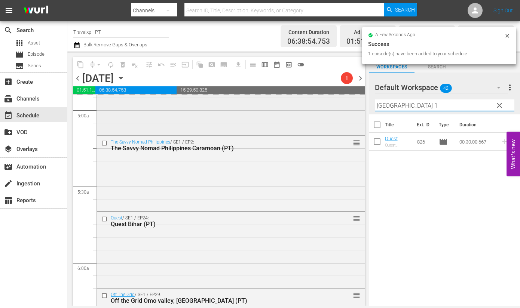
drag, startPoint x: 410, startPoint y: 107, endPoint x: 350, endPoint y: 104, distance: 60.3
click at [350, 104] on div "content_copy compress arrow_drop_down autorenew_outlined delete_forever_outline…" at bounding box center [293, 179] width 452 height 255
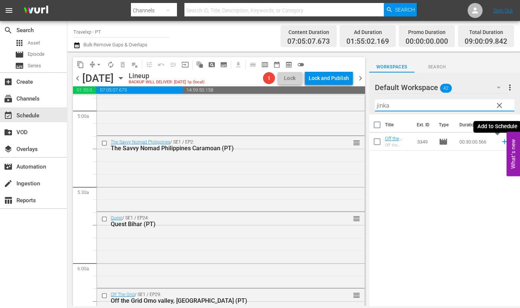
click at [500, 141] on icon at bounding box center [504, 142] width 8 height 8
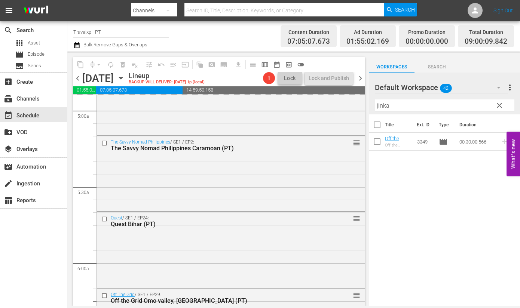
click at [380, 104] on input "jinka" at bounding box center [444, 105] width 139 height 12
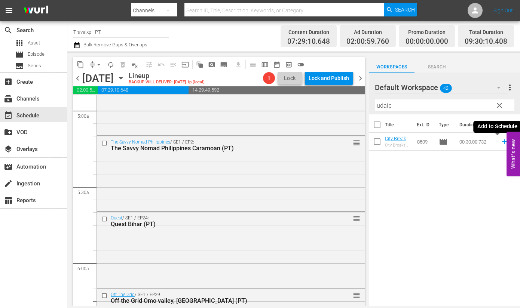
click at [502, 143] on icon at bounding box center [504, 141] width 5 height 5
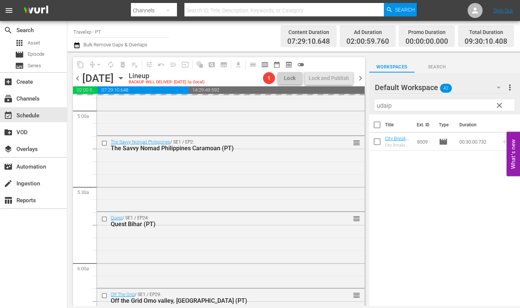
click at [383, 105] on input "udaip" at bounding box center [444, 105] width 139 height 12
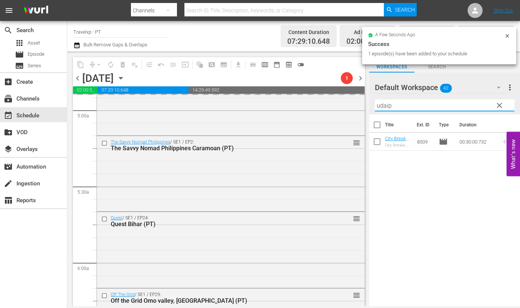
click at [383, 105] on input "udaip" at bounding box center [444, 105] width 139 height 12
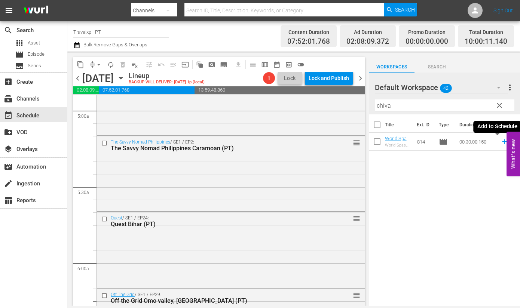
click at [502, 141] on icon at bounding box center [504, 141] width 5 height 5
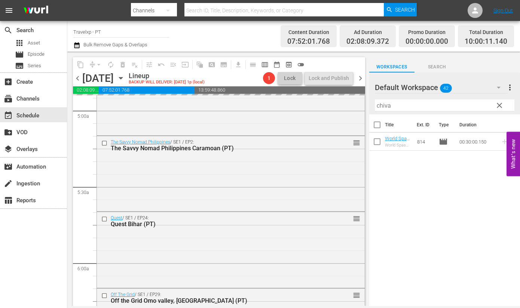
click at [382, 103] on input "chiva" at bounding box center [444, 105] width 139 height 12
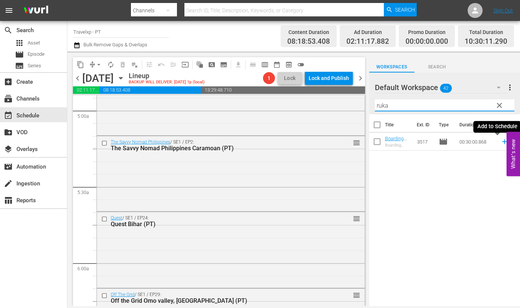
click at [500, 141] on icon at bounding box center [504, 142] width 8 height 8
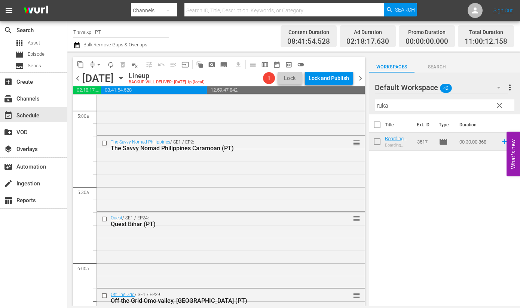
click at [379, 102] on input "ruka" at bounding box center [444, 105] width 139 height 12
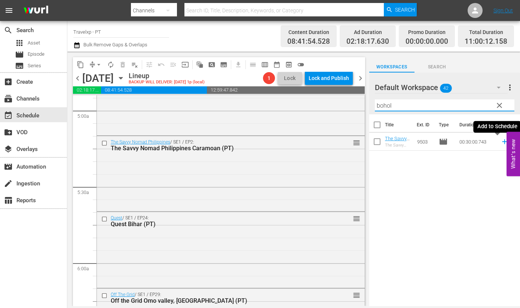
click at [500, 144] on icon at bounding box center [504, 142] width 8 height 8
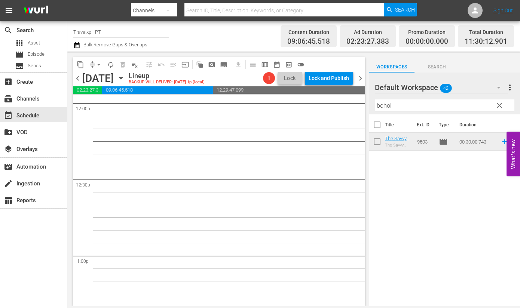
scroll to position [1729, 0]
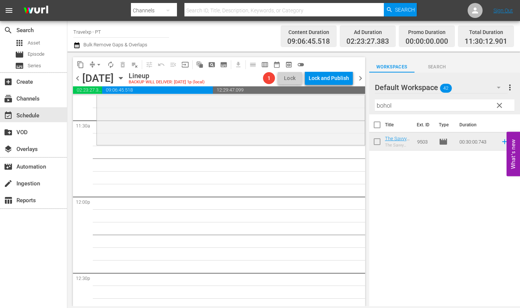
click at [382, 110] on input "bohol" at bounding box center [444, 105] width 139 height 12
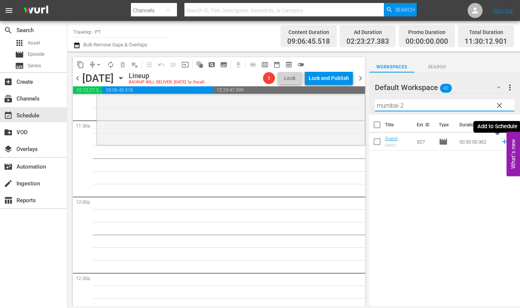
click at [502, 142] on icon at bounding box center [504, 141] width 5 height 5
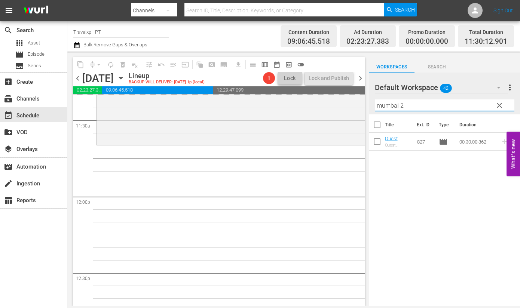
drag, startPoint x: 410, startPoint y: 104, endPoint x: 371, endPoint y: 101, distance: 39.1
click at [371, 101] on div "Default Workspace 42 Default more_vert clear Filter by Title mumbai 2" at bounding box center [444, 94] width 151 height 42
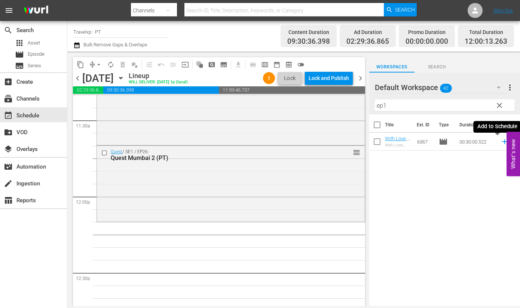
click at [502, 141] on icon at bounding box center [504, 141] width 5 height 5
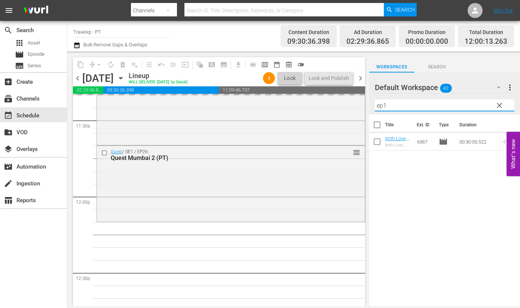
drag, startPoint x: 394, startPoint y: 105, endPoint x: 365, endPoint y: 105, distance: 29.9
click at [365, 105] on div "content_copy compress arrow_drop_down autorenew_outlined delete_forever_outline…" at bounding box center [293, 179] width 452 height 255
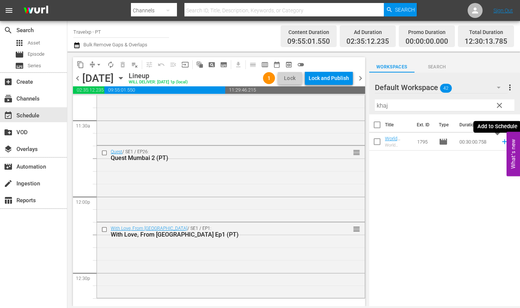
click at [500, 140] on icon at bounding box center [504, 142] width 8 height 8
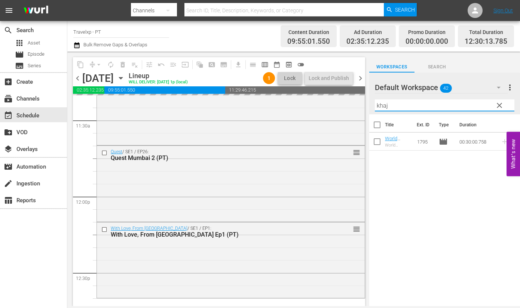
drag, startPoint x: 379, startPoint y: 102, endPoint x: 367, endPoint y: 101, distance: 12.5
click at [367, 101] on div "content_copy compress arrow_drop_down autorenew_outlined delete_forever_outline…" at bounding box center [293, 179] width 452 height 255
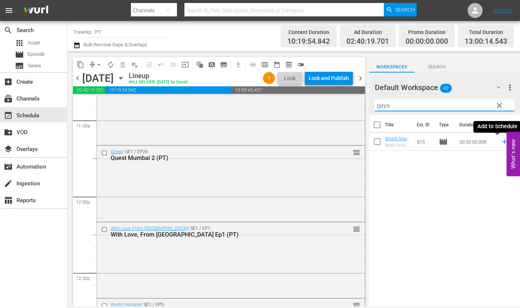
click at [502, 141] on icon at bounding box center [504, 141] width 5 height 5
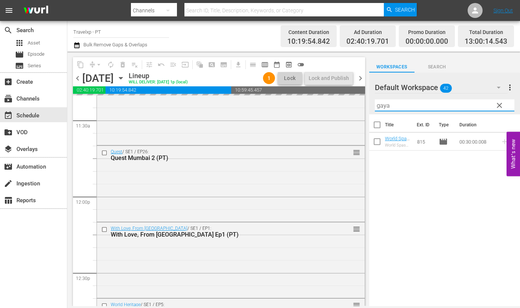
click at [382, 105] on input "gaya" at bounding box center [444, 105] width 139 height 12
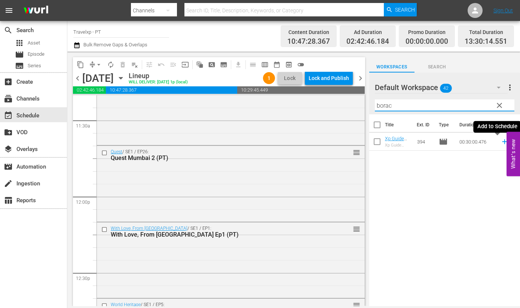
click at [502, 141] on icon at bounding box center [504, 141] width 5 height 5
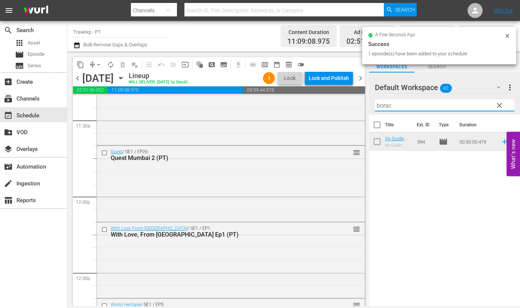
click at [387, 107] on input "borac" at bounding box center [444, 105] width 139 height 12
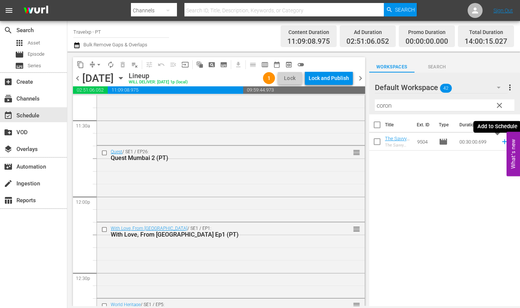
click at [502, 142] on icon at bounding box center [504, 141] width 5 height 5
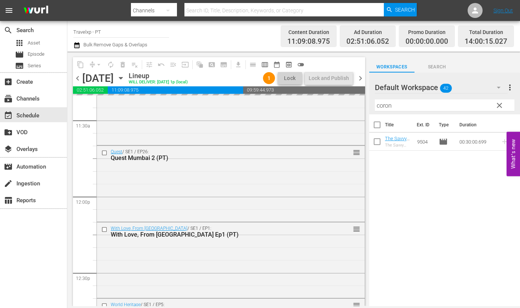
click at [386, 107] on input "coron" at bounding box center [444, 105] width 139 height 12
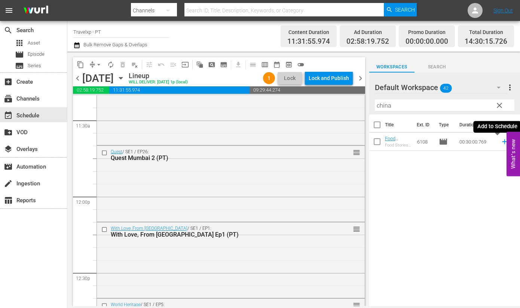
click at [502, 143] on icon at bounding box center [504, 141] width 5 height 5
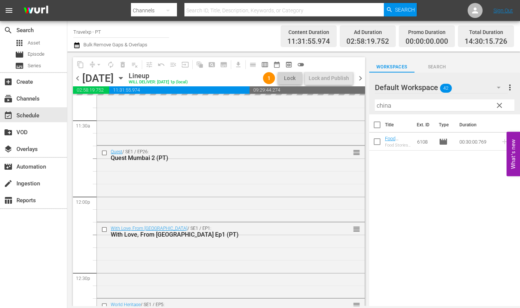
click at [380, 105] on input "china" at bounding box center [444, 105] width 139 height 12
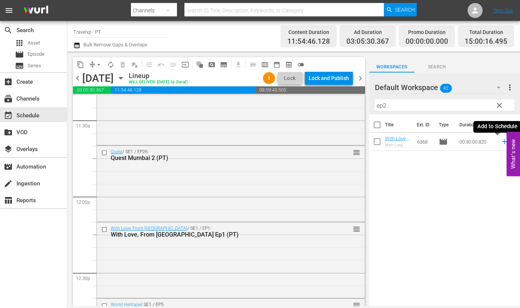
click at [500, 142] on icon at bounding box center [504, 142] width 8 height 8
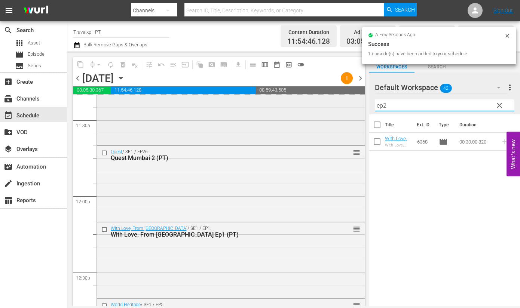
drag, startPoint x: 396, startPoint y: 108, endPoint x: 357, endPoint y: 102, distance: 39.8
click at [357, 102] on div "content_copy compress arrow_drop_down autorenew_outlined delete_forever_outline…" at bounding box center [293, 179] width 452 height 255
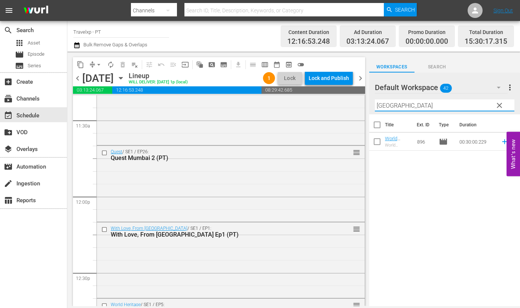
click at [427, 193] on div "Title Ext. ID Type Duration World Heritage Delhi(PT) World Heritage Monuments o…" at bounding box center [444, 210] width 151 height 193
click at [500, 141] on icon at bounding box center [504, 142] width 8 height 8
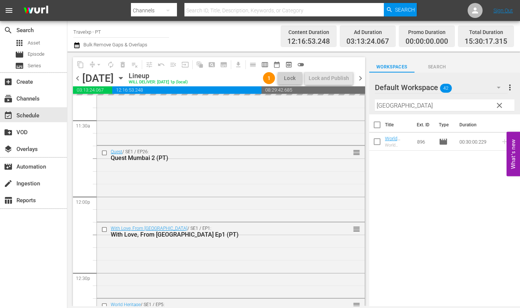
click at [379, 106] on input "delhi" at bounding box center [444, 105] width 139 height 12
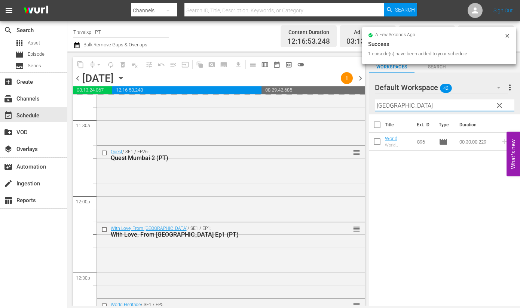
click at [379, 106] on input "delhi" at bounding box center [444, 105] width 139 height 12
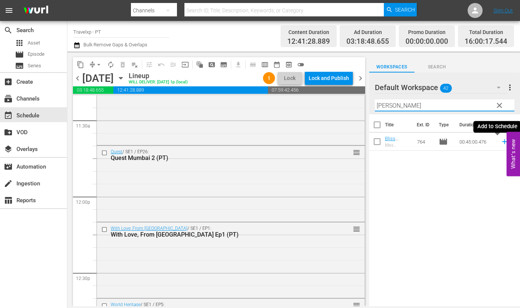
click at [502, 141] on icon at bounding box center [504, 141] width 5 height 5
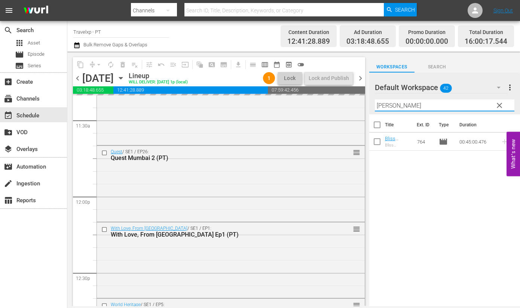
click at [387, 105] on input "capp" at bounding box center [444, 105] width 139 height 12
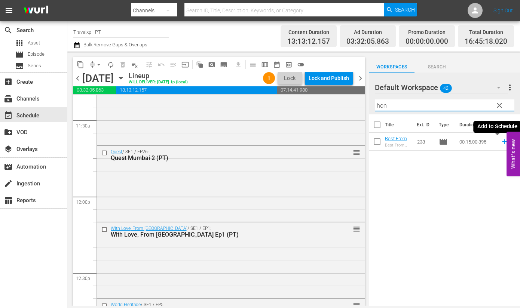
click at [502, 142] on icon at bounding box center [504, 141] width 5 height 5
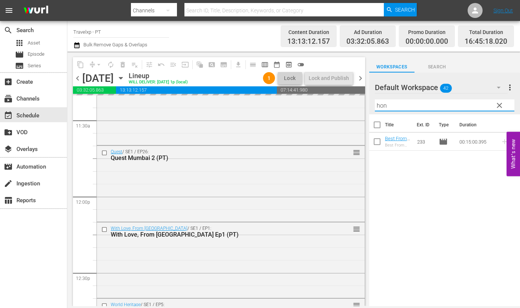
click at [382, 107] on input "hon" at bounding box center [444, 105] width 139 height 12
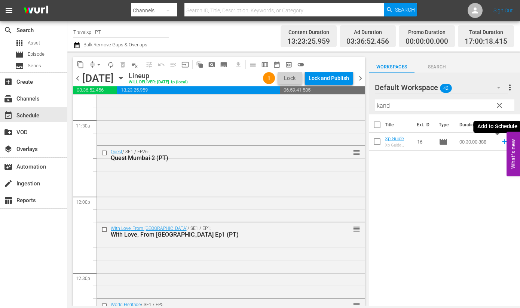
click at [500, 143] on icon at bounding box center [504, 142] width 8 height 8
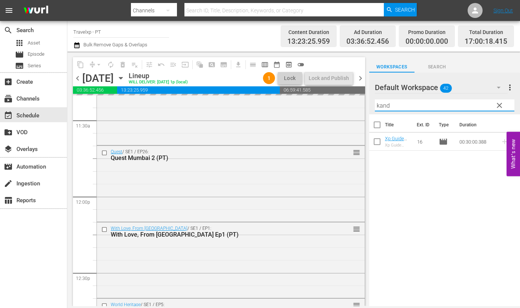
click at [382, 105] on input "kand" at bounding box center [444, 105] width 139 height 12
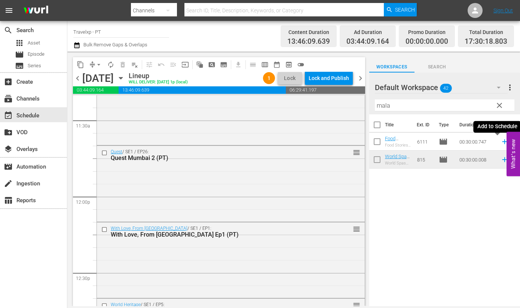
click at [502, 141] on icon at bounding box center [504, 141] width 5 height 5
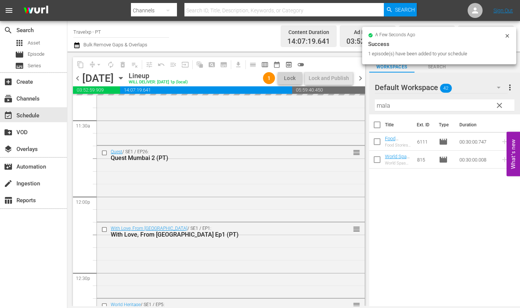
click at [382, 105] on input "mala" at bounding box center [444, 105] width 139 height 12
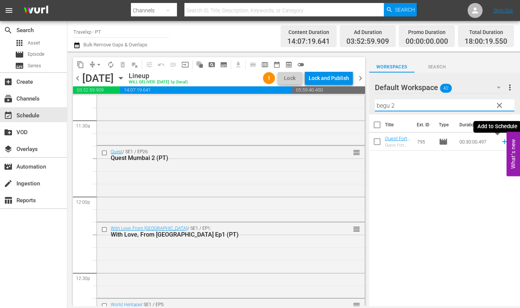
drag, startPoint x: 497, startPoint y: 142, endPoint x: 413, endPoint y: 101, distance: 92.8
click at [502, 142] on icon at bounding box center [504, 141] width 5 height 5
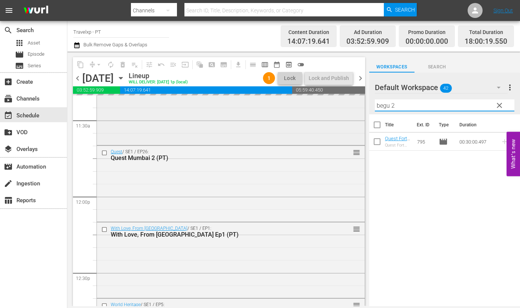
drag, startPoint x: 401, startPoint y: 105, endPoint x: 348, endPoint y: 97, distance: 53.7
click at [348, 97] on div "content_copy compress arrow_drop_down autorenew_outlined delete_forever_outline…" at bounding box center [293, 179] width 452 height 255
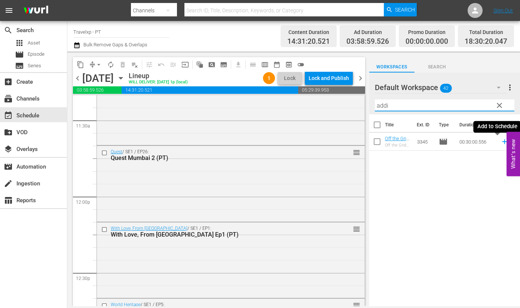
click at [500, 142] on icon at bounding box center [504, 142] width 8 height 8
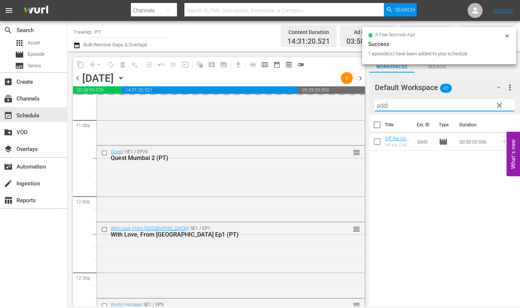
click at [379, 108] on input "addi" at bounding box center [444, 105] width 139 height 12
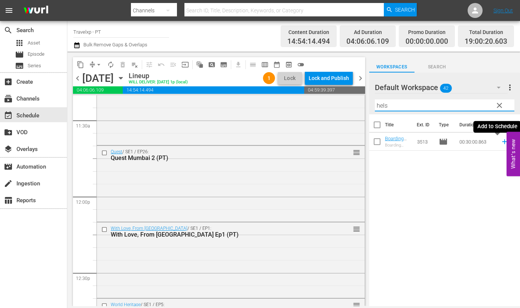
click at [500, 142] on icon at bounding box center [504, 142] width 8 height 8
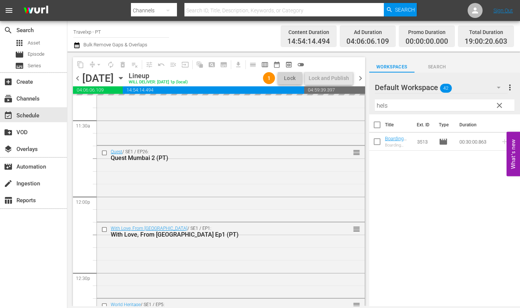
click at [381, 105] on input "hels" at bounding box center [444, 105] width 139 height 12
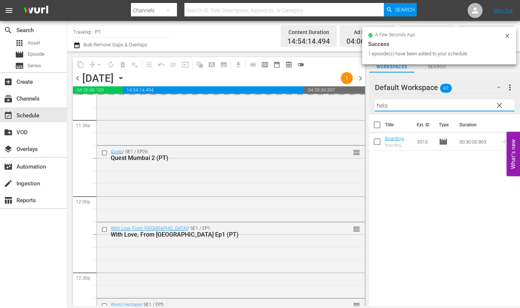
click at [381, 105] on input "hels" at bounding box center [444, 105] width 139 height 12
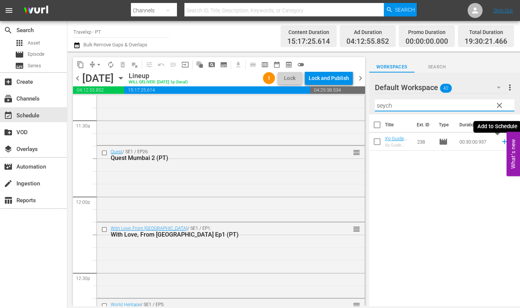
click at [500, 143] on icon at bounding box center [504, 142] width 8 height 8
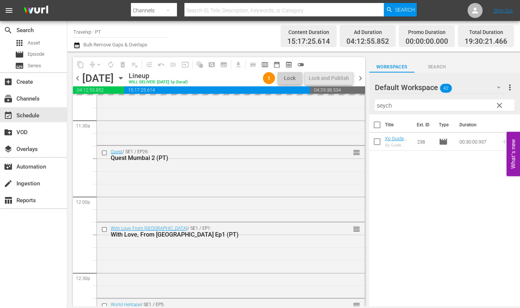
click at [384, 106] on input "seych" at bounding box center [444, 105] width 139 height 12
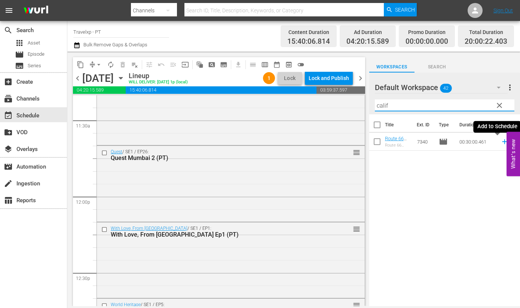
click at [502, 141] on icon at bounding box center [504, 141] width 5 height 5
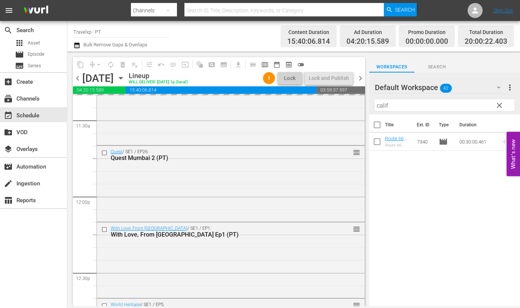
click at [379, 108] on input "calif" at bounding box center [444, 105] width 139 height 12
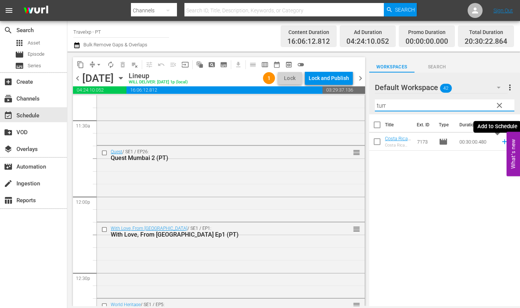
click at [502, 143] on icon at bounding box center [504, 141] width 5 height 5
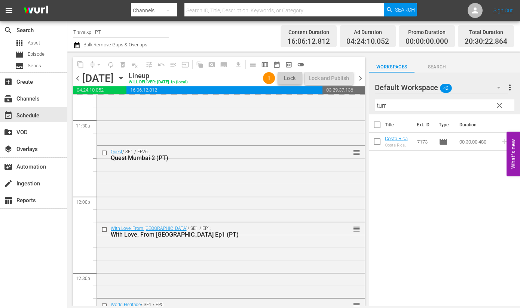
click at [381, 107] on input "turr" at bounding box center [444, 105] width 139 height 12
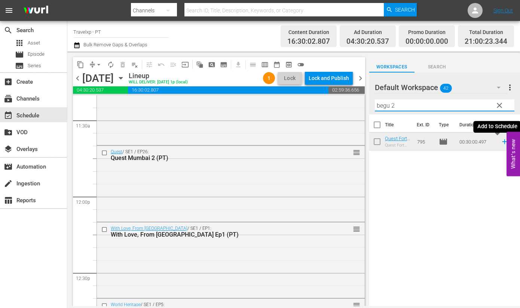
click at [502, 141] on icon at bounding box center [504, 141] width 5 height 5
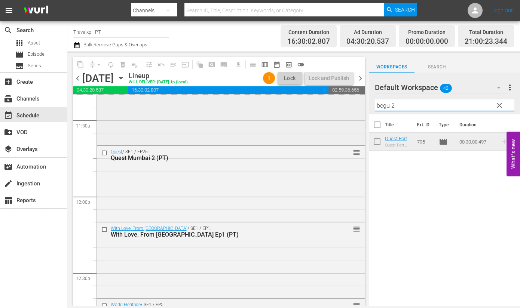
drag, startPoint x: 394, startPoint y: 104, endPoint x: 352, endPoint y: 99, distance: 42.5
click at [352, 99] on div "content_copy compress arrow_drop_down autorenew_outlined delete_forever_outline…" at bounding box center [293, 179] width 452 height 255
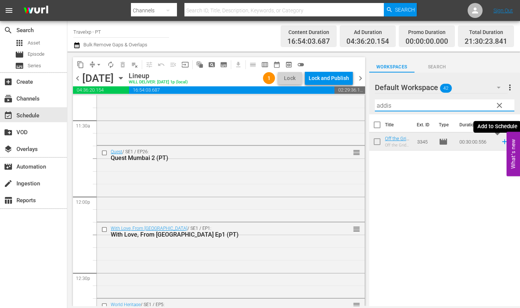
click at [500, 143] on icon at bounding box center [504, 142] width 8 height 8
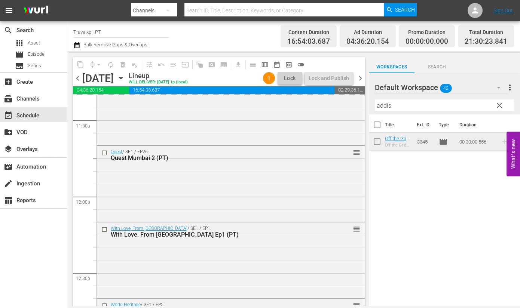
click at [384, 107] on input "addis" at bounding box center [444, 105] width 139 height 12
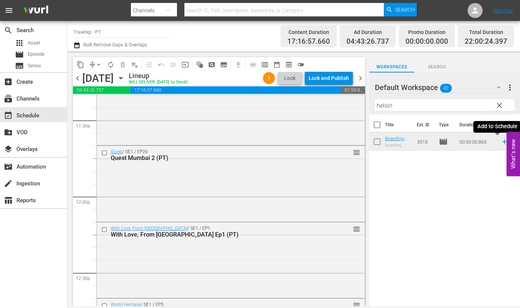
click at [500, 142] on icon at bounding box center [504, 142] width 8 height 8
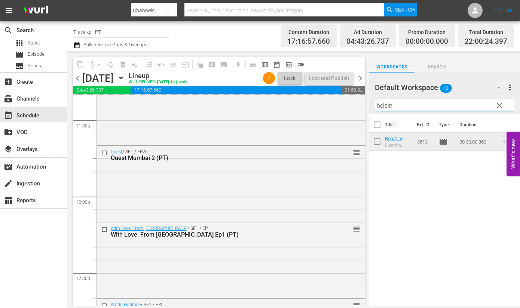
click at [379, 105] on input "helsin" at bounding box center [444, 105] width 139 height 12
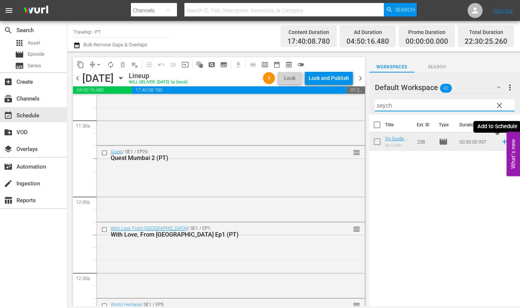
click at [500, 143] on icon at bounding box center [504, 142] width 8 height 8
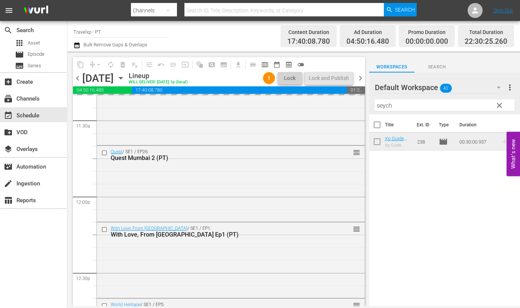
click at [387, 108] on input "seych" at bounding box center [444, 105] width 139 height 12
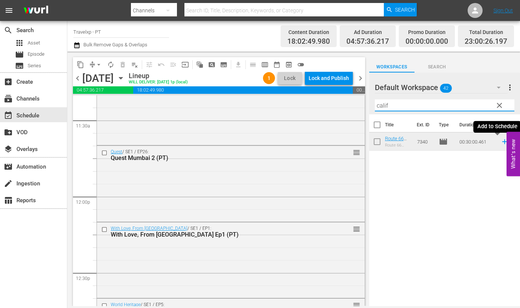
click at [502, 142] on icon at bounding box center [504, 141] width 5 height 5
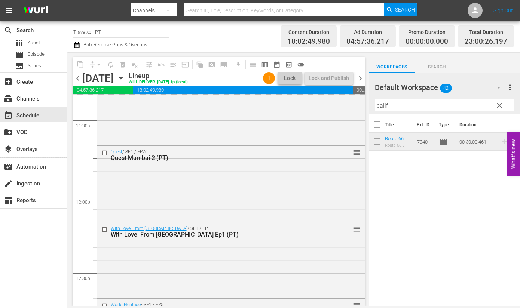
click at [384, 105] on input "calif" at bounding box center [444, 105] width 139 height 12
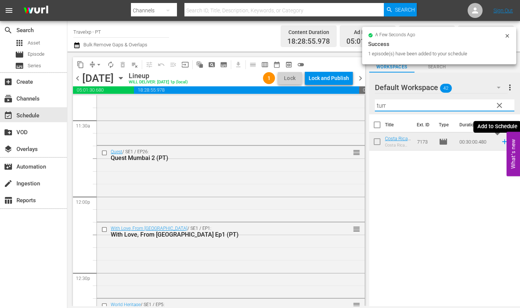
type input "turr"
click at [500, 141] on icon at bounding box center [504, 142] width 8 height 8
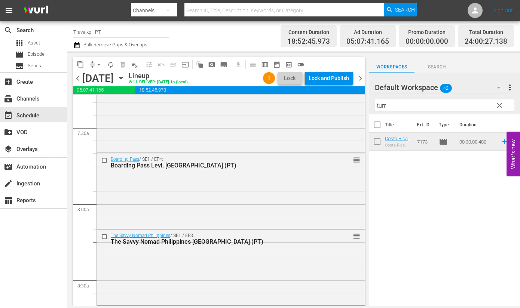
scroll to position [0, 0]
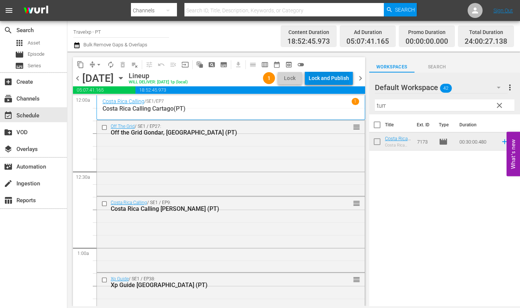
click at [325, 79] on div "Lock and Publish" at bounding box center [328, 77] width 40 height 13
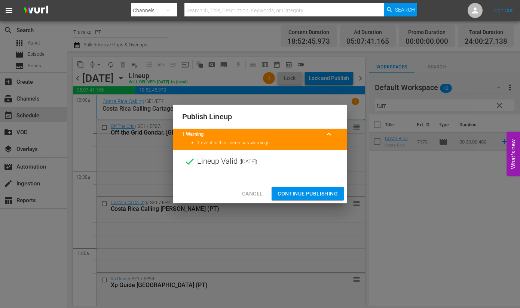
click at [316, 194] on span "Continue Publishing" at bounding box center [307, 193] width 60 height 9
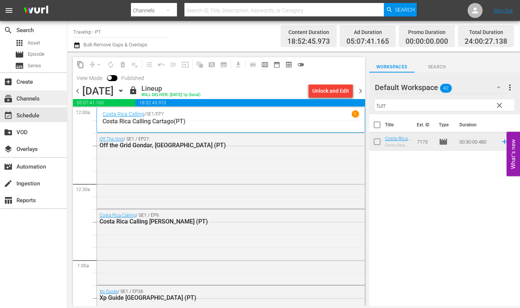
click at [31, 101] on div "subscriptions Channels" at bounding box center [21, 97] width 42 height 7
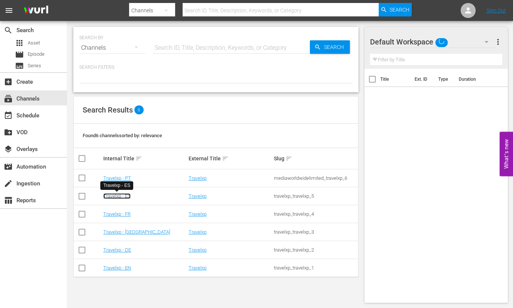
click at [126, 198] on link "Travelxp - ES" at bounding box center [116, 196] width 27 height 6
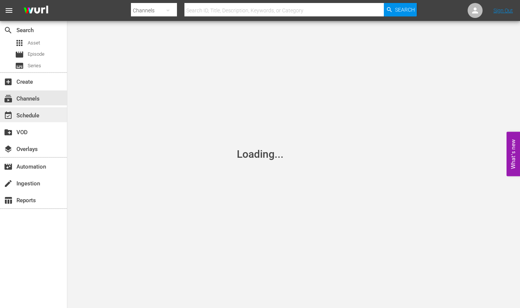
click at [24, 115] on div "event_available Schedule" at bounding box center [21, 114] width 42 height 7
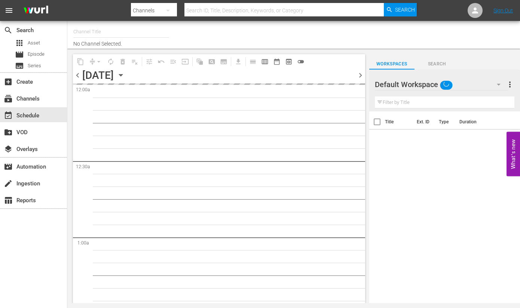
type input "Travelxp - ES (1613)"
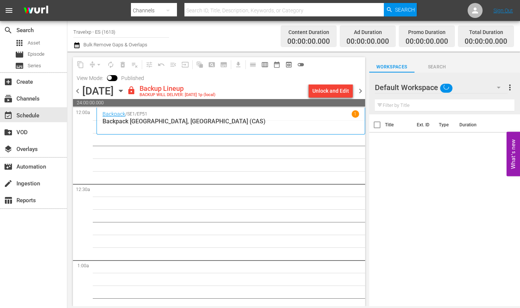
click at [333, 89] on div "Unlock and Edit" at bounding box center [330, 90] width 37 height 13
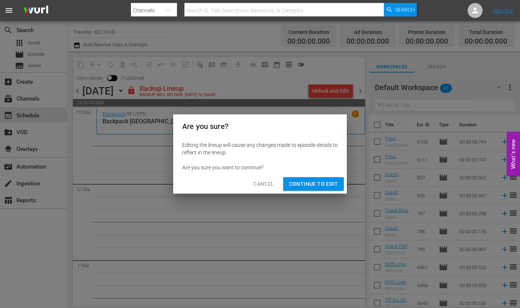
click at [317, 186] on span "Continue to Edit" at bounding box center [313, 183] width 49 height 9
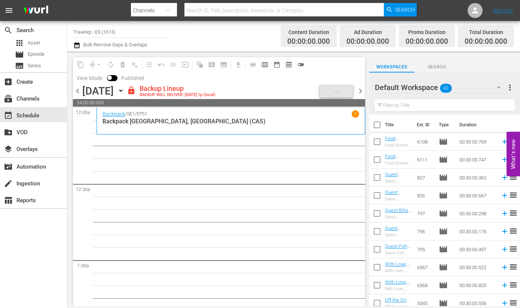
click at [495, 84] on icon "button" at bounding box center [498, 87] width 9 height 9
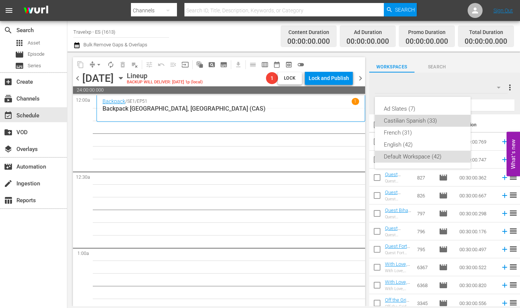
click at [414, 118] on div "Castilian Spanish (33)" at bounding box center [423, 121] width 78 height 12
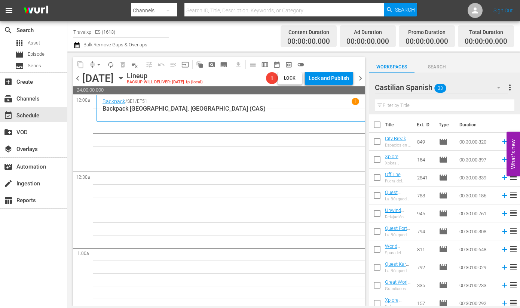
click at [378, 124] on input "checkbox" at bounding box center [377, 127] width 16 height 16
checkbox input "true"
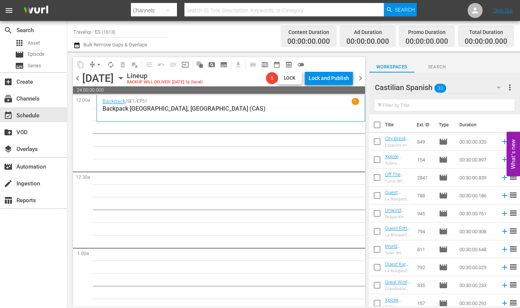
checkbox input "true"
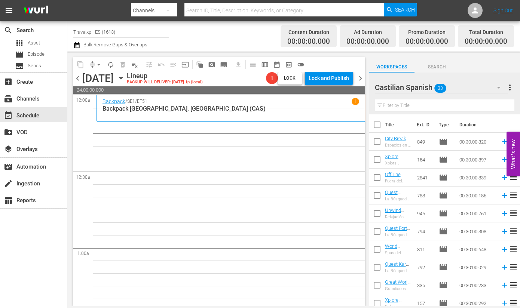
checkbox input "true"
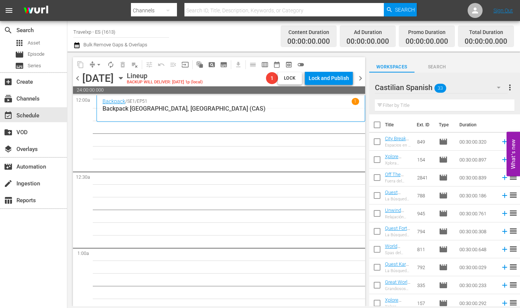
checkbox input "true"
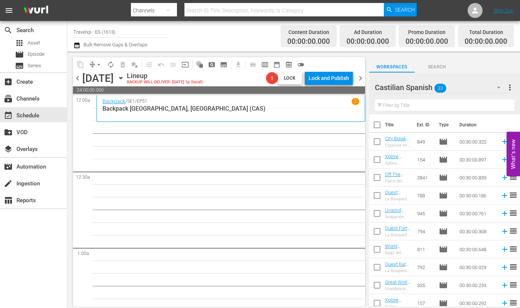
checkbox input "true"
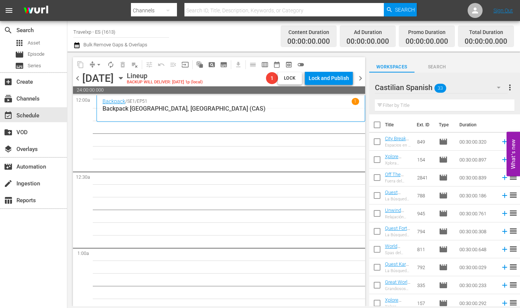
checkbox input "true"
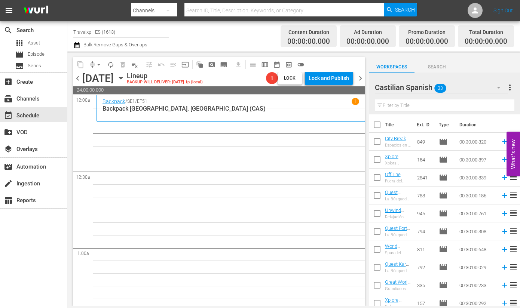
checkbox input "true"
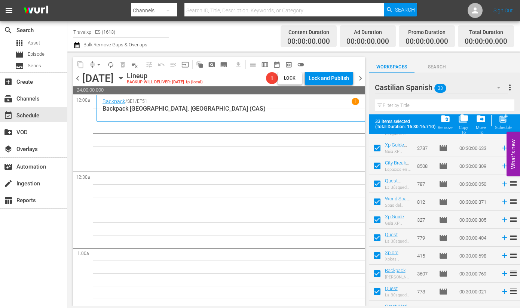
scroll to position [437, 0]
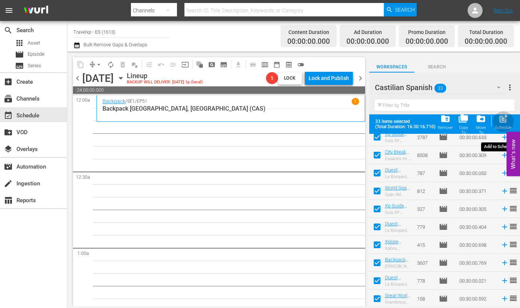
click at [503, 116] on span "post_add" at bounding box center [503, 119] width 10 height 10
checkbox input "false"
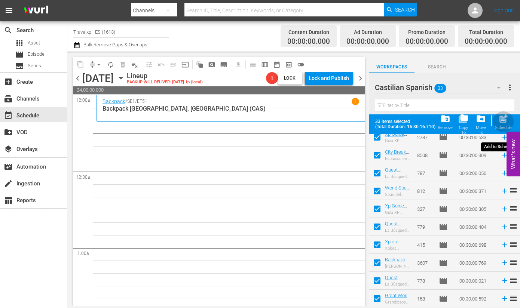
checkbox input "false"
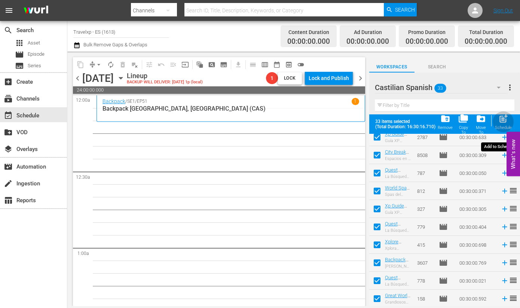
checkbox input "false"
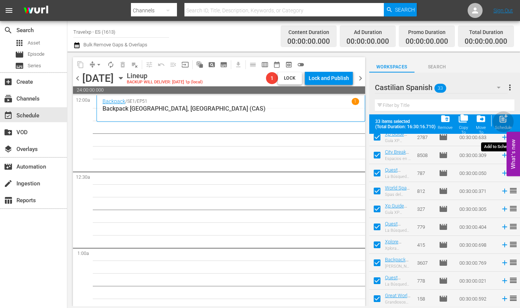
checkbox input "false"
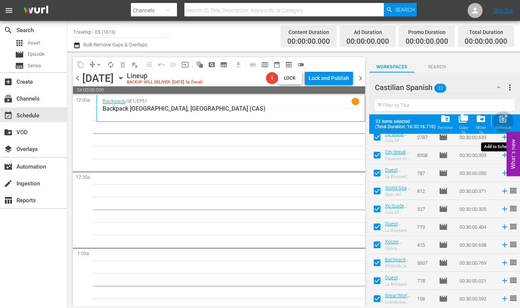
checkbox input "false"
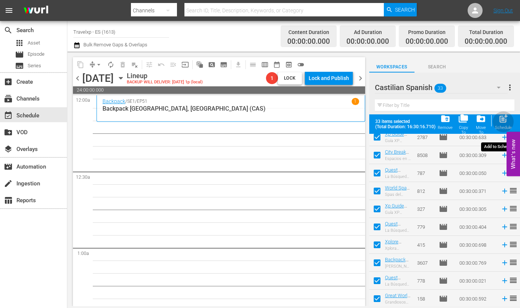
checkbox input "false"
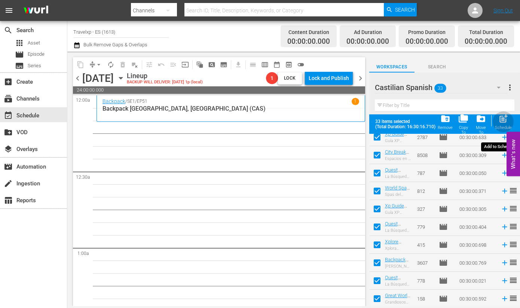
checkbox input "false"
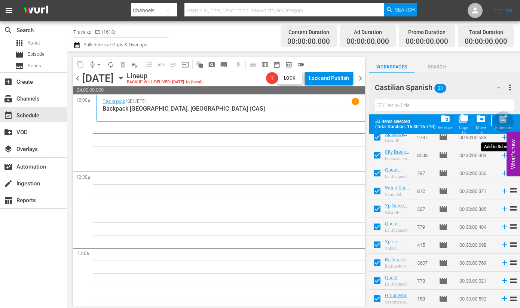
scroll to position [417, 0]
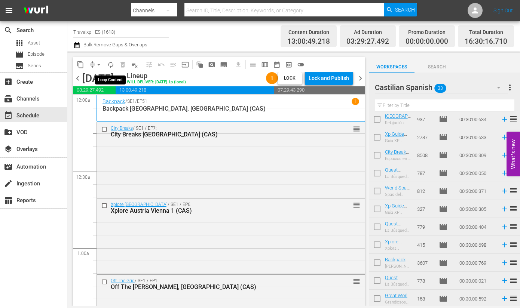
click at [111, 65] on span "autorenew_outlined" at bounding box center [110, 64] width 7 height 7
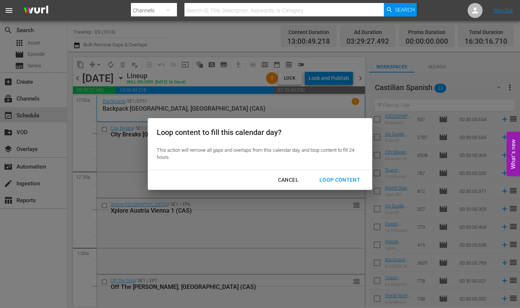
click at [342, 179] on div "Loop Content" at bounding box center [339, 179] width 53 height 9
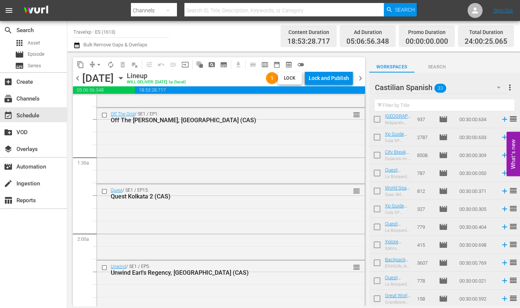
scroll to position [0, 0]
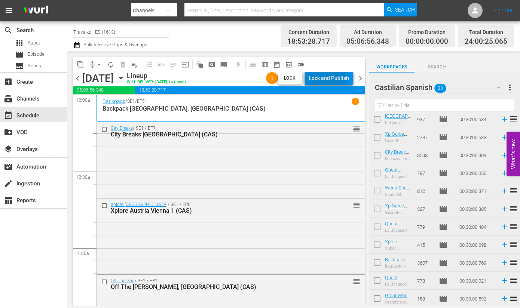
click at [322, 78] on div "Lock and Publish" at bounding box center [328, 77] width 40 height 13
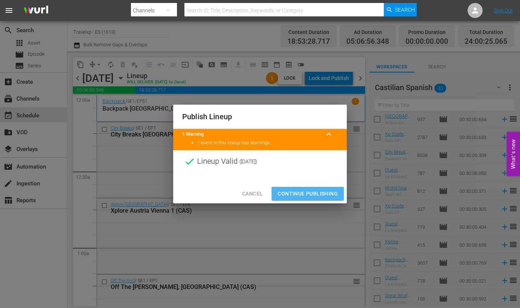
click at [326, 192] on span "Continue Publishing" at bounding box center [307, 193] width 60 height 9
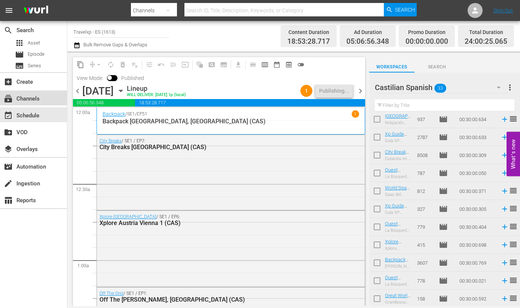
click at [48, 96] on div "subscriptions Channels" at bounding box center [33, 97] width 67 height 15
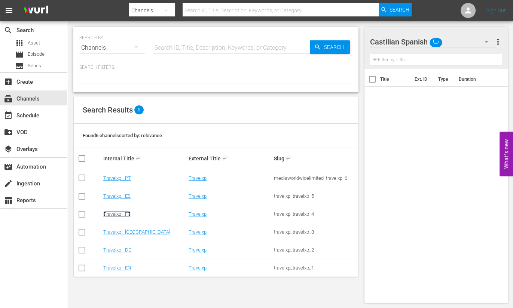
click at [121, 213] on link "Travelxp - FR" at bounding box center [116, 214] width 27 height 6
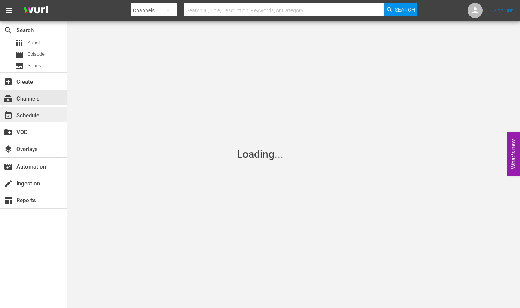
click at [55, 120] on div "event_available Schedule" at bounding box center [33, 114] width 67 height 15
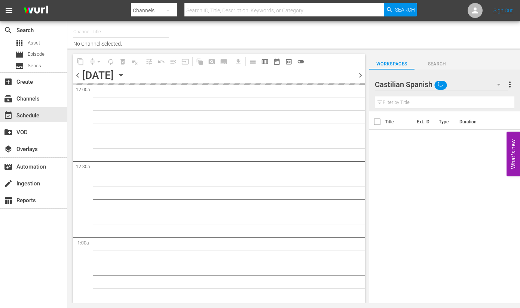
type input "Travelxp - FR (1157)"
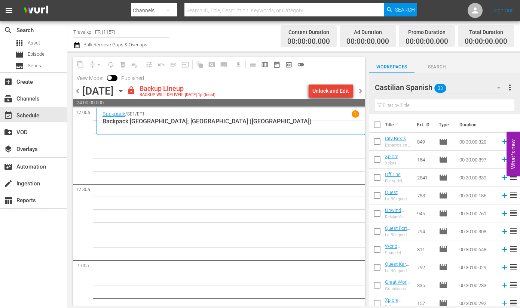
click at [330, 95] on div "Unlock and Edit" at bounding box center [330, 90] width 37 height 13
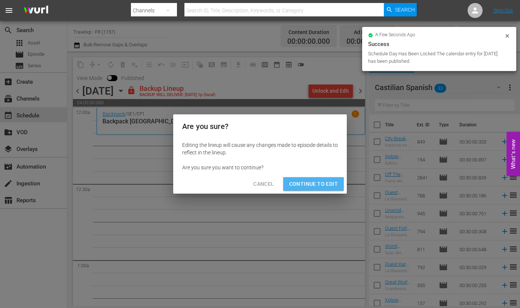
click at [317, 184] on span "Continue to Edit" at bounding box center [313, 183] width 49 height 9
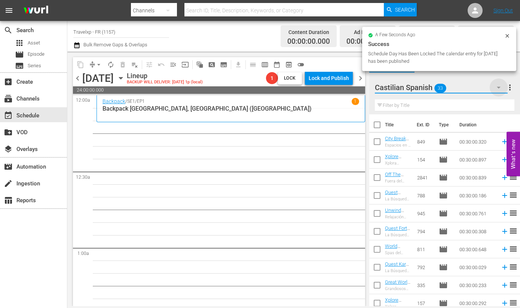
click at [499, 86] on icon "button" at bounding box center [498, 87] width 9 height 9
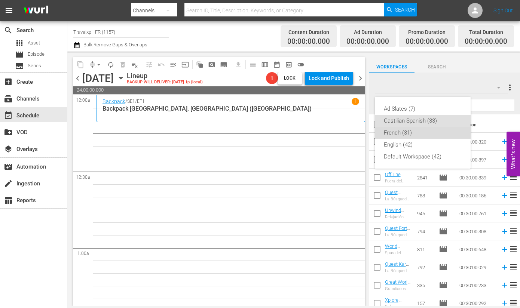
click at [406, 132] on div "French (31)" at bounding box center [423, 133] width 78 height 12
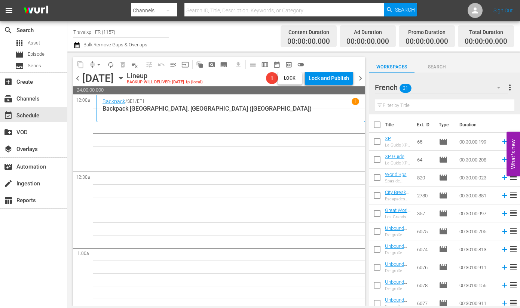
click at [375, 127] on input "checkbox" at bounding box center [377, 127] width 16 height 16
checkbox input "true"
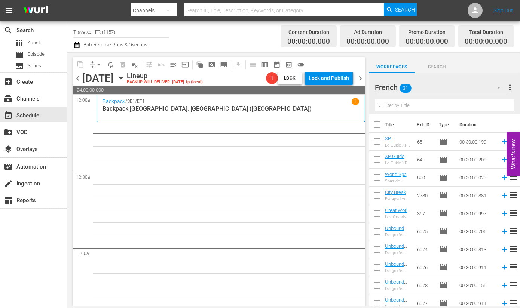
checkbox input "true"
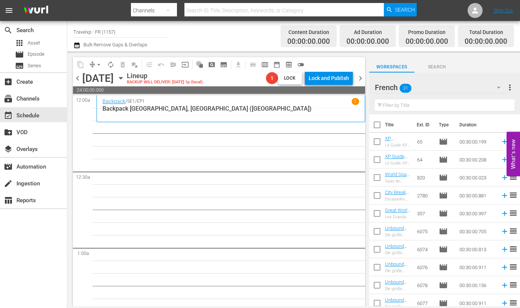
checkbox input "true"
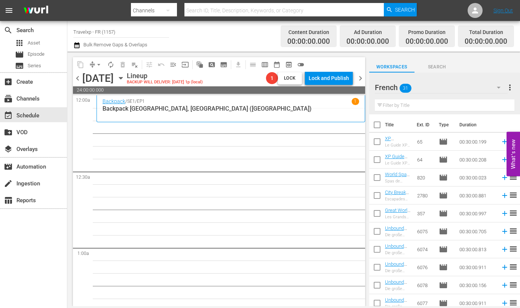
checkbox input "true"
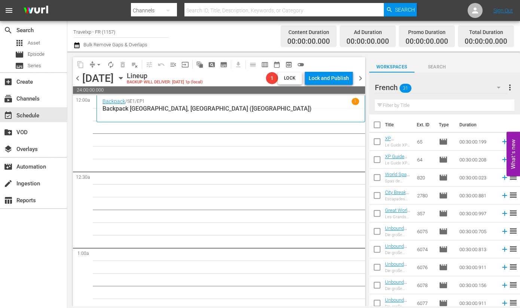
checkbox input "true"
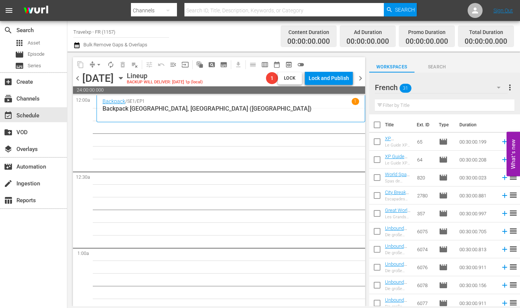
checkbox input "true"
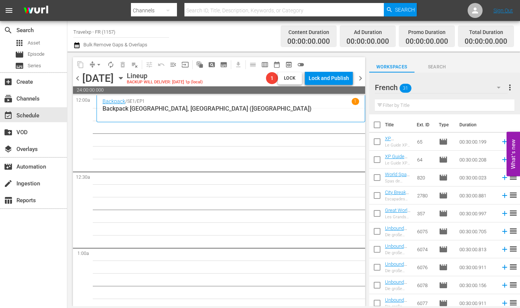
checkbox input "true"
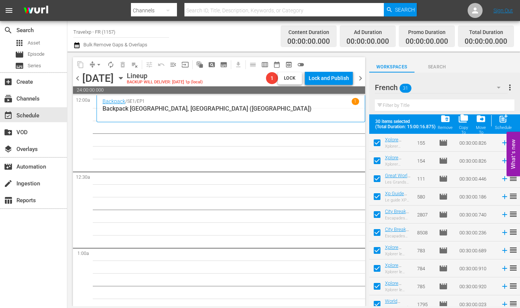
scroll to position [401, 0]
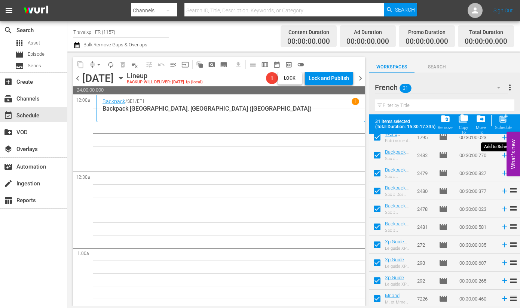
click at [505, 118] on span "post_add" at bounding box center [503, 119] width 10 height 10
checkbox input "false"
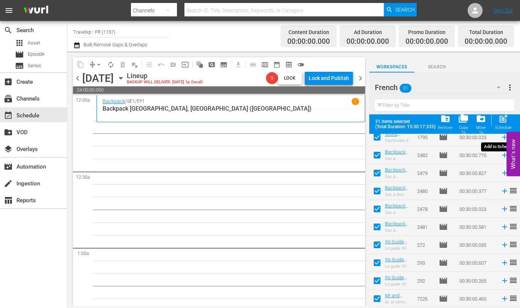
checkbox input "false"
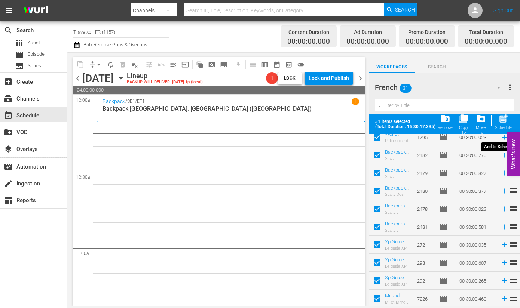
checkbox input "false"
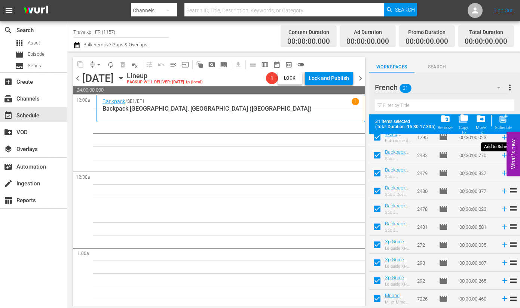
checkbox input "false"
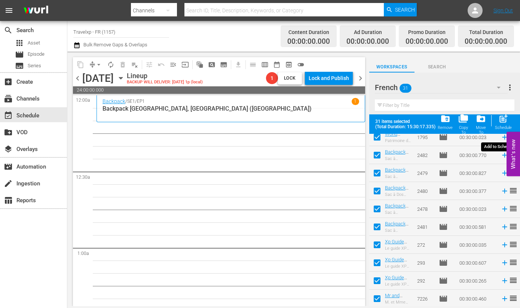
checkbox input "false"
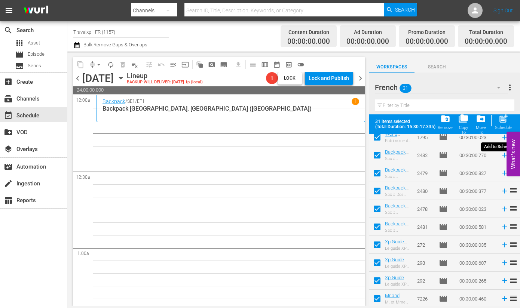
checkbox input "false"
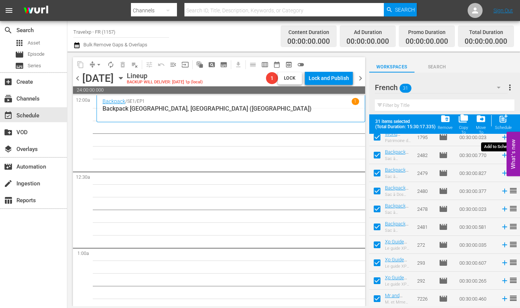
checkbox input "false"
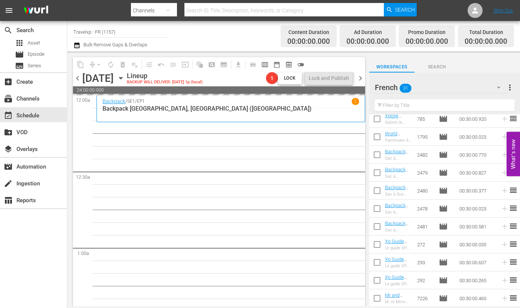
scroll to position [381, 0]
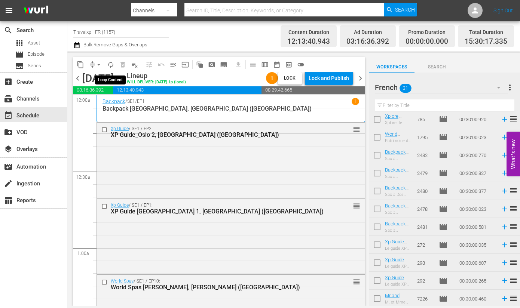
click at [114, 63] on button "autorenew_outlined" at bounding box center [111, 65] width 12 height 12
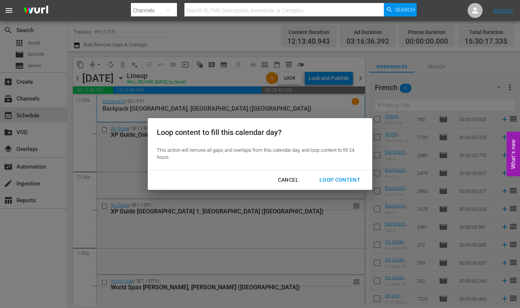
click at [346, 178] on div "Loop Content" at bounding box center [339, 179] width 53 height 9
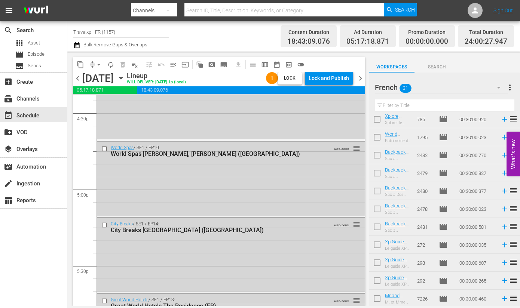
scroll to position [3478, 0]
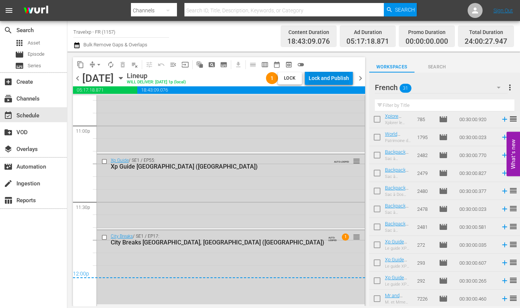
click at [336, 73] on div "Lock and Publish" at bounding box center [328, 77] width 40 height 13
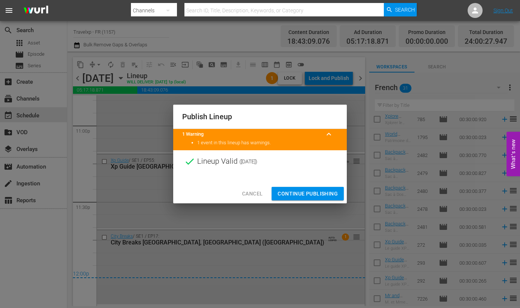
click at [325, 193] on span "Continue Publishing" at bounding box center [307, 193] width 60 height 9
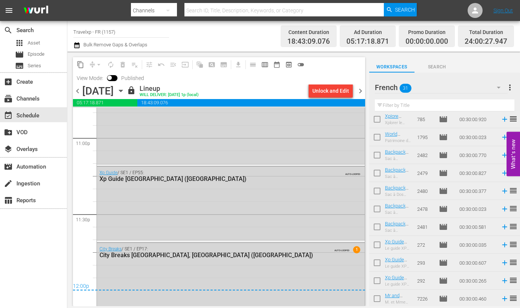
click at [359, 92] on span "chevron_right" at bounding box center [360, 90] width 9 height 9
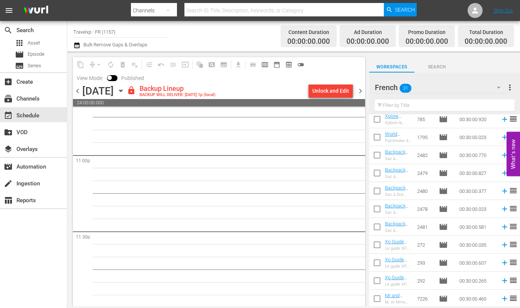
scroll to position [3462, 0]
click at [340, 92] on div "Unlock and Edit" at bounding box center [330, 90] width 37 height 13
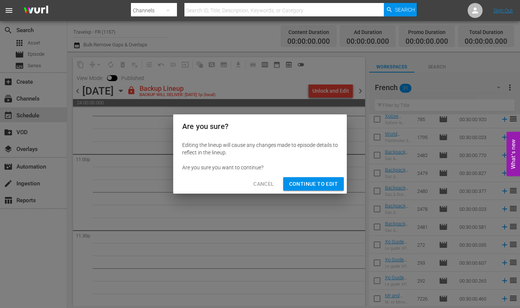
click at [327, 184] on span "Continue to Edit" at bounding box center [313, 183] width 49 height 9
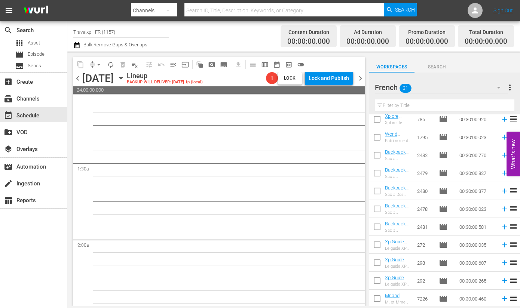
scroll to position [0, 0]
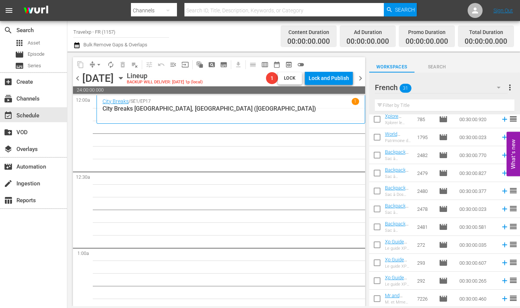
click at [125, 77] on icon "button" at bounding box center [121, 78] width 8 height 8
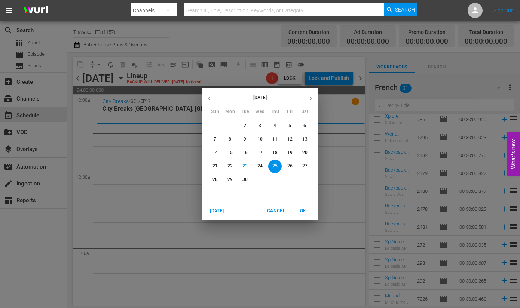
click at [210, 99] on icon "button" at bounding box center [209, 99] width 6 height 6
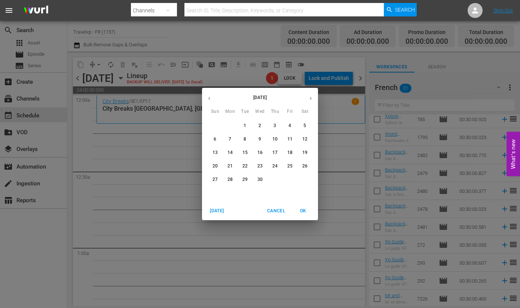
click at [289, 165] on p "25" at bounding box center [289, 166] width 5 height 6
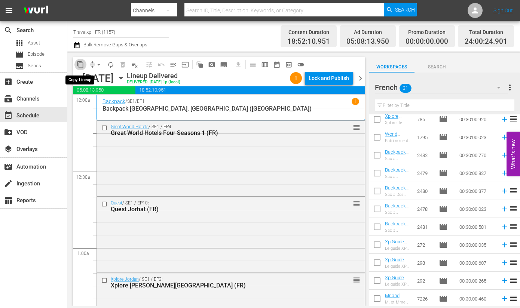
click at [80, 66] on span "content_copy" at bounding box center [80, 64] width 7 height 7
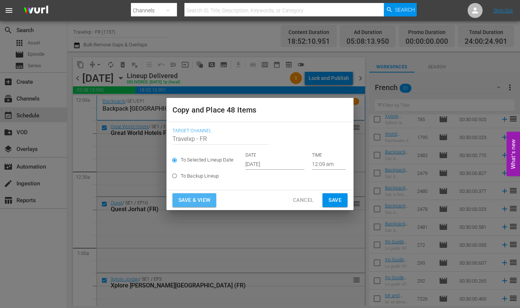
click at [200, 198] on span "Save & View" at bounding box center [194, 200] width 32 height 9
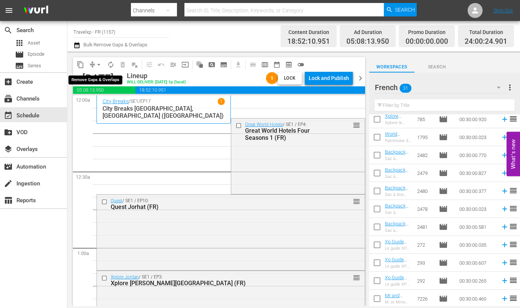
click at [99, 66] on span "arrow_drop_down" at bounding box center [98, 64] width 7 height 7
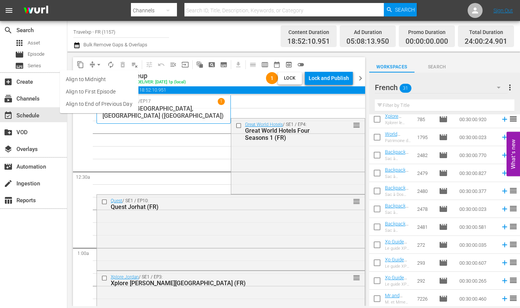
click at [108, 105] on li "Align to End of Previous Day" at bounding box center [99, 104] width 79 height 12
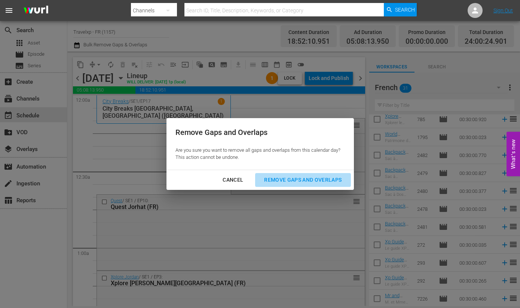
click at [284, 178] on div "Remove Gaps and Overlaps" at bounding box center [302, 179] width 89 height 9
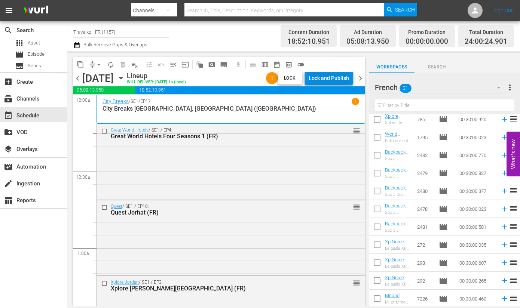
click at [341, 78] on div "Lock and Publish" at bounding box center [328, 77] width 40 height 13
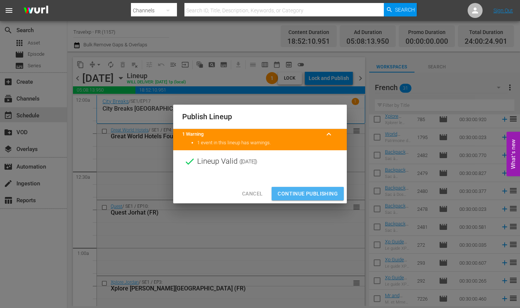
click at [309, 191] on span "Continue Publishing" at bounding box center [307, 193] width 60 height 9
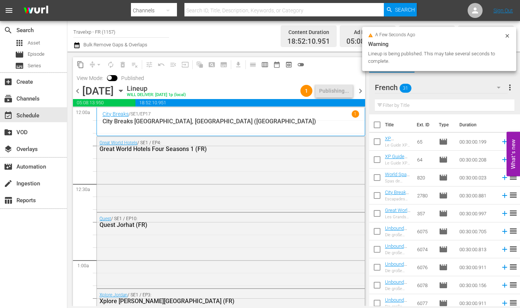
scroll to position [381, 0]
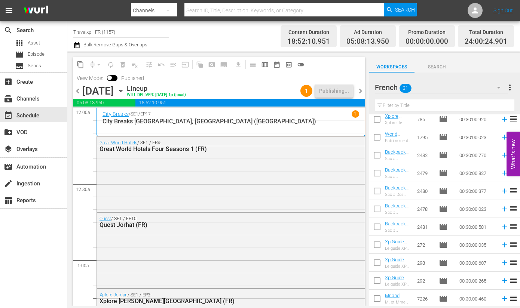
click at [361, 91] on span "chevron_right" at bounding box center [360, 90] width 9 height 9
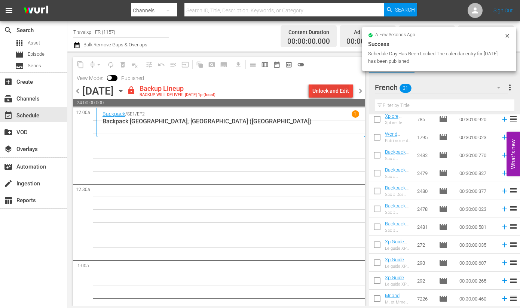
click at [331, 92] on div "Unlock and Edit" at bounding box center [330, 90] width 37 height 13
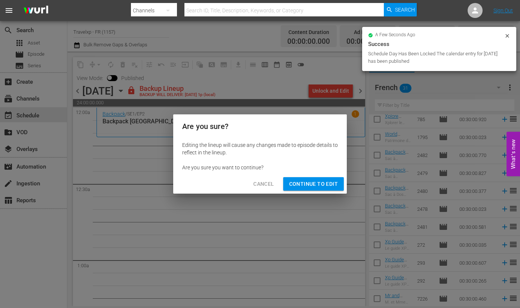
click at [301, 180] on span "Continue to Edit" at bounding box center [313, 183] width 49 height 9
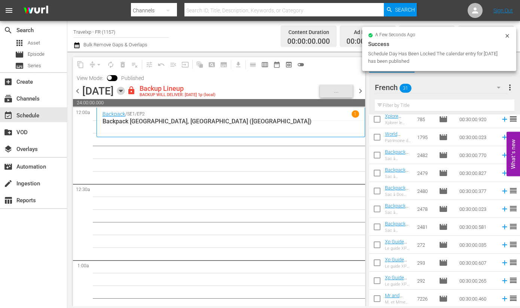
click at [125, 92] on icon "button" at bounding box center [121, 91] width 8 height 8
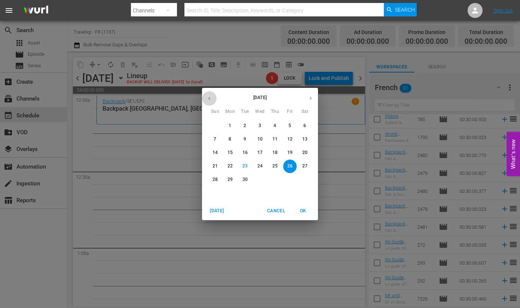
click at [211, 98] on icon "button" at bounding box center [209, 99] width 6 height 6
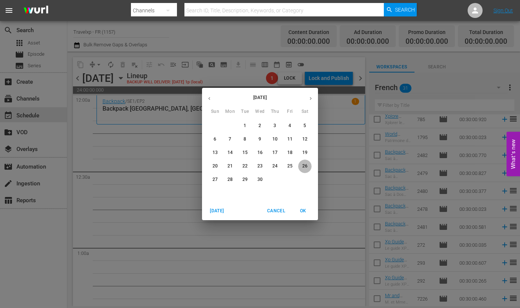
click at [304, 164] on p "26" at bounding box center [304, 166] width 5 height 6
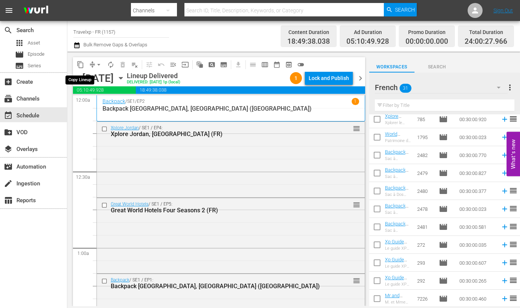
click at [80, 62] on span "content_copy" at bounding box center [80, 64] width 7 height 7
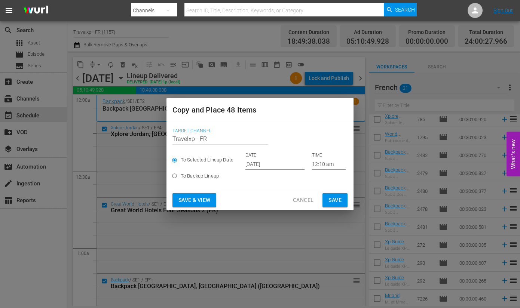
click at [317, 164] on input "12:10 am" at bounding box center [329, 164] width 34 height 11
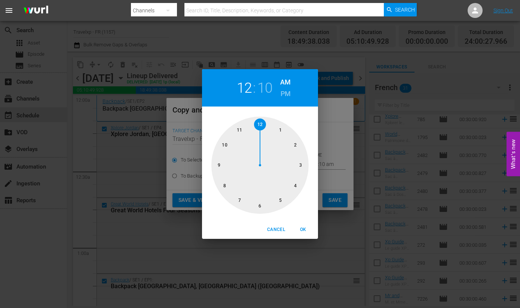
click at [312, 59] on div "12 : 10 AM PM 1 2 3 4 5 6 7 8 9 10 11 12 Cancel OK" at bounding box center [260, 154] width 520 height 308
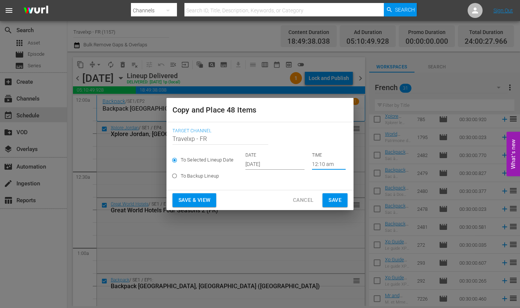
click at [258, 162] on input "[DATE]" at bounding box center [274, 164] width 59 height 11
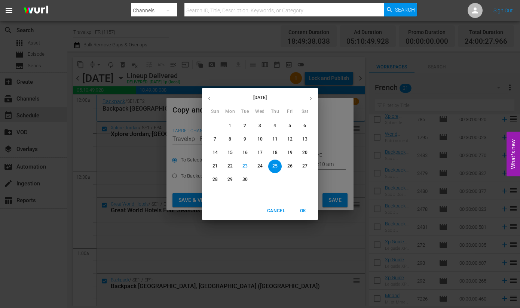
click at [292, 169] on p "26" at bounding box center [289, 166] width 5 height 6
type input "[DATE]"
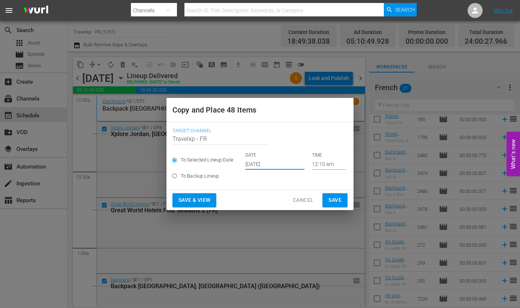
click at [194, 197] on span "Save & View" at bounding box center [194, 200] width 32 height 9
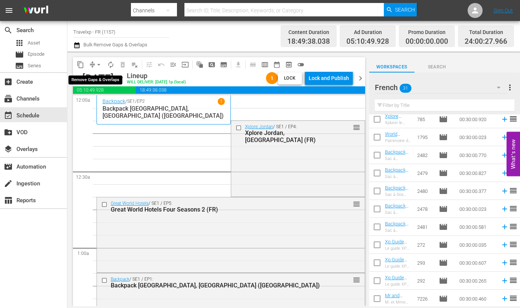
click at [98, 64] on span "arrow_drop_down" at bounding box center [98, 64] width 7 height 7
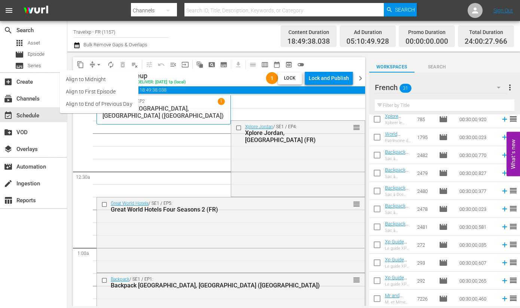
click at [107, 103] on li "Align to End of Previous Day" at bounding box center [99, 104] width 79 height 12
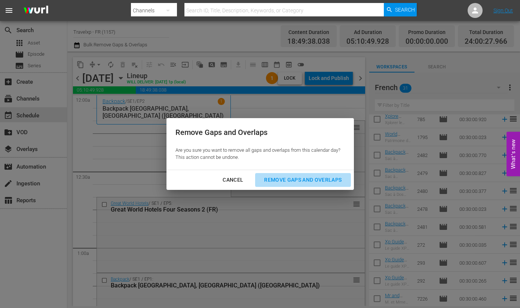
click at [310, 178] on div "Remove Gaps and Overlaps" at bounding box center [302, 179] width 89 height 9
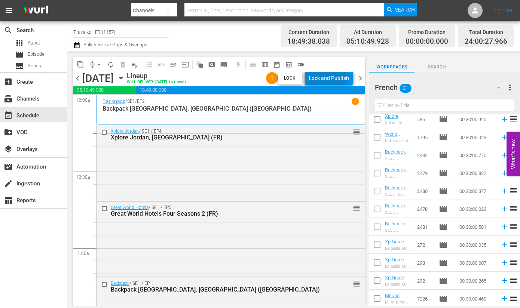
click at [327, 76] on div "Lock and Publish" at bounding box center [328, 77] width 40 height 13
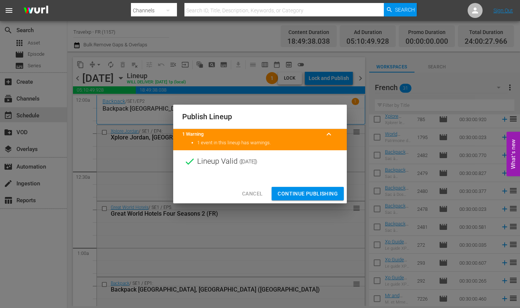
click at [315, 195] on span "Continue Publishing" at bounding box center [307, 193] width 60 height 9
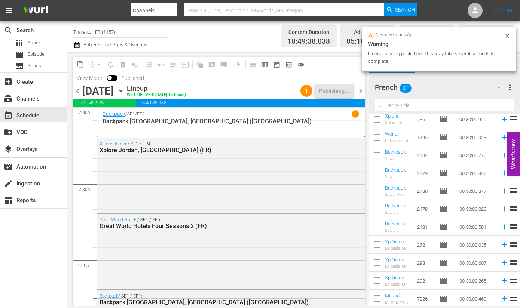
click at [361, 90] on span "chevron_right" at bounding box center [360, 90] width 9 height 9
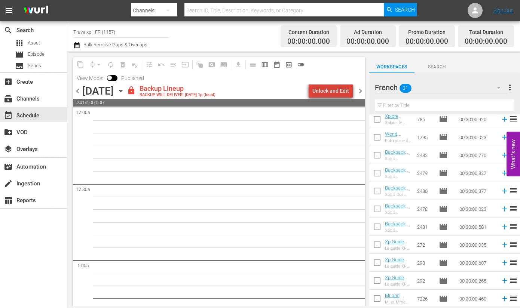
click at [334, 93] on div "Unlock and Edit" at bounding box center [330, 90] width 37 height 13
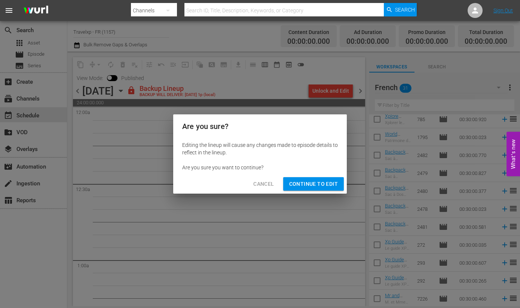
click at [308, 189] on button "Continue to Edit" at bounding box center [313, 184] width 61 height 14
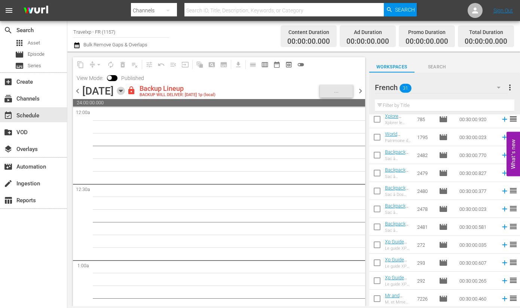
click at [125, 92] on icon "button" at bounding box center [121, 91] width 8 height 8
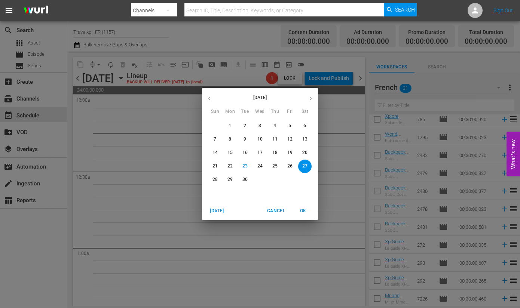
click at [207, 98] on icon "button" at bounding box center [209, 99] width 6 height 6
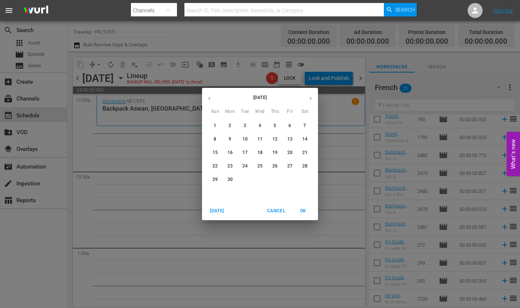
click at [207, 98] on icon "button" at bounding box center [209, 99] width 6 height 6
click at [213, 177] on p "27" at bounding box center [214, 179] width 5 height 6
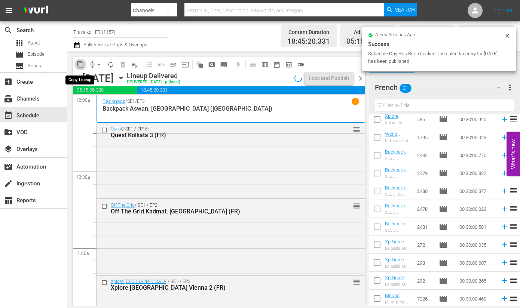
click at [80, 65] on span "content_copy" at bounding box center [80, 64] width 7 height 7
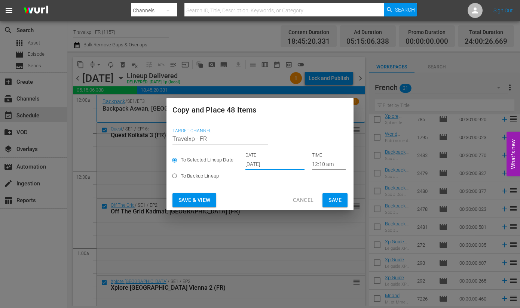
click at [259, 167] on input "[DATE]" at bounding box center [274, 164] width 59 height 11
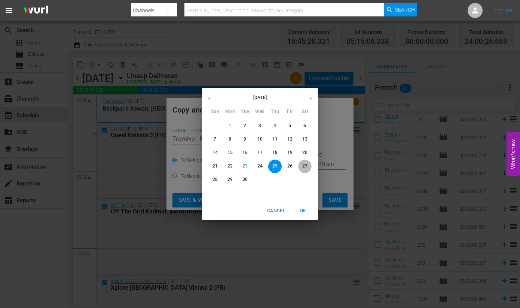
click at [305, 166] on p "27" at bounding box center [304, 166] width 5 height 6
type input "Sep 27th 2025"
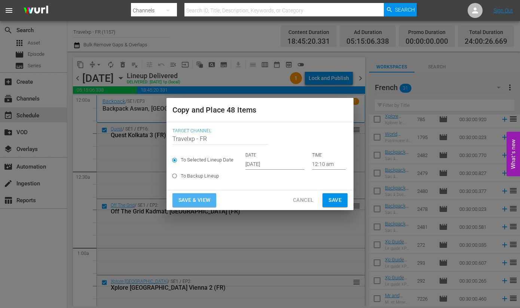
click at [204, 196] on span "Save & View" at bounding box center [194, 200] width 32 height 9
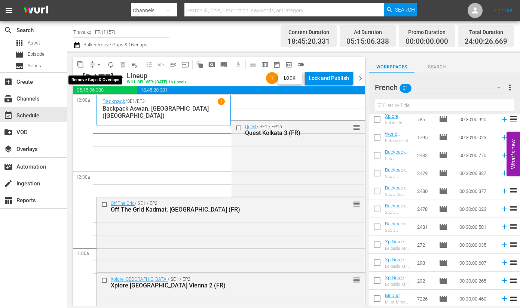
click at [96, 66] on span "arrow_drop_down" at bounding box center [98, 64] width 7 height 7
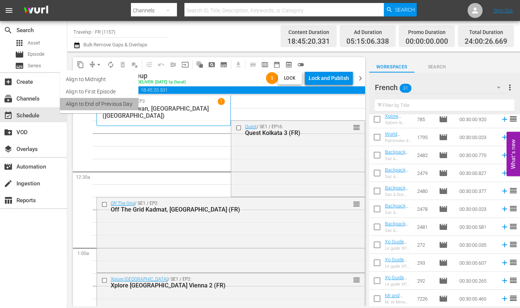
click at [107, 105] on li "Align to End of Previous Day" at bounding box center [99, 104] width 79 height 12
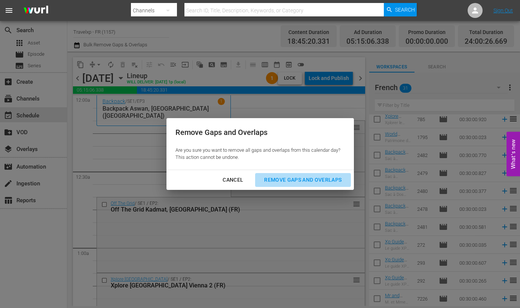
click at [293, 181] on div "Remove Gaps and Overlaps" at bounding box center [302, 179] width 89 height 9
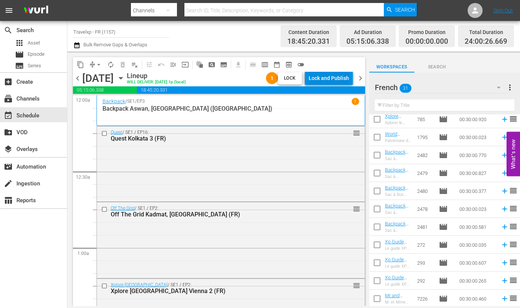
click at [335, 77] on div "Lock and Publish" at bounding box center [328, 77] width 40 height 13
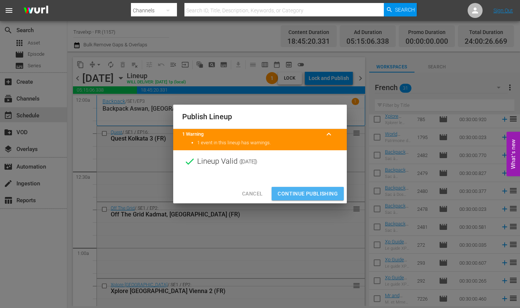
click at [322, 191] on span "Continue Publishing" at bounding box center [307, 193] width 60 height 9
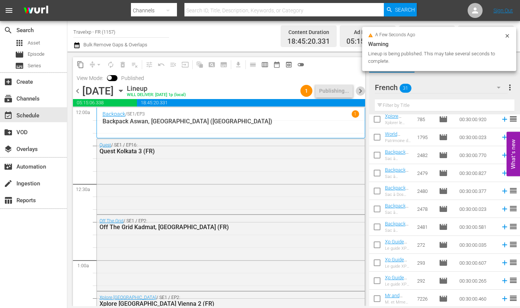
click at [360, 90] on span "chevron_right" at bounding box center [360, 90] width 9 height 9
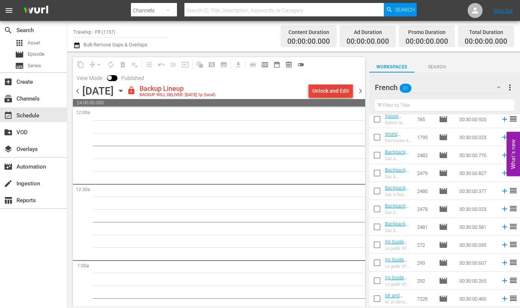
click at [329, 89] on div "Unlock and Edit" at bounding box center [330, 90] width 37 height 13
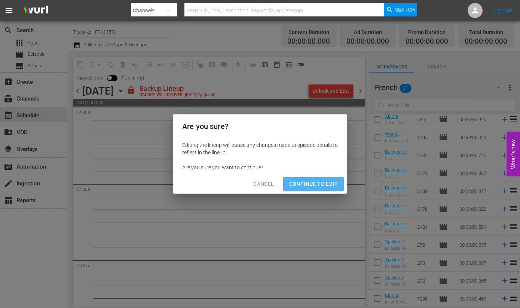
click at [318, 184] on span "Continue to Edit" at bounding box center [313, 183] width 49 height 9
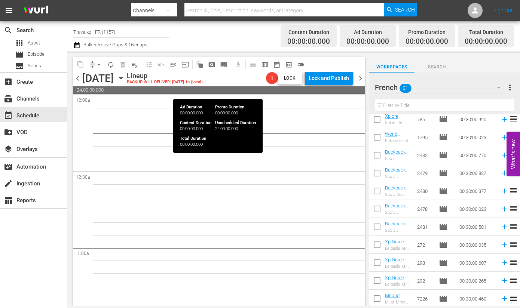
click at [201, 90] on span "24:00:00.000" at bounding box center [219, 89] width 292 height 7
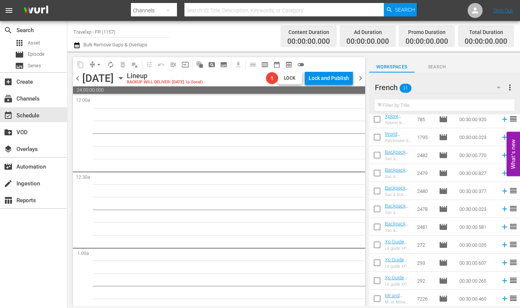
click at [122, 79] on icon "button" at bounding box center [120, 78] width 3 height 2
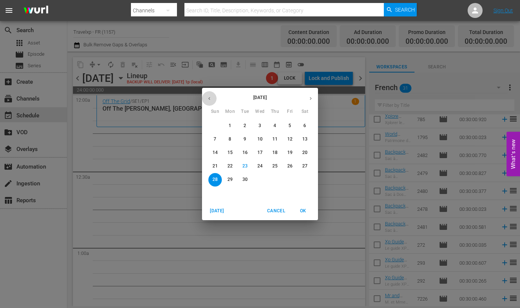
click at [208, 97] on icon "button" at bounding box center [209, 99] width 6 height 6
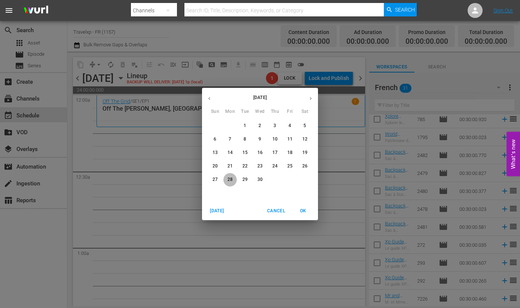
click at [231, 178] on p "28" at bounding box center [229, 179] width 5 height 6
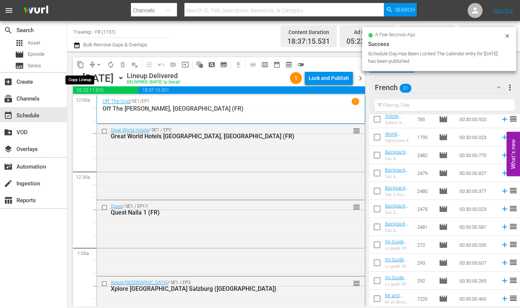
click at [82, 62] on span "content_copy" at bounding box center [80, 64] width 7 height 7
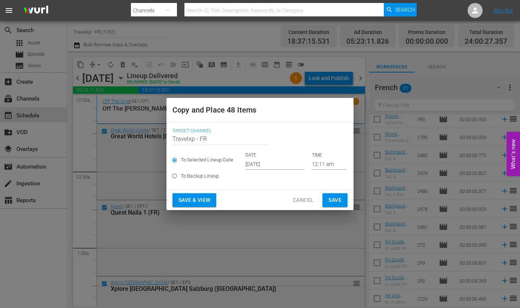
click at [270, 160] on input "[DATE]" at bounding box center [274, 164] width 59 height 11
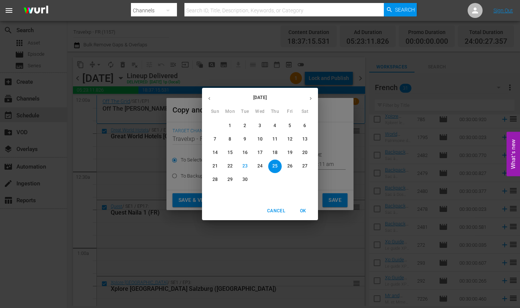
click at [213, 179] on p "28" at bounding box center [214, 179] width 5 height 6
type input "Sep 28th 2025"
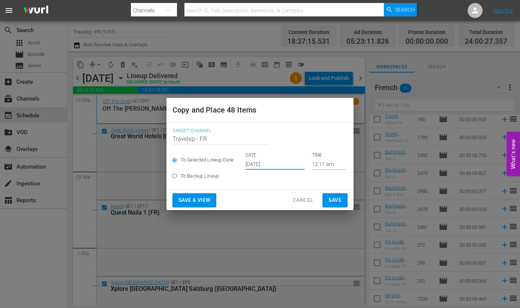
click at [210, 199] on span "Save & View" at bounding box center [194, 200] width 32 height 9
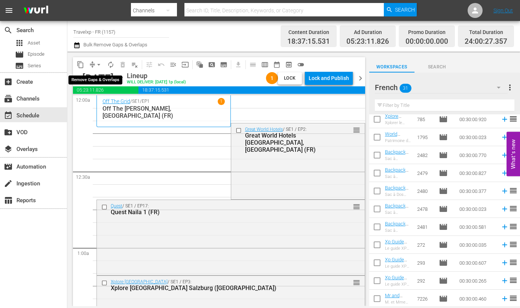
click at [99, 64] on span "arrow_drop_down" at bounding box center [98, 64] width 7 height 7
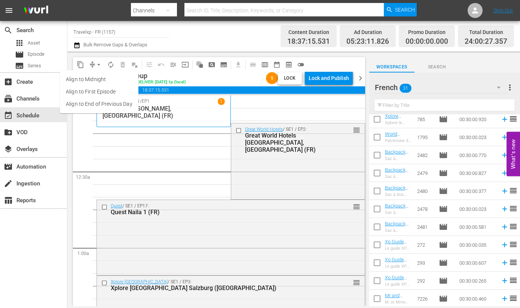
click at [93, 108] on li "Align to End of Previous Day" at bounding box center [99, 104] width 79 height 12
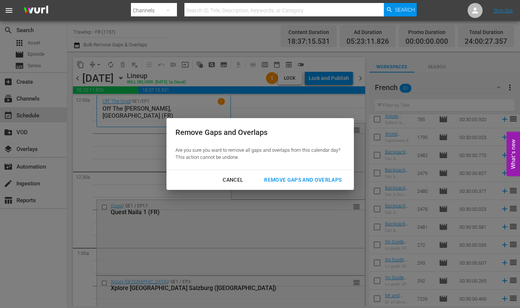
click at [286, 179] on div "Remove Gaps and Overlaps" at bounding box center [302, 179] width 89 height 9
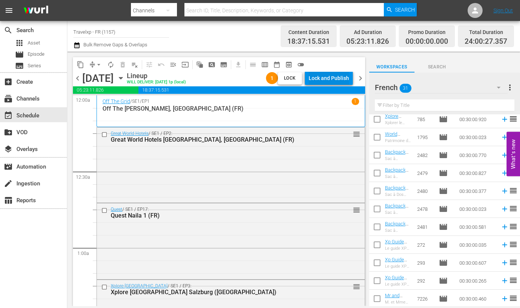
click at [336, 79] on div "Lock and Publish" at bounding box center [328, 77] width 40 height 13
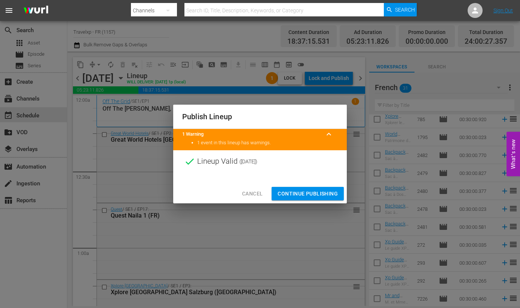
click at [314, 194] on span "Continue Publishing" at bounding box center [307, 193] width 60 height 9
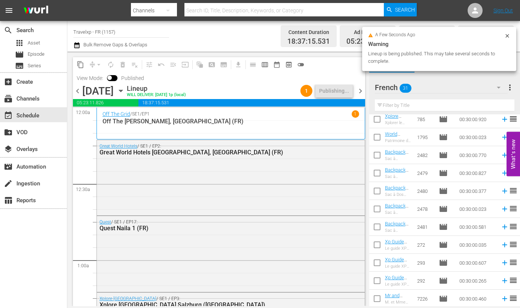
click at [360, 93] on span "chevron_right" at bounding box center [360, 90] width 9 height 9
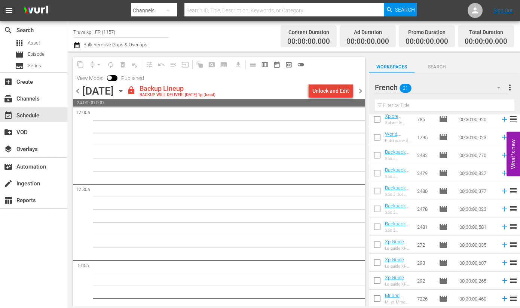
click at [333, 93] on div "Unlock and Edit" at bounding box center [330, 90] width 37 height 13
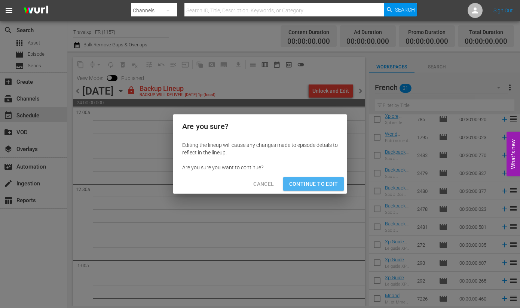
click at [328, 188] on span "Continue to Edit" at bounding box center [313, 183] width 49 height 9
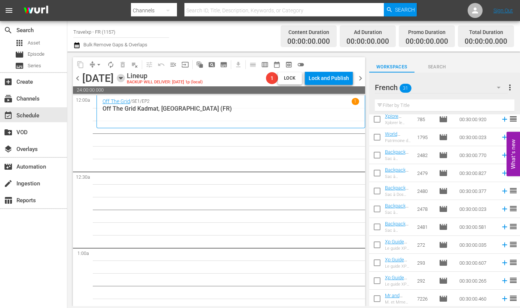
click at [125, 76] on icon "button" at bounding box center [121, 78] width 8 height 8
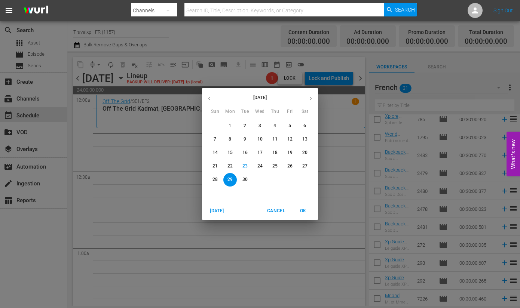
click at [209, 97] on icon "button" at bounding box center [209, 99] width 6 height 6
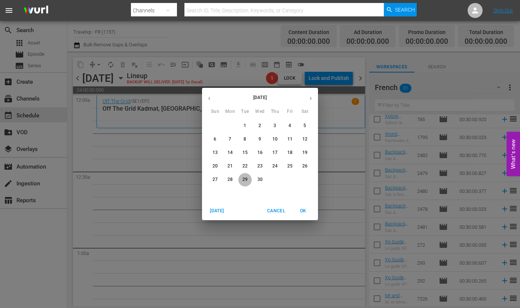
click at [245, 180] on p "29" at bounding box center [244, 179] width 5 height 6
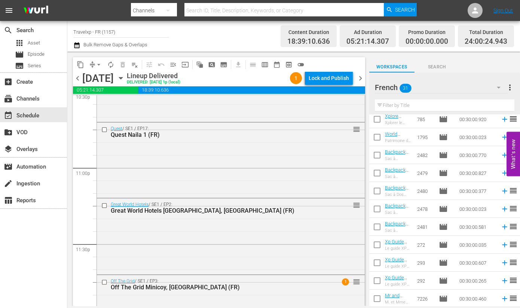
scroll to position [3480, 0]
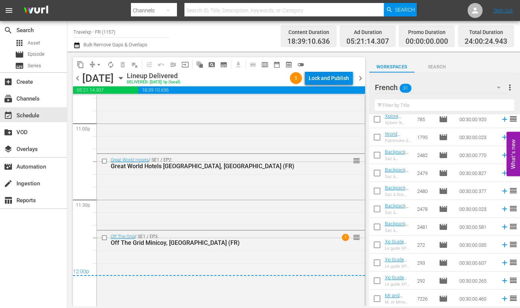
click at [340, 75] on div "Lock and Publish" at bounding box center [328, 77] width 40 height 13
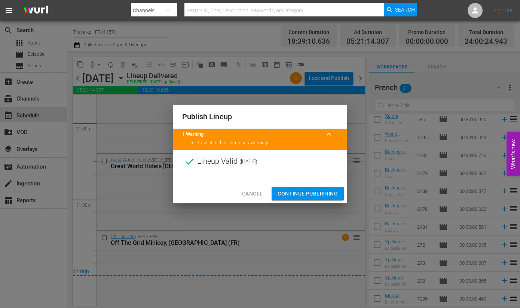
click at [336, 192] on span "Continue Publishing" at bounding box center [307, 193] width 60 height 9
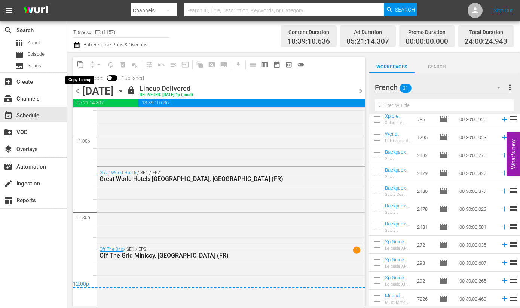
click at [82, 66] on span "content_copy" at bounding box center [80, 64] width 7 height 7
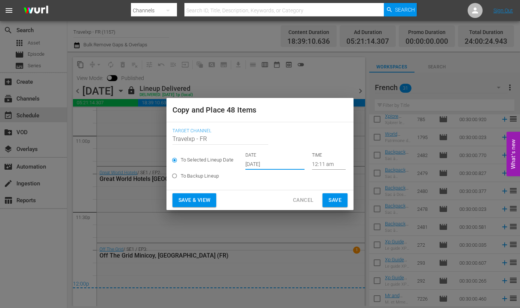
click at [274, 162] on input "[DATE]" at bounding box center [274, 164] width 59 height 11
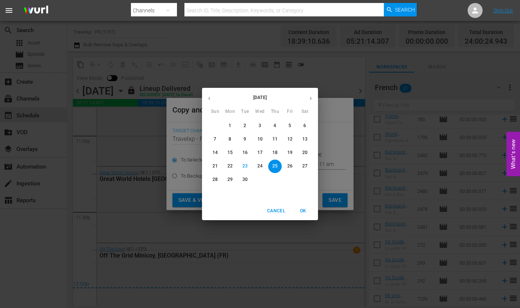
click at [230, 179] on p "29" at bounding box center [229, 179] width 5 height 6
type input "Sep 29th 2025"
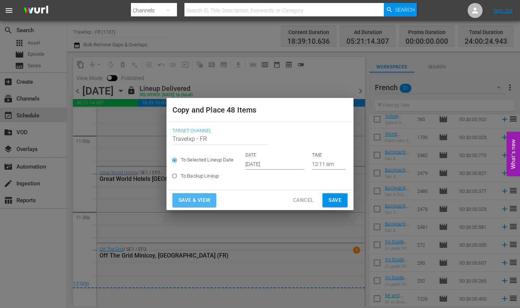
click at [193, 201] on span "Save & View" at bounding box center [194, 200] width 32 height 9
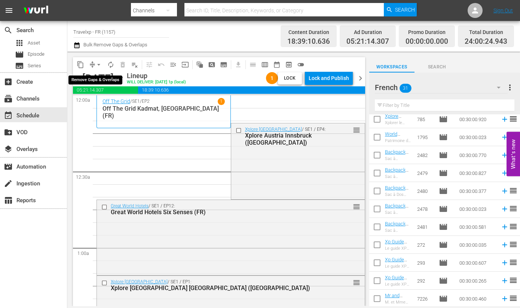
click at [94, 64] on button "arrow_drop_down" at bounding box center [99, 65] width 12 height 12
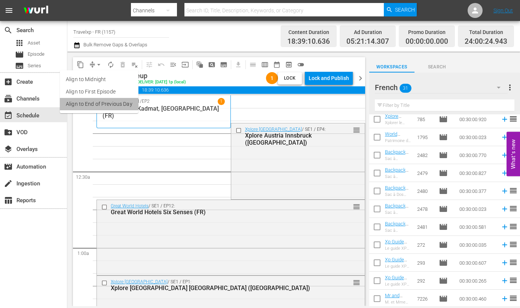
click at [105, 107] on li "Align to End of Previous Day" at bounding box center [99, 104] width 79 height 12
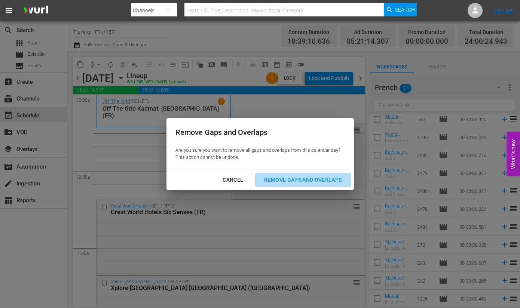
click at [301, 180] on div "Remove Gaps and Overlaps" at bounding box center [302, 179] width 89 height 9
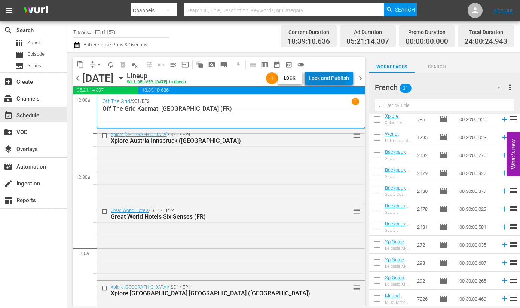
click at [322, 74] on div "Lock and Publish" at bounding box center [328, 77] width 40 height 13
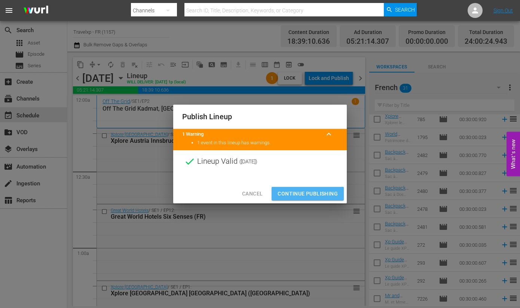
click at [309, 193] on span "Continue Publishing" at bounding box center [307, 193] width 60 height 9
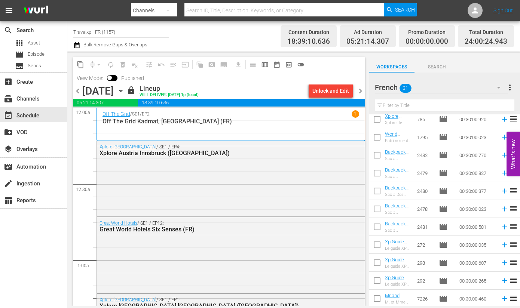
click at [359, 89] on span "chevron_right" at bounding box center [360, 90] width 9 height 9
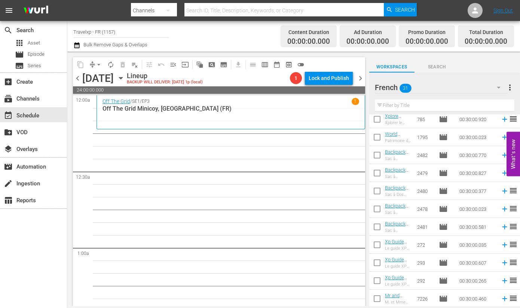
click at [125, 79] on icon "button" at bounding box center [121, 78] width 8 height 8
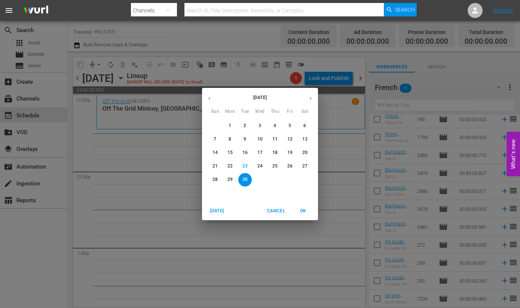
click at [211, 92] on button "button" at bounding box center [209, 98] width 15 height 15
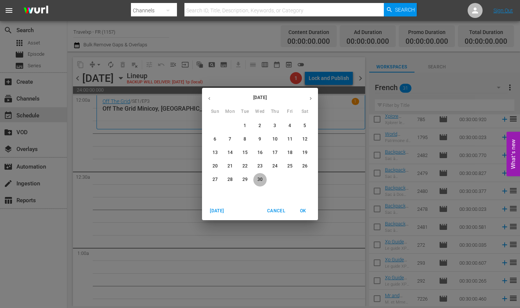
click at [262, 180] on p "30" at bounding box center [259, 179] width 5 height 6
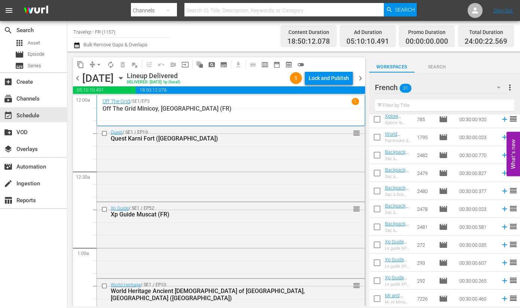
scroll to position [3482, 0]
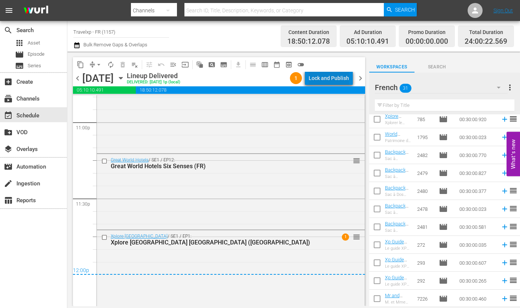
click at [334, 77] on div "Lock and Publish" at bounding box center [328, 77] width 40 height 13
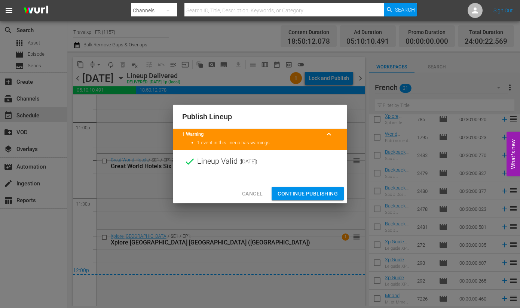
click at [304, 190] on span "Continue Publishing" at bounding box center [307, 193] width 60 height 9
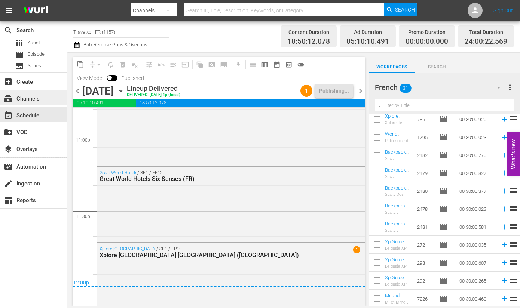
click at [37, 101] on div "subscriptions Channels" at bounding box center [21, 97] width 42 height 7
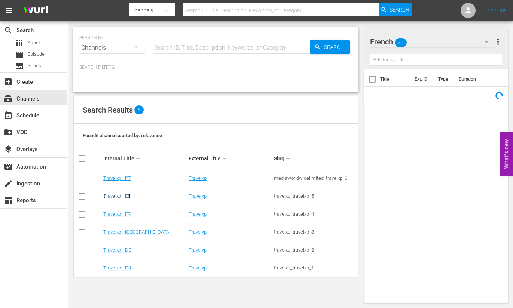
click at [122, 196] on link "Travelxp - ES" at bounding box center [116, 196] width 27 height 6
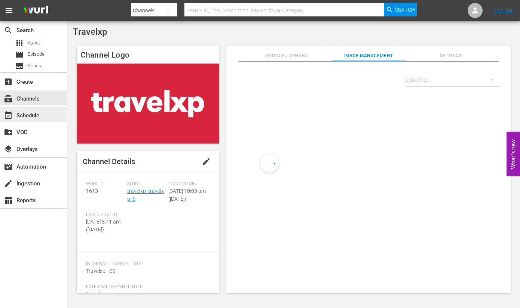
click at [26, 111] on div "event_available Schedule" at bounding box center [21, 114] width 42 height 7
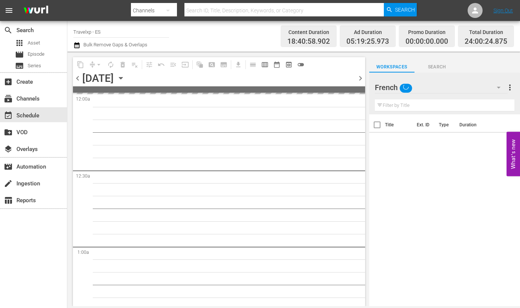
click at [125, 80] on icon "button" at bounding box center [121, 78] width 8 height 8
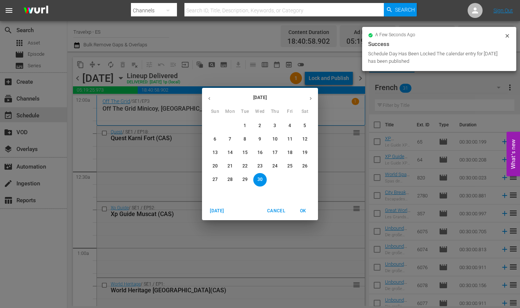
click at [286, 165] on span "25" at bounding box center [289, 166] width 13 height 6
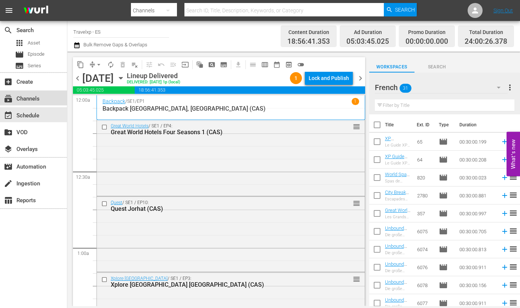
click at [46, 99] on div "subscriptions Channels" at bounding box center [33, 97] width 67 height 15
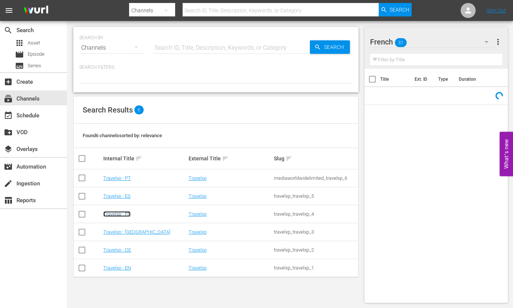
click at [124, 215] on link "Travelxp - FR" at bounding box center [116, 214] width 27 height 6
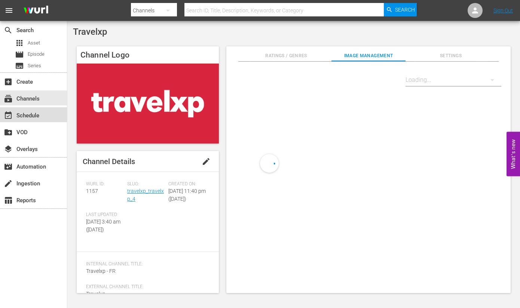
click at [32, 117] on div "event_available Schedule" at bounding box center [21, 114] width 42 height 7
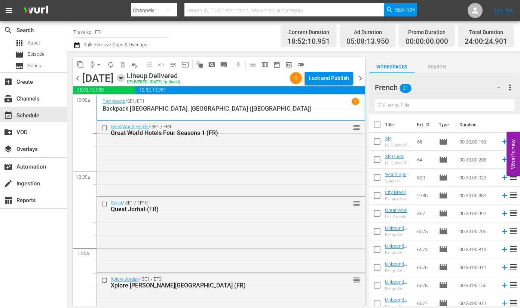
click at [122, 79] on icon "button" at bounding box center [120, 78] width 3 height 2
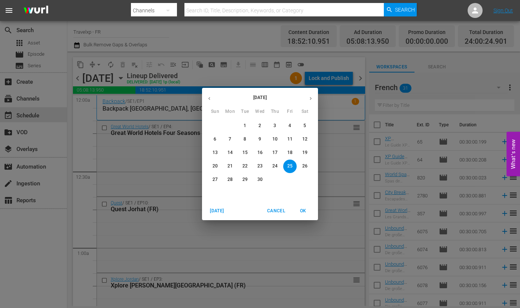
click at [311, 99] on icon "button" at bounding box center [311, 98] width 2 height 3
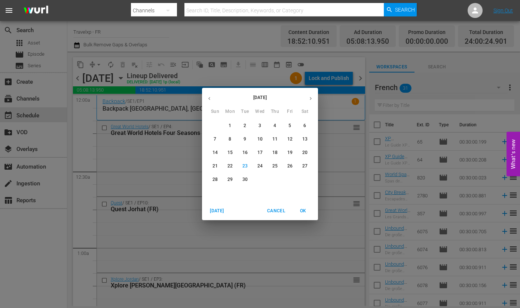
click at [261, 166] on p "24" at bounding box center [259, 166] width 5 height 6
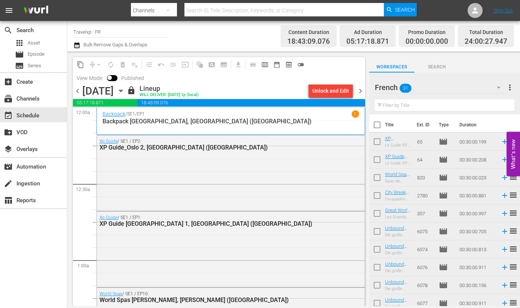
click at [359, 89] on span "chevron_right" at bounding box center [360, 90] width 9 height 9
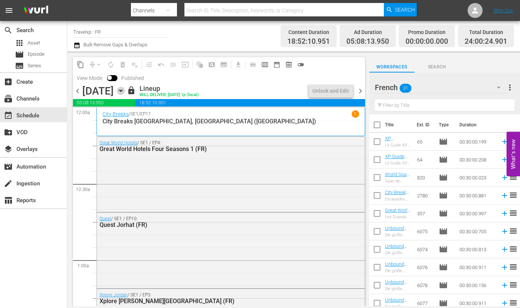
click at [122, 90] on icon "button" at bounding box center [120, 91] width 3 height 2
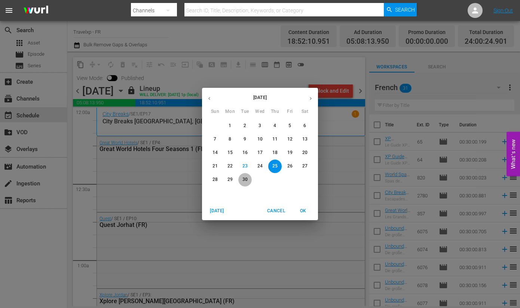
click at [245, 179] on p "30" at bounding box center [244, 179] width 5 height 6
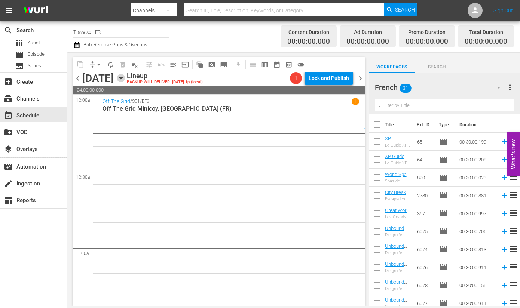
click at [125, 79] on icon "button" at bounding box center [121, 78] width 8 height 8
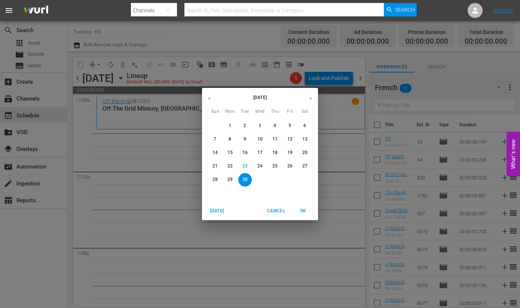
click at [350, 176] on div "[DATE] Sun Mon Tue Wed Thu Fri Sat 31 1 2 3 4 5 6 7 8 9 10 11 12 13 14 15 16 17…" at bounding box center [260, 154] width 520 height 308
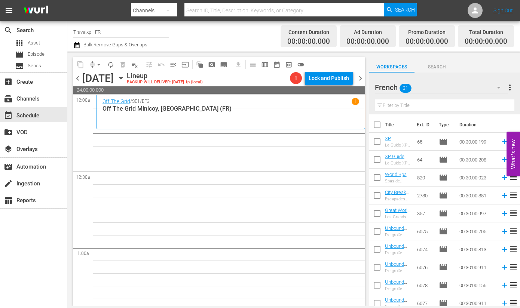
click at [79, 77] on span "chevron_left" at bounding box center [77, 78] width 9 height 9
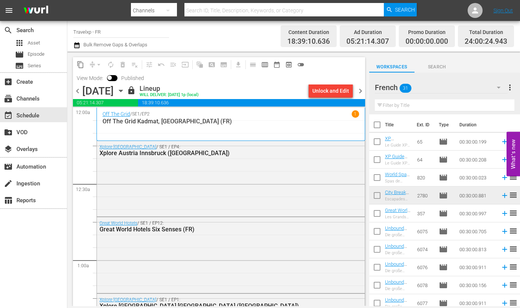
click at [79, 90] on span "chevron_left" at bounding box center [77, 90] width 9 height 9
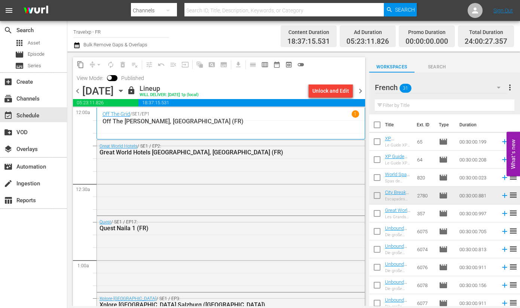
click at [360, 88] on span "chevron_right" at bounding box center [360, 90] width 9 height 9
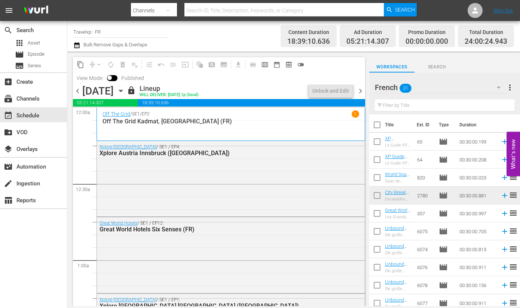
click at [359, 80] on div "content_copy compress arrow_drop_down autorenew_outlined delete_forever_outline…" at bounding box center [219, 70] width 292 height 27
click at [358, 92] on span "chevron_right" at bounding box center [360, 90] width 9 height 9
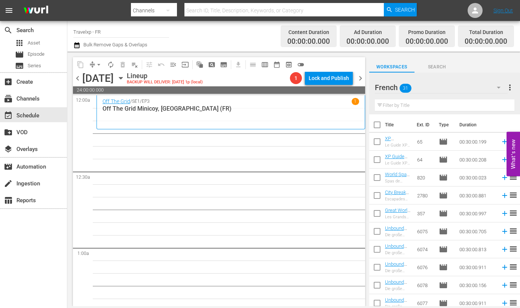
click at [125, 74] on div "[DATE] [DATE]" at bounding box center [103, 78] width 43 height 12
click at [122, 79] on icon "button" at bounding box center [120, 78] width 3 height 2
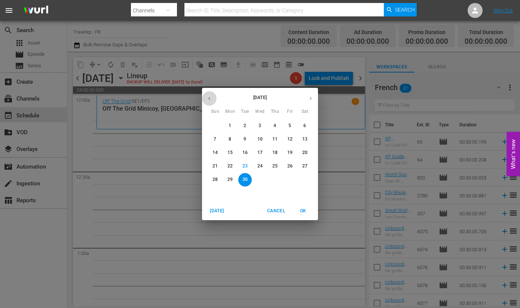
click at [208, 98] on icon "button" at bounding box center [209, 99] width 6 height 6
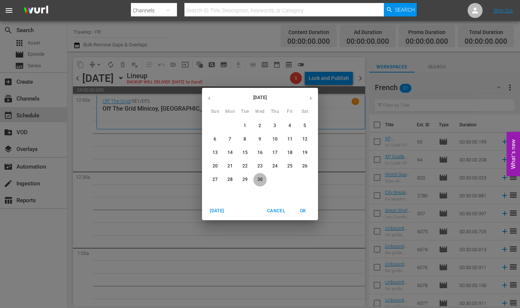
click at [263, 180] on span "30" at bounding box center [259, 179] width 13 height 6
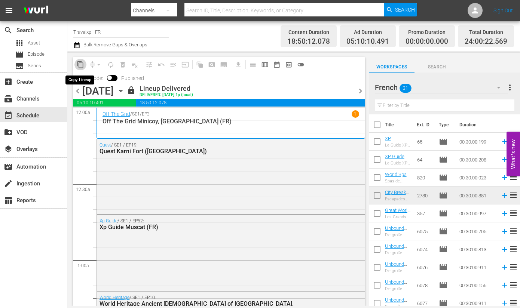
click at [83, 67] on span "content_copy" at bounding box center [80, 64] width 7 height 7
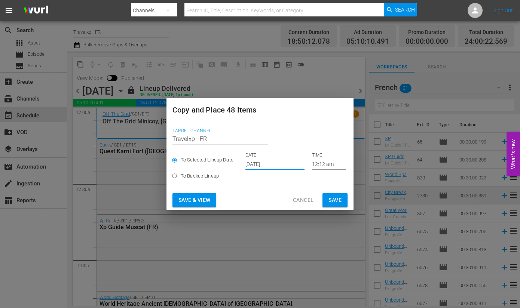
click at [273, 166] on input "[DATE]" at bounding box center [274, 164] width 59 height 11
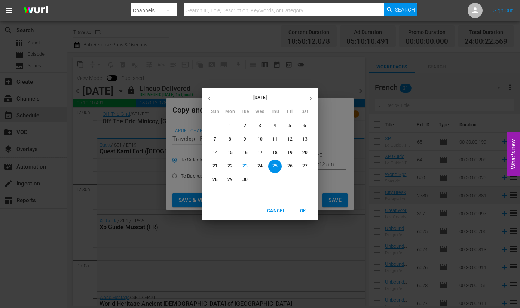
click at [243, 181] on p "30" at bounding box center [244, 179] width 5 height 6
type input "[DATE]"
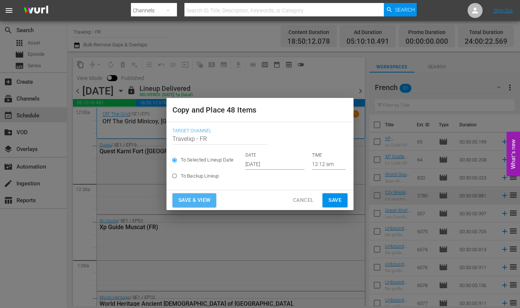
click at [208, 201] on span "Save & View" at bounding box center [194, 200] width 32 height 9
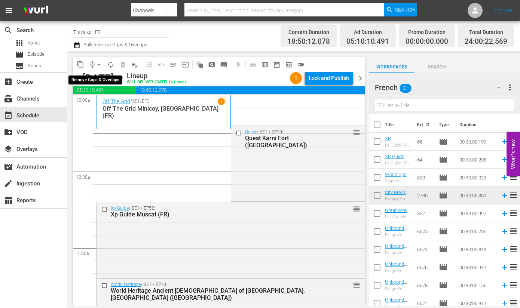
click at [93, 67] on button "arrow_drop_down" at bounding box center [99, 65] width 12 height 12
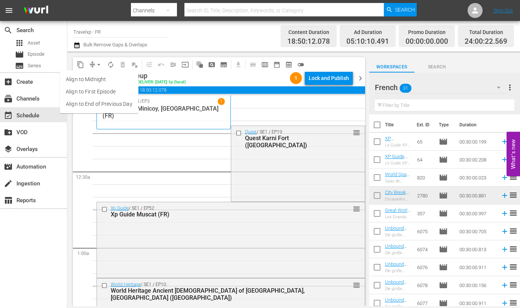
click at [100, 102] on li "Align to End of Previous Day" at bounding box center [99, 104] width 79 height 12
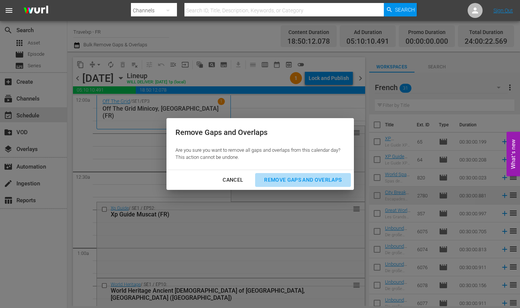
click at [279, 177] on div "Remove Gaps and Overlaps" at bounding box center [302, 179] width 89 height 9
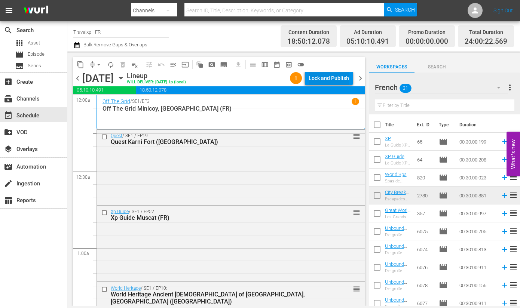
click at [340, 80] on div "Lock and Publish" at bounding box center [328, 77] width 40 height 13
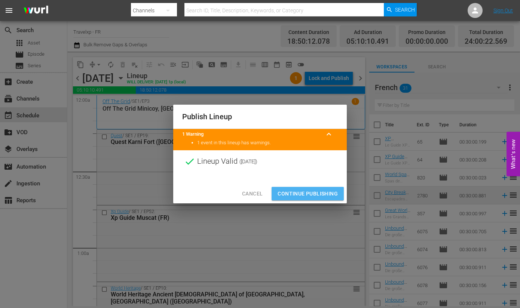
click at [331, 197] on span "Continue Publishing" at bounding box center [307, 193] width 60 height 9
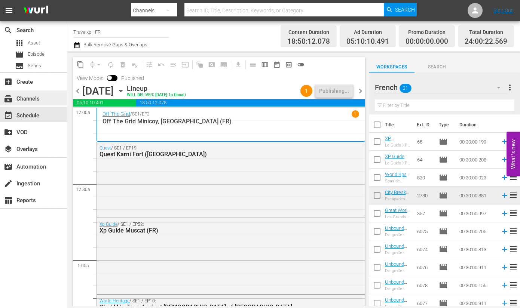
click at [44, 98] on div "subscriptions Channels" at bounding box center [33, 97] width 67 height 15
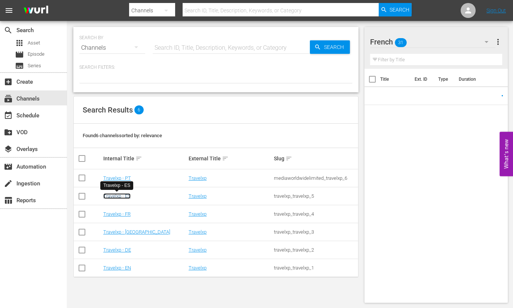
click at [125, 199] on link "Travelxp - ES" at bounding box center [116, 196] width 27 height 6
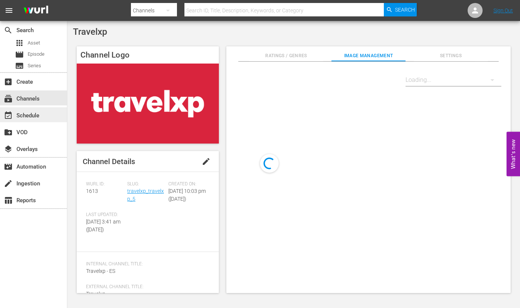
click at [44, 117] on div "event_available Schedule" at bounding box center [33, 114] width 67 height 15
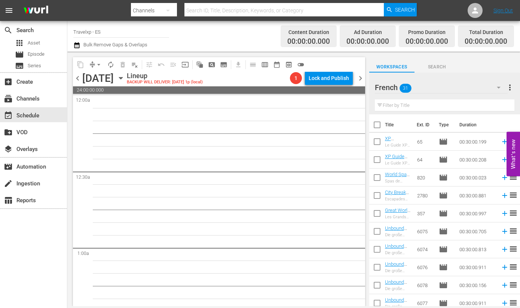
click at [125, 80] on icon "button" at bounding box center [121, 78] width 8 height 8
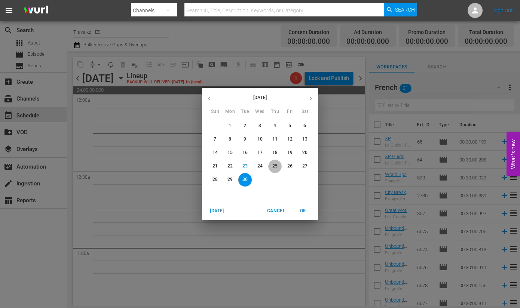
click at [279, 163] on span "25" at bounding box center [274, 166] width 13 height 6
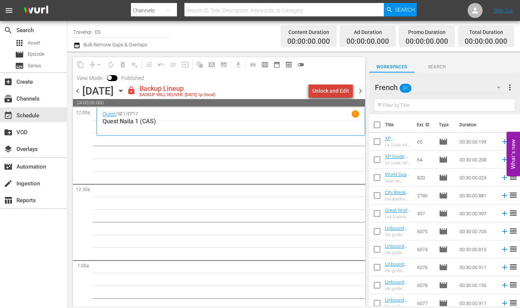
click at [334, 93] on div "Unlock and Edit" at bounding box center [330, 90] width 37 height 13
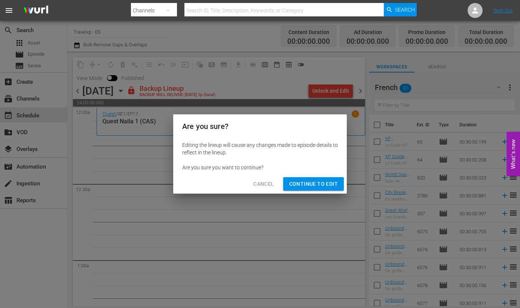
click at [318, 187] on span "Continue to Edit" at bounding box center [313, 183] width 49 height 9
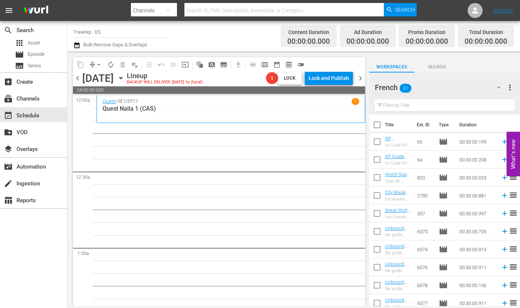
click at [125, 76] on icon "button" at bounding box center [121, 78] width 8 height 8
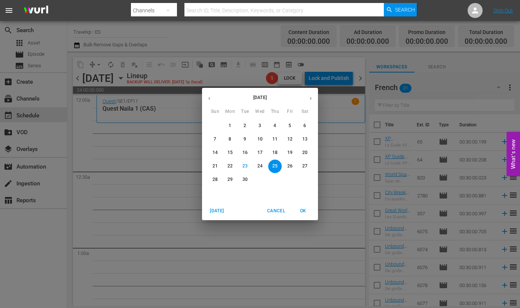
click at [211, 99] on icon "button" at bounding box center [209, 99] width 6 height 6
drag, startPoint x: 211, startPoint y: 99, endPoint x: 207, endPoint y: 101, distance: 4.7
click at [208, 101] on icon "button" at bounding box center [209, 99] width 6 height 6
click at [206, 101] on button "button" at bounding box center [209, 98] width 15 height 15
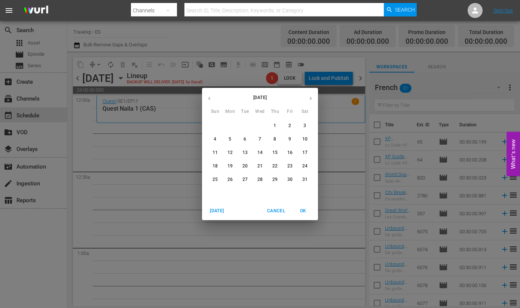
click at [209, 100] on icon "button" at bounding box center [209, 99] width 6 height 6
click at [289, 167] on p "25" at bounding box center [289, 166] width 5 height 6
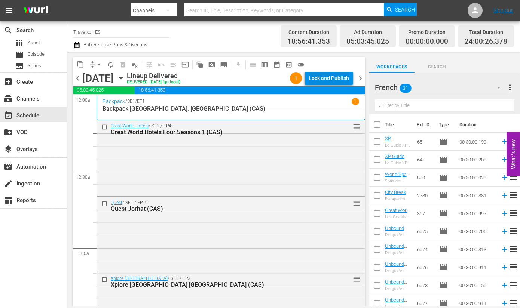
click at [324, 79] on div "Lock and Publish" at bounding box center [328, 77] width 40 height 13
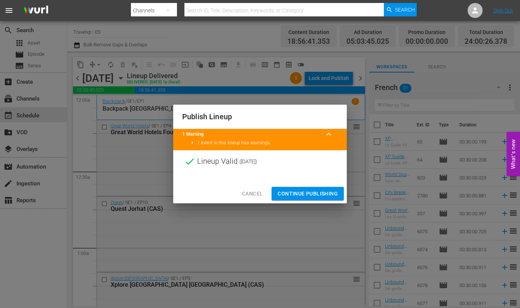
click at [313, 190] on span "Continue Publishing" at bounding box center [307, 193] width 60 height 9
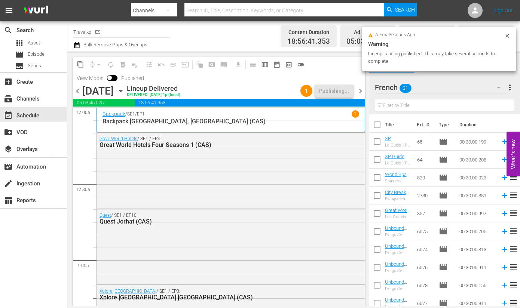
click at [358, 96] on div "chevron_left [DATE] [DATE] Lineup Delivered DELIVERED: [DATE] 1p (local) 1 Publ…" at bounding box center [219, 91] width 292 height 15
click at [359, 92] on span "chevron_right" at bounding box center [360, 90] width 9 height 9
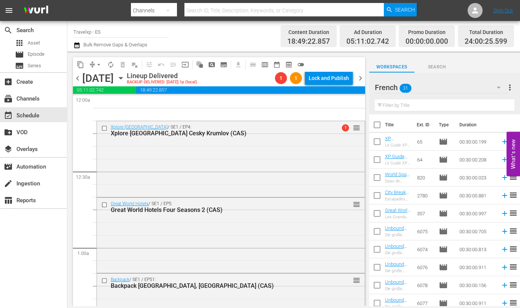
click at [77, 79] on span "chevron_left" at bounding box center [77, 78] width 9 height 9
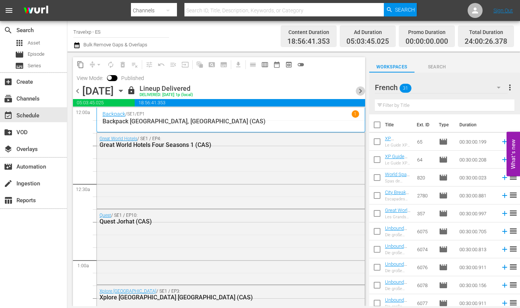
click at [359, 89] on span "chevron_right" at bounding box center [360, 90] width 9 height 9
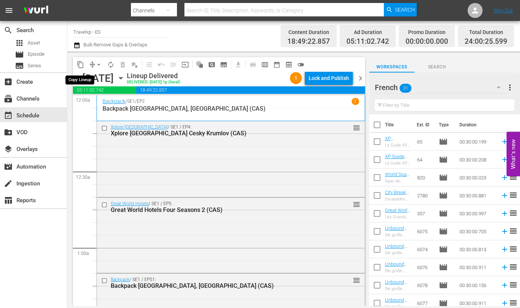
click at [78, 64] on span "content_copy" at bounding box center [80, 64] width 7 height 7
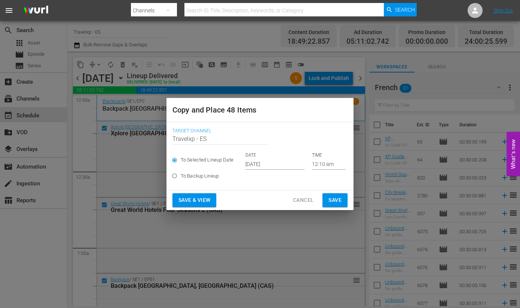
click at [265, 159] on input "[DATE]" at bounding box center [274, 164] width 59 height 11
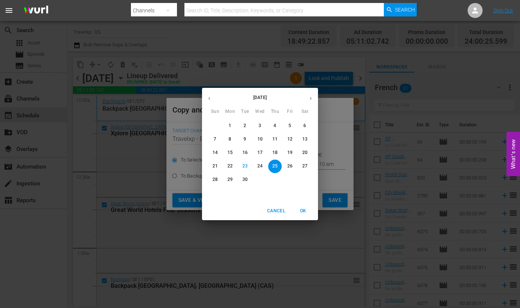
click at [289, 165] on p "26" at bounding box center [289, 166] width 5 height 6
type input "[DATE]"
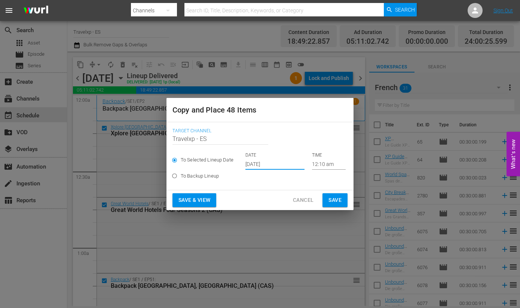
click at [207, 197] on span "Save & View" at bounding box center [194, 200] width 32 height 9
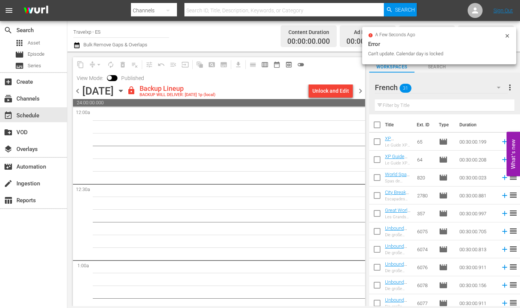
click at [78, 92] on span "chevron_left" at bounding box center [77, 90] width 9 height 9
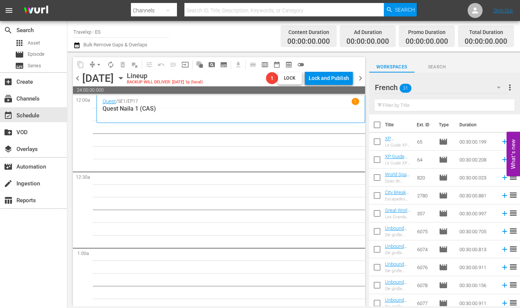
click at [125, 80] on icon "button" at bounding box center [121, 78] width 8 height 8
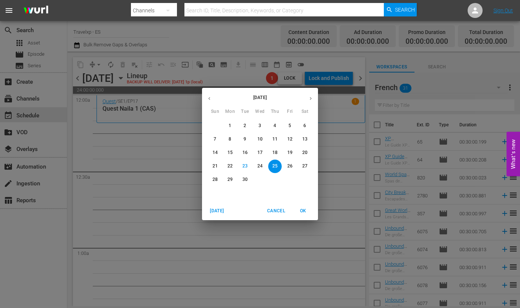
click at [210, 97] on icon "button" at bounding box center [209, 99] width 6 height 6
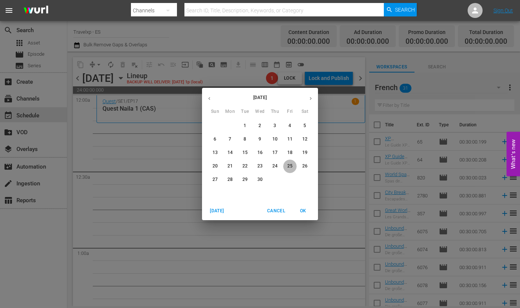
click at [292, 168] on p "25" at bounding box center [289, 166] width 5 height 6
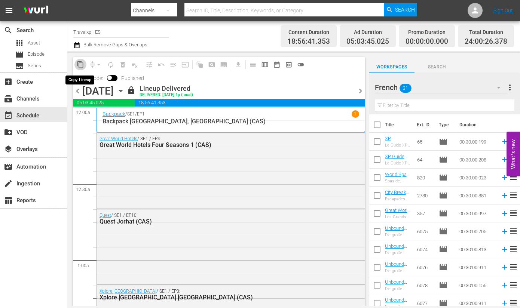
click at [78, 64] on span "content_copy" at bounding box center [80, 64] width 7 height 7
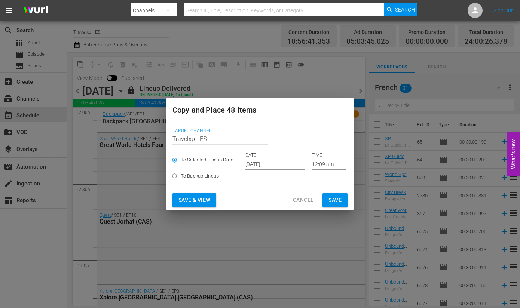
click at [180, 196] on span "Save & View" at bounding box center [194, 200] width 32 height 9
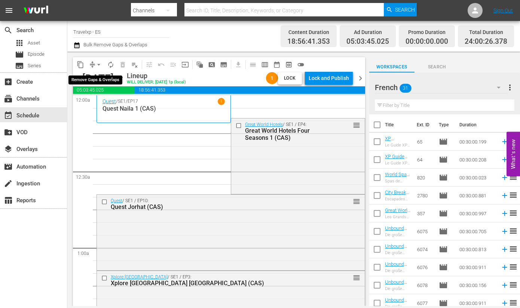
click at [99, 63] on span "arrow_drop_down" at bounding box center [98, 64] width 7 height 7
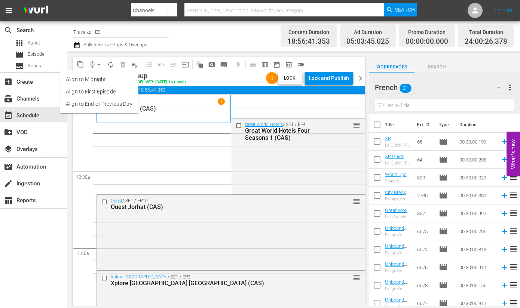
click at [105, 103] on li "Align to End of Previous Day" at bounding box center [99, 104] width 79 height 12
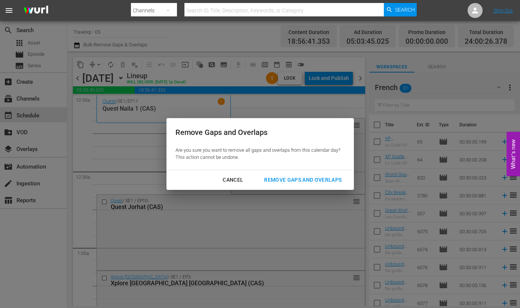
click at [327, 179] on div "Remove Gaps and Overlaps" at bounding box center [302, 179] width 89 height 9
